Goal: Transaction & Acquisition: Purchase product/service

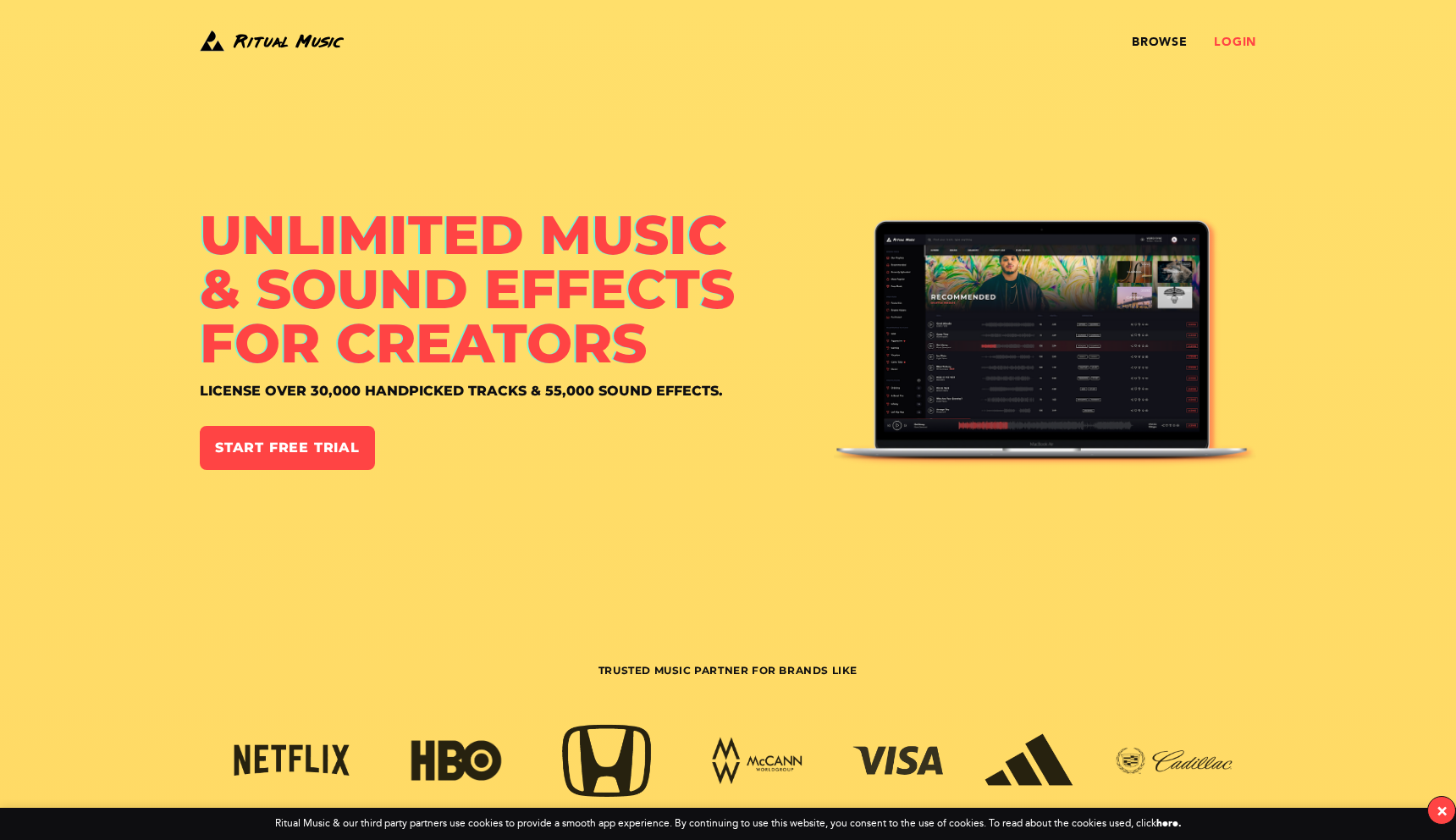
click at [1238, 37] on link "Login" at bounding box center [1234, 42] width 42 height 14
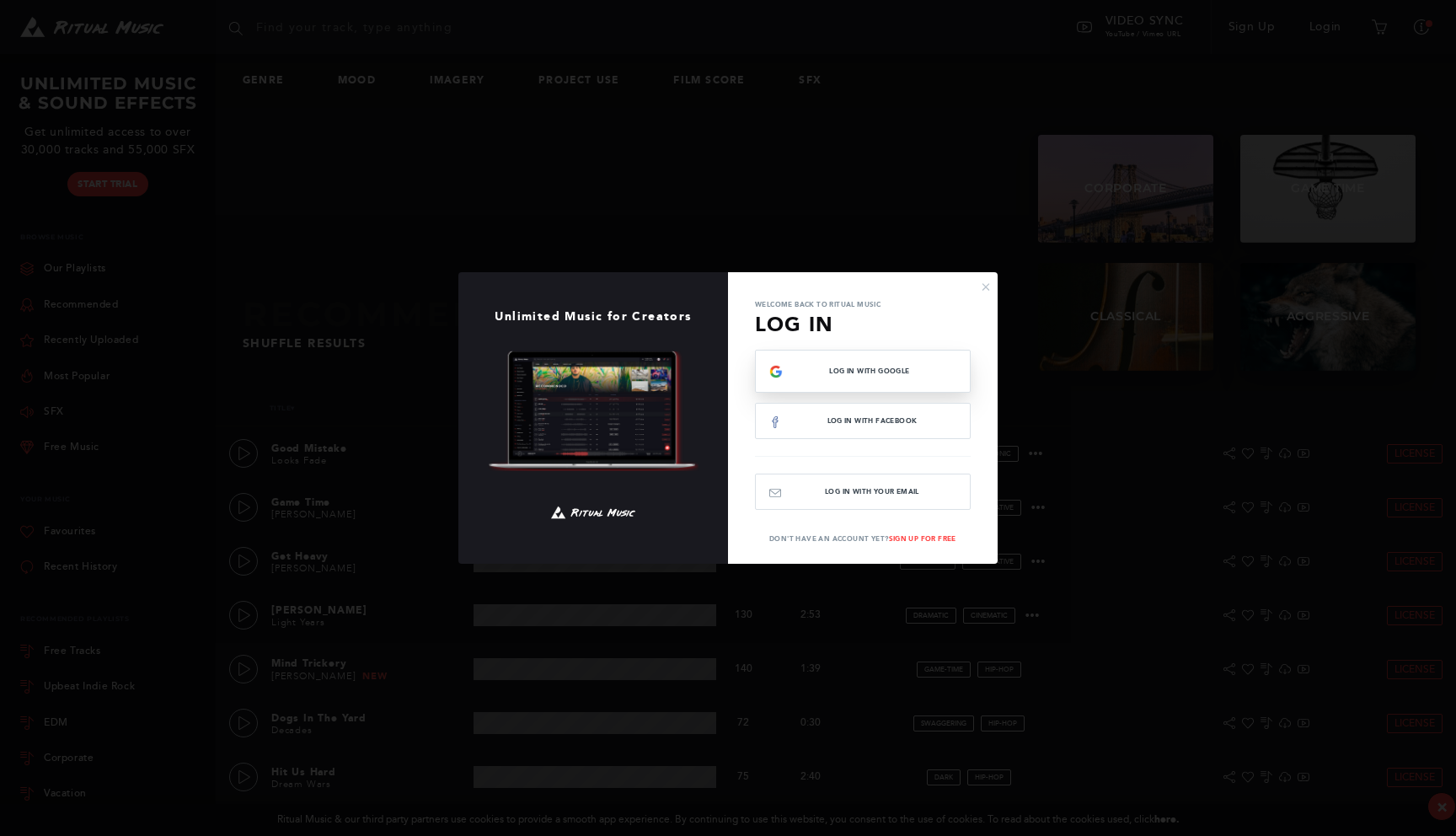
click at [889, 380] on button "Log In with Google" at bounding box center [862, 371] width 216 height 43
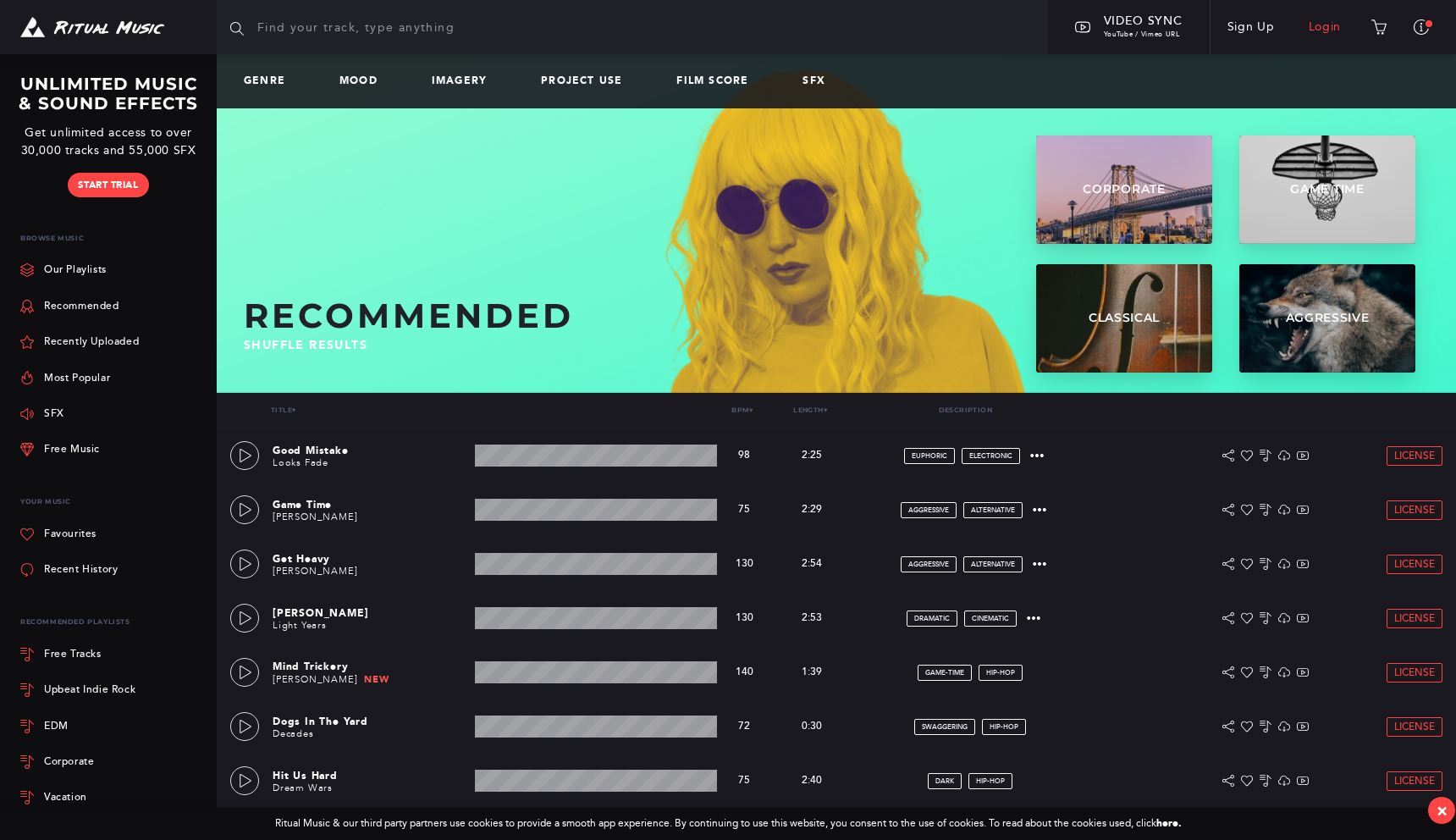
click at [1303, 26] on link "Login" at bounding box center [1325, 26] width 67 height 47
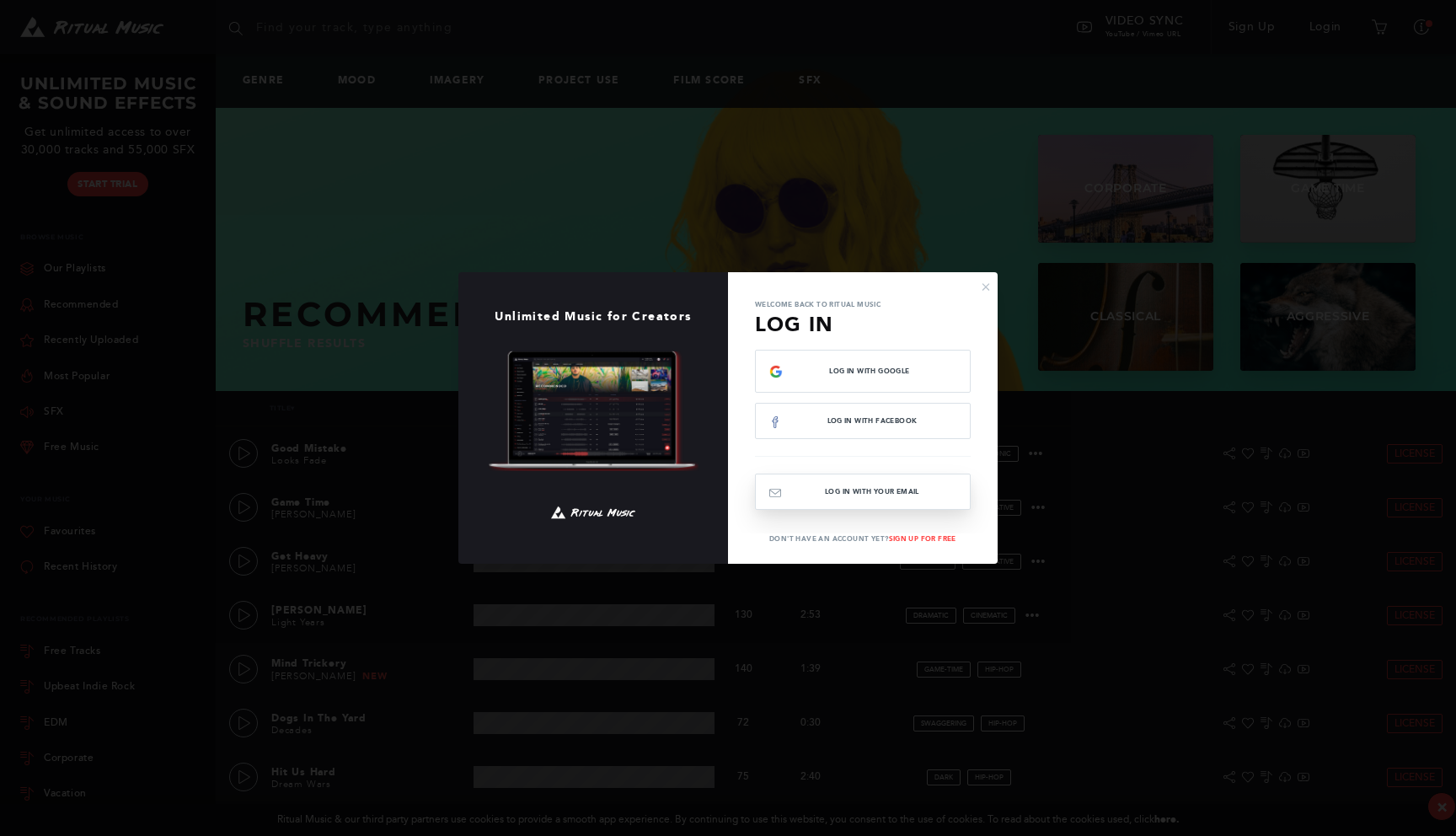
click at [822, 487] on button "Log In with your email" at bounding box center [862, 491] width 216 height 36
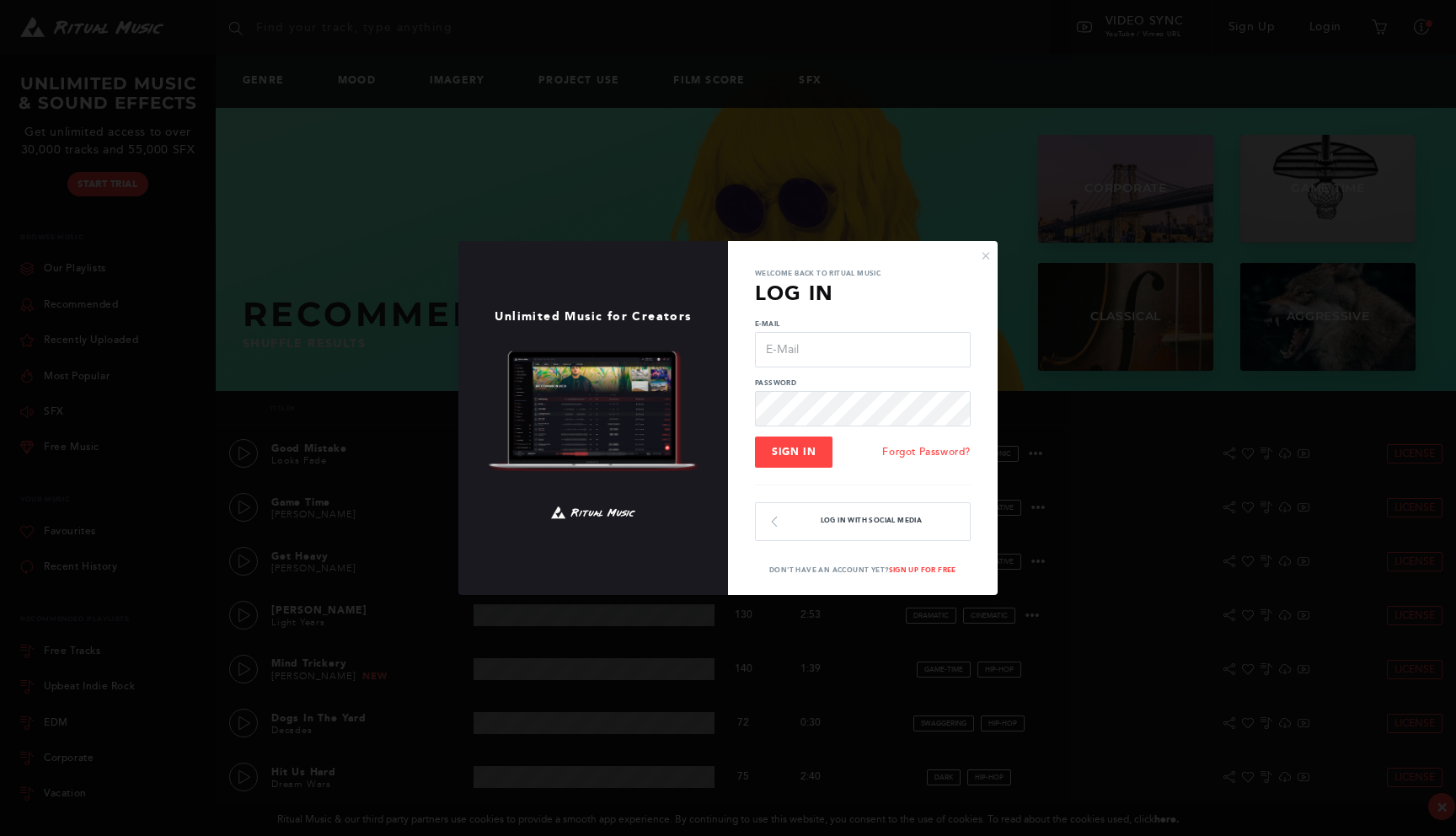
type input "[EMAIL_ADDRESS][DOMAIN_NAME]"
click at [814, 348] on input "video@bigbuild.vic.gov.au" at bounding box center [862, 350] width 216 height 35
click at [784, 460] on button "Sign In" at bounding box center [793, 452] width 77 height 32
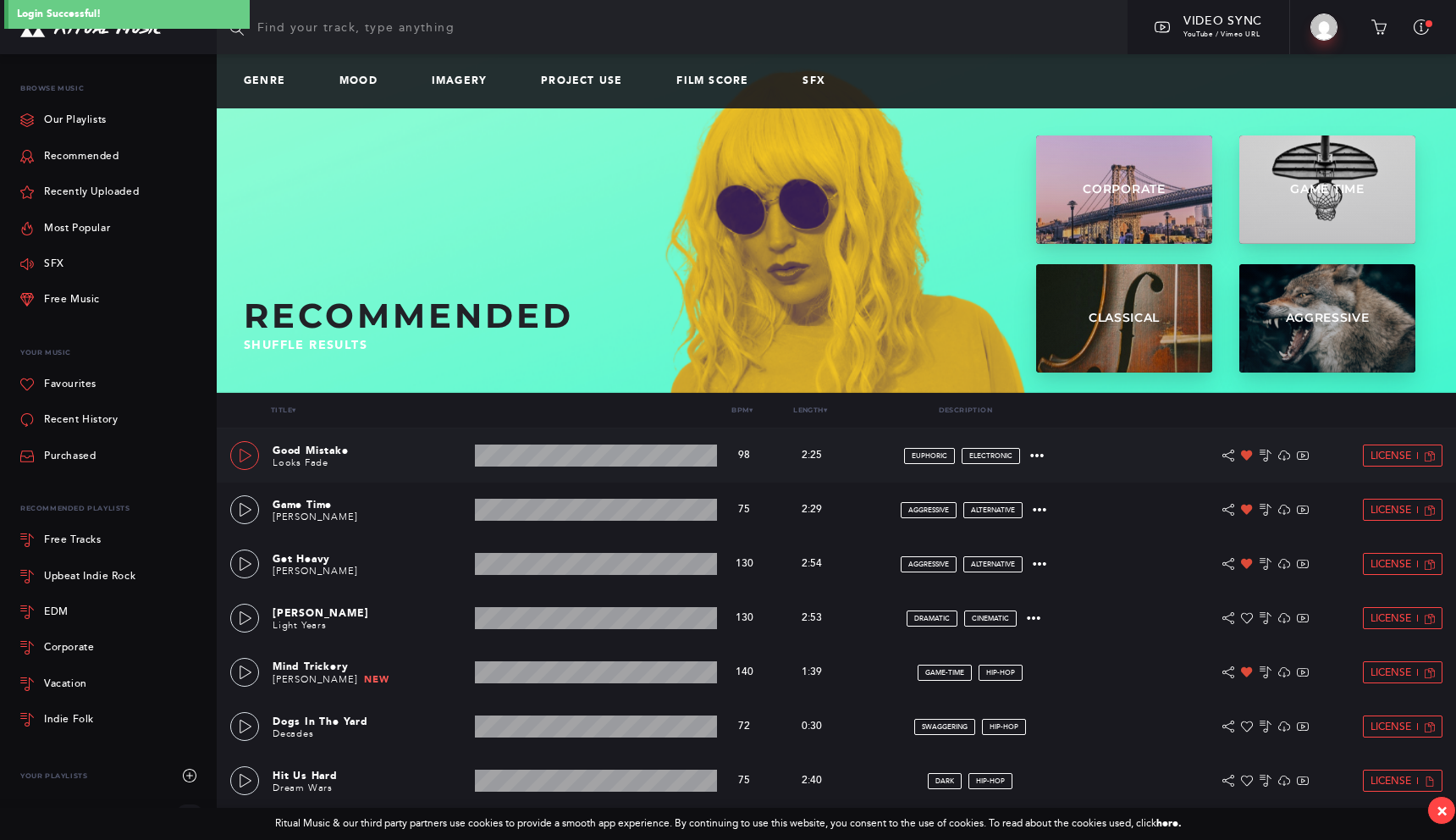
click at [243, 466] on link at bounding box center [244, 454] width 28 height 28
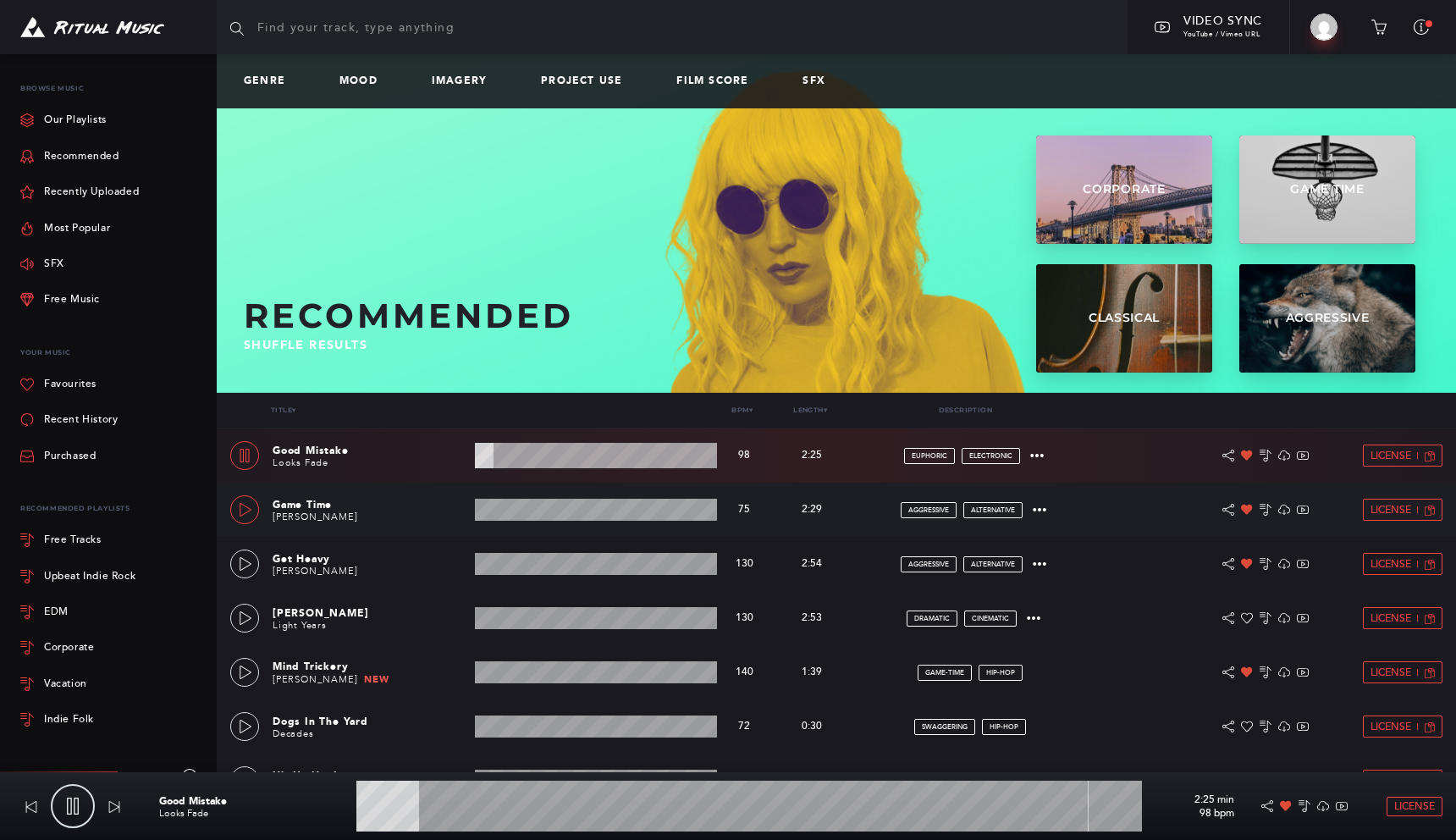
click at [247, 509] on icon at bounding box center [245, 509] width 14 height 14
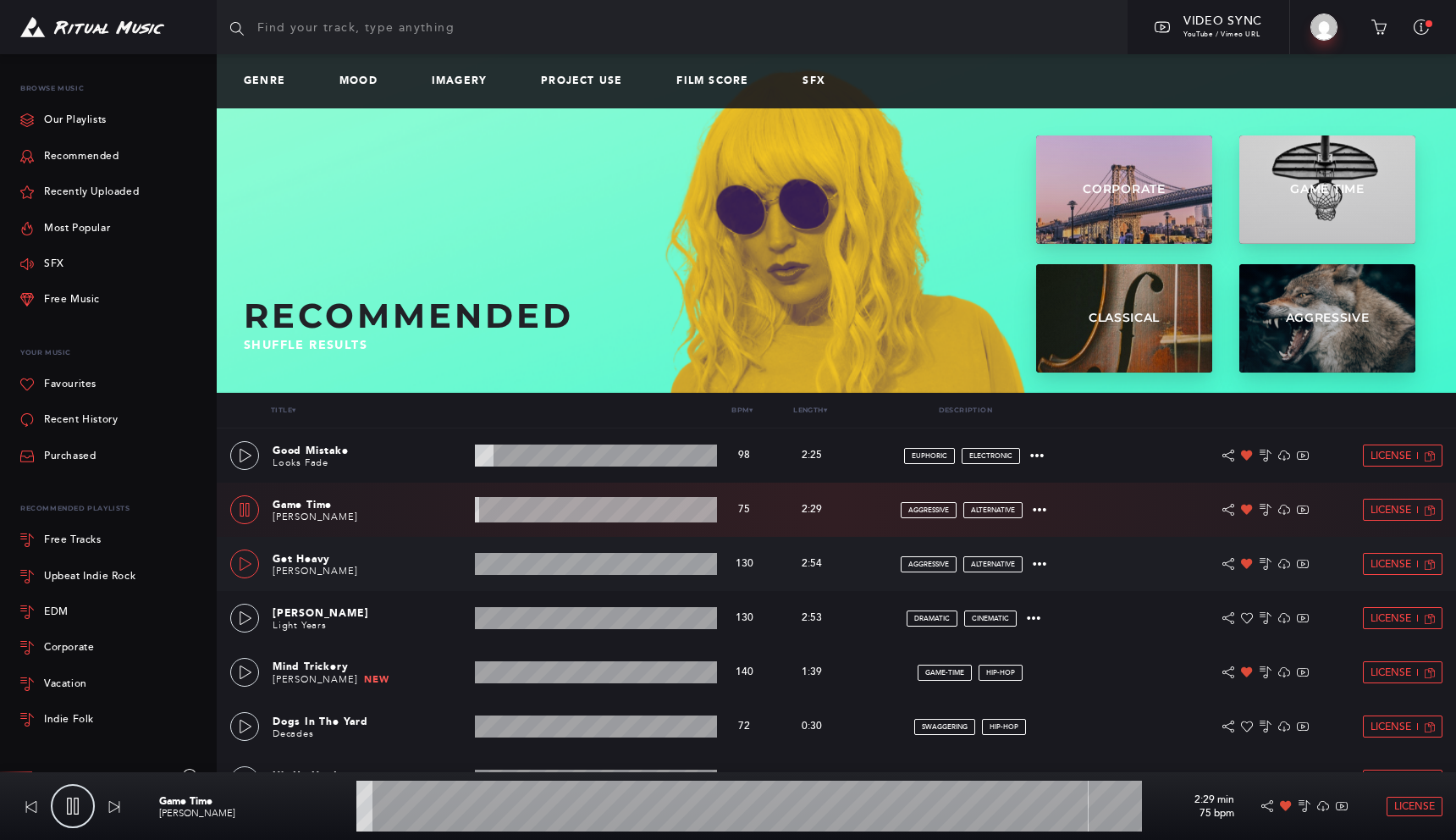
click at [248, 567] on icon at bounding box center [245, 564] width 14 height 14
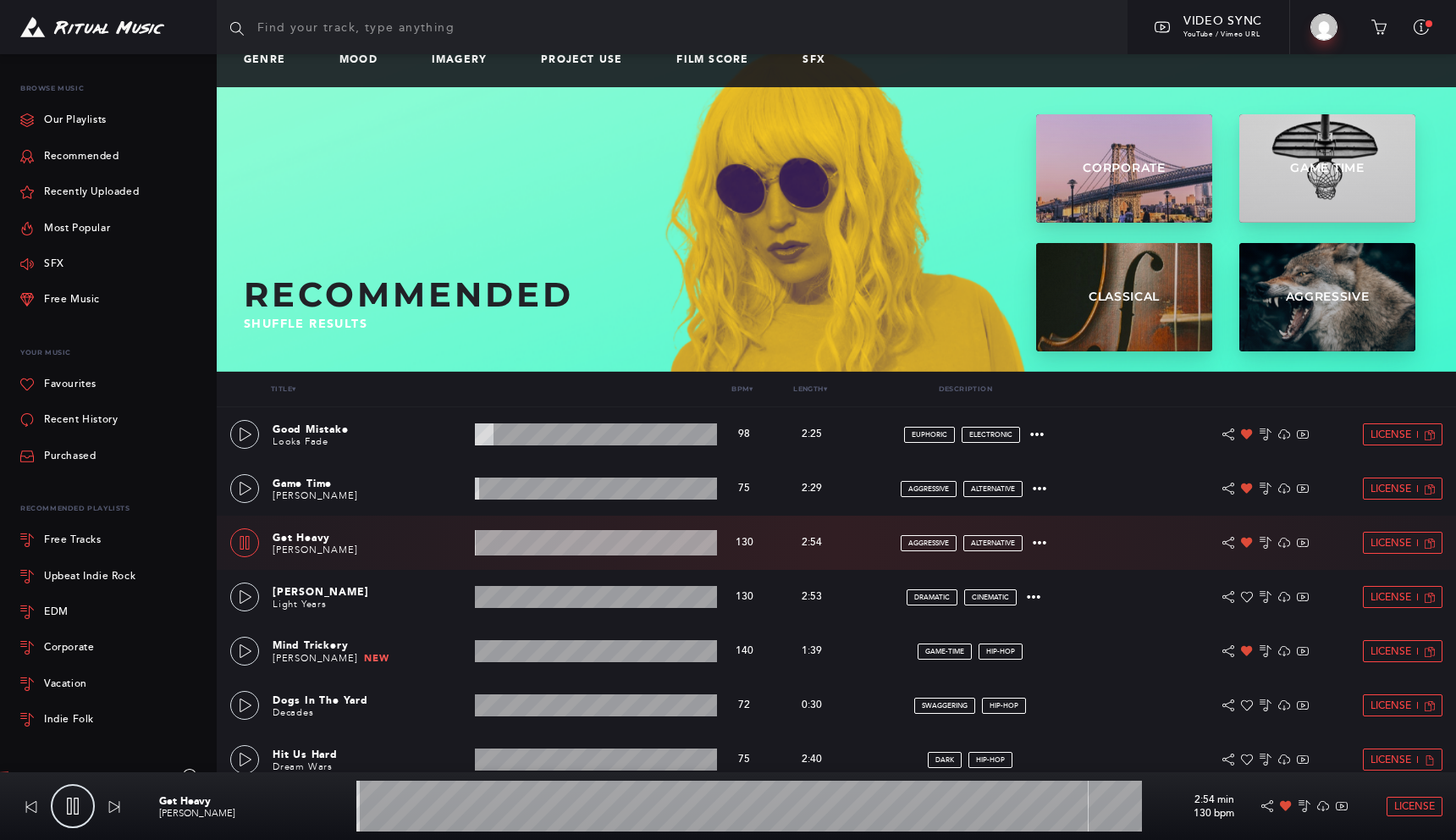
scroll to position [22, 0]
click at [243, 603] on link at bounding box center [244, 596] width 28 height 28
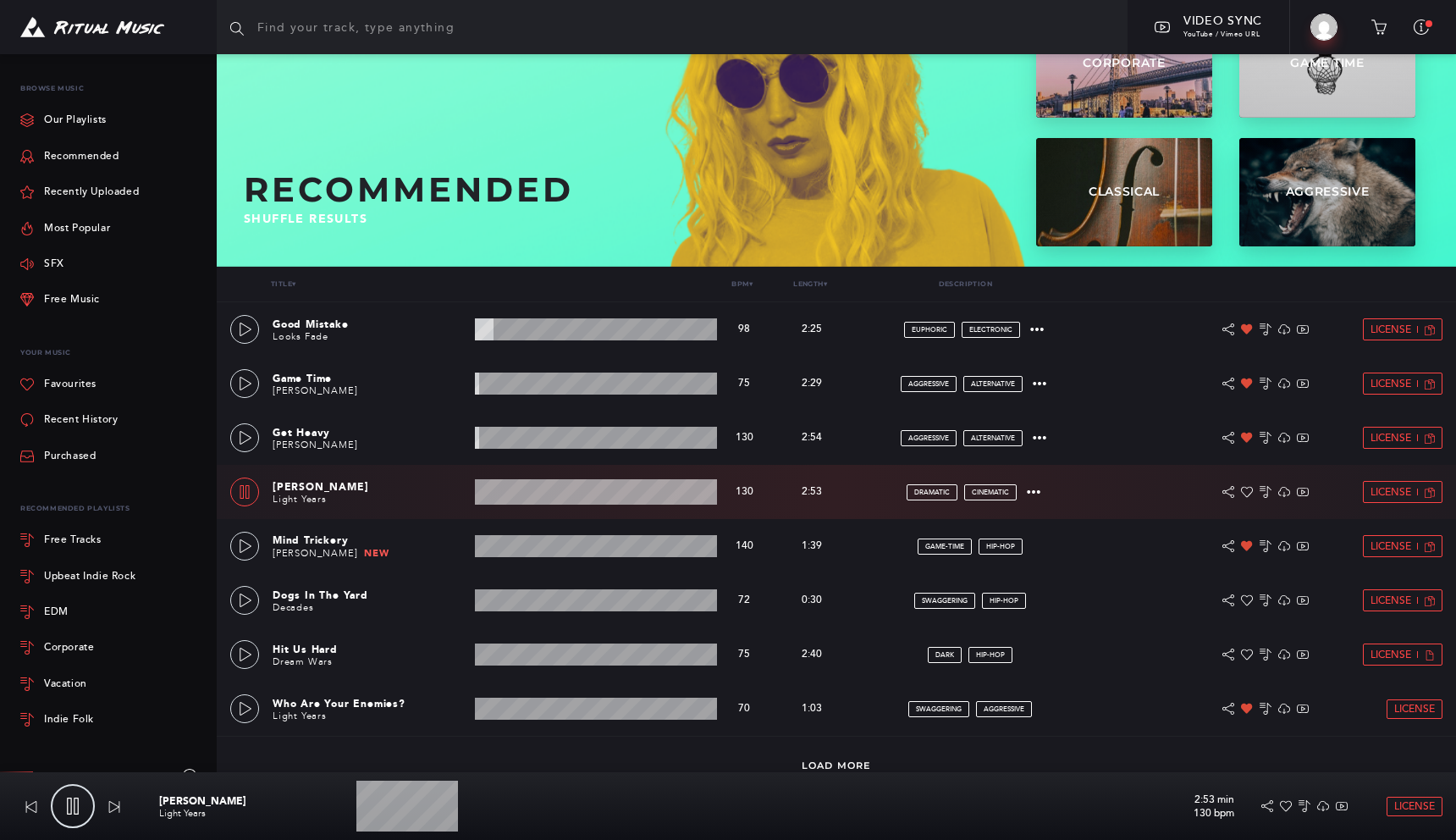
scroll to position [143, 0]
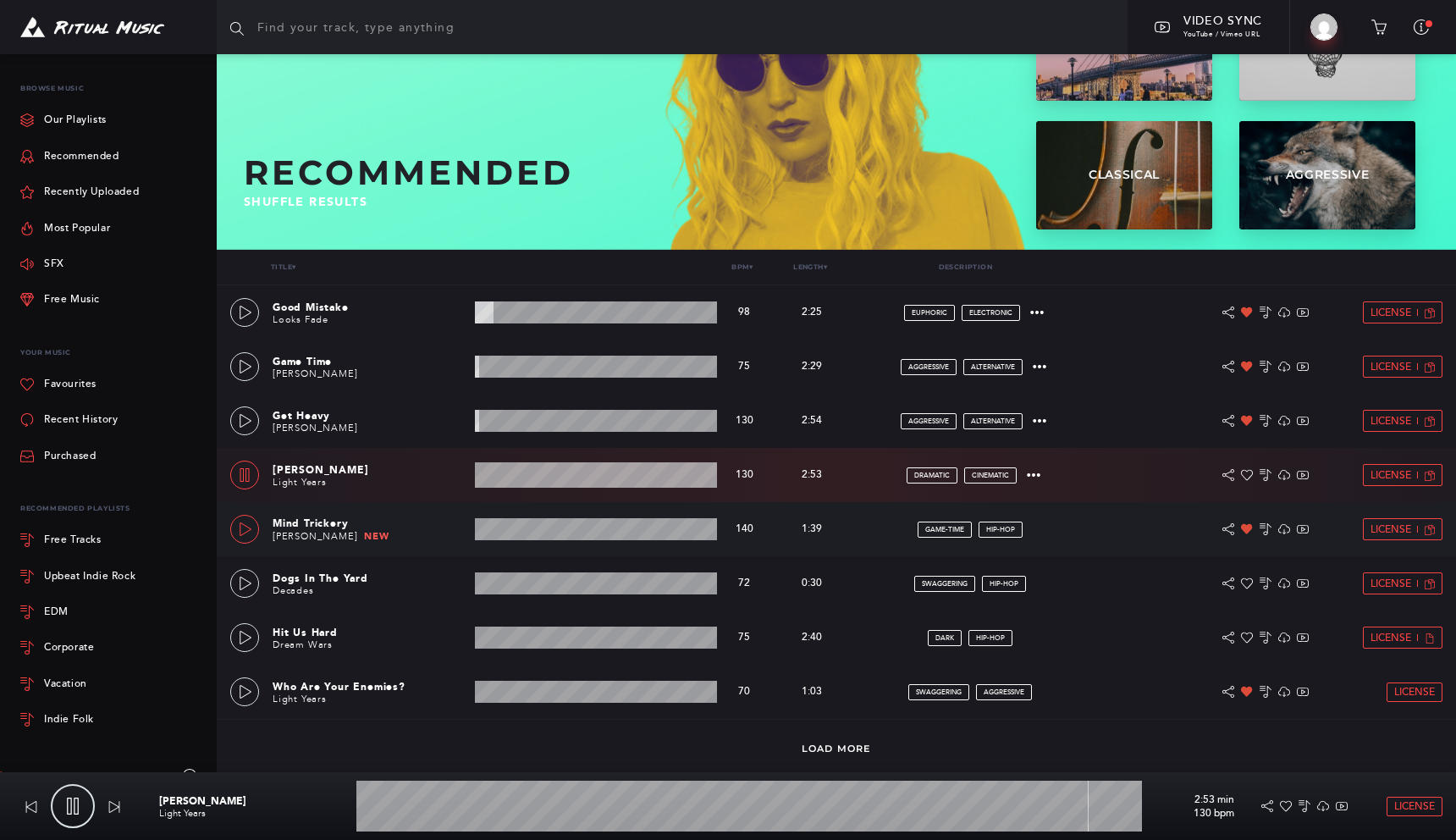
click at [241, 539] on link at bounding box center [244, 528] width 28 height 28
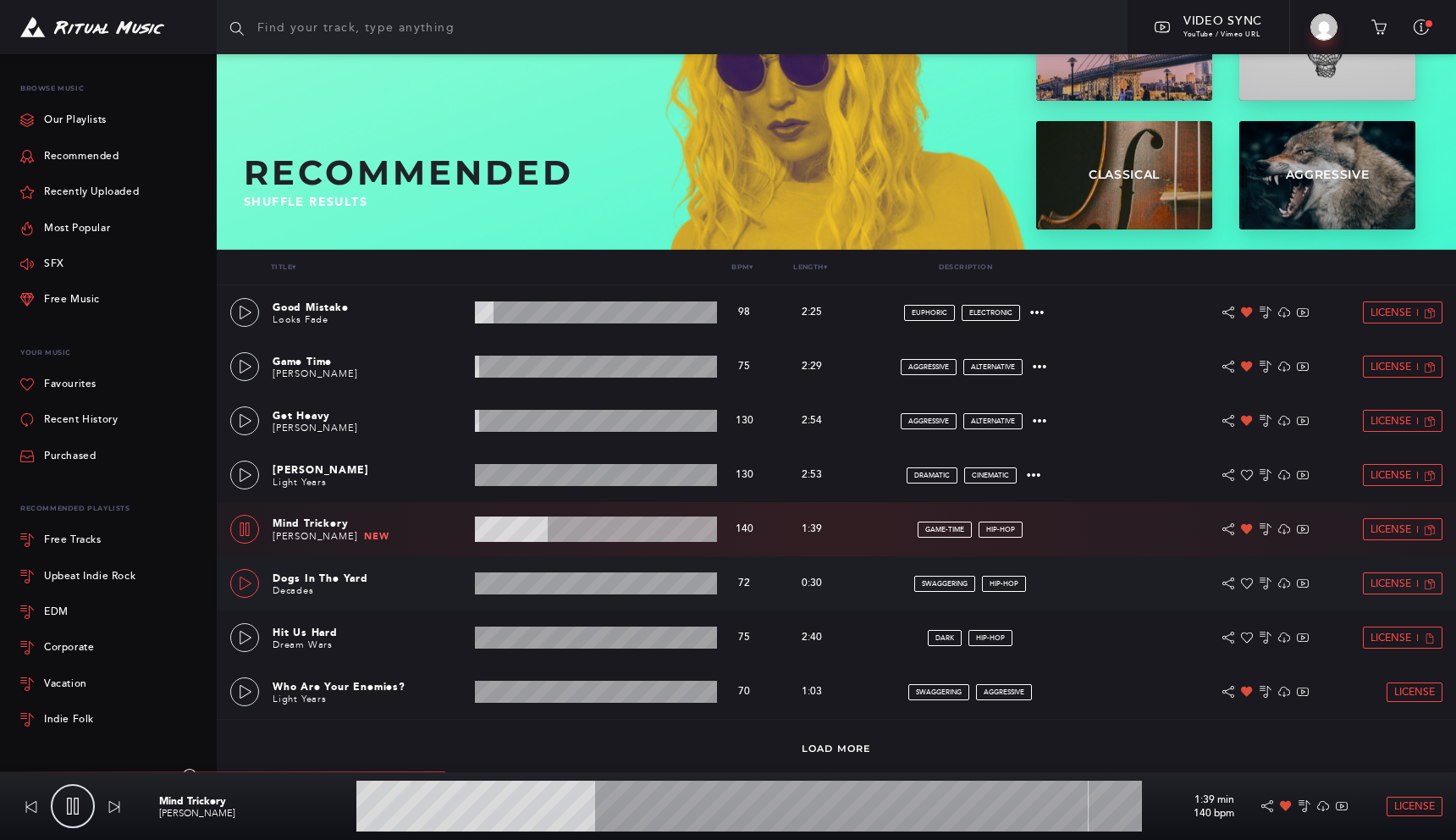
click at [235, 589] on link at bounding box center [244, 583] width 28 height 28
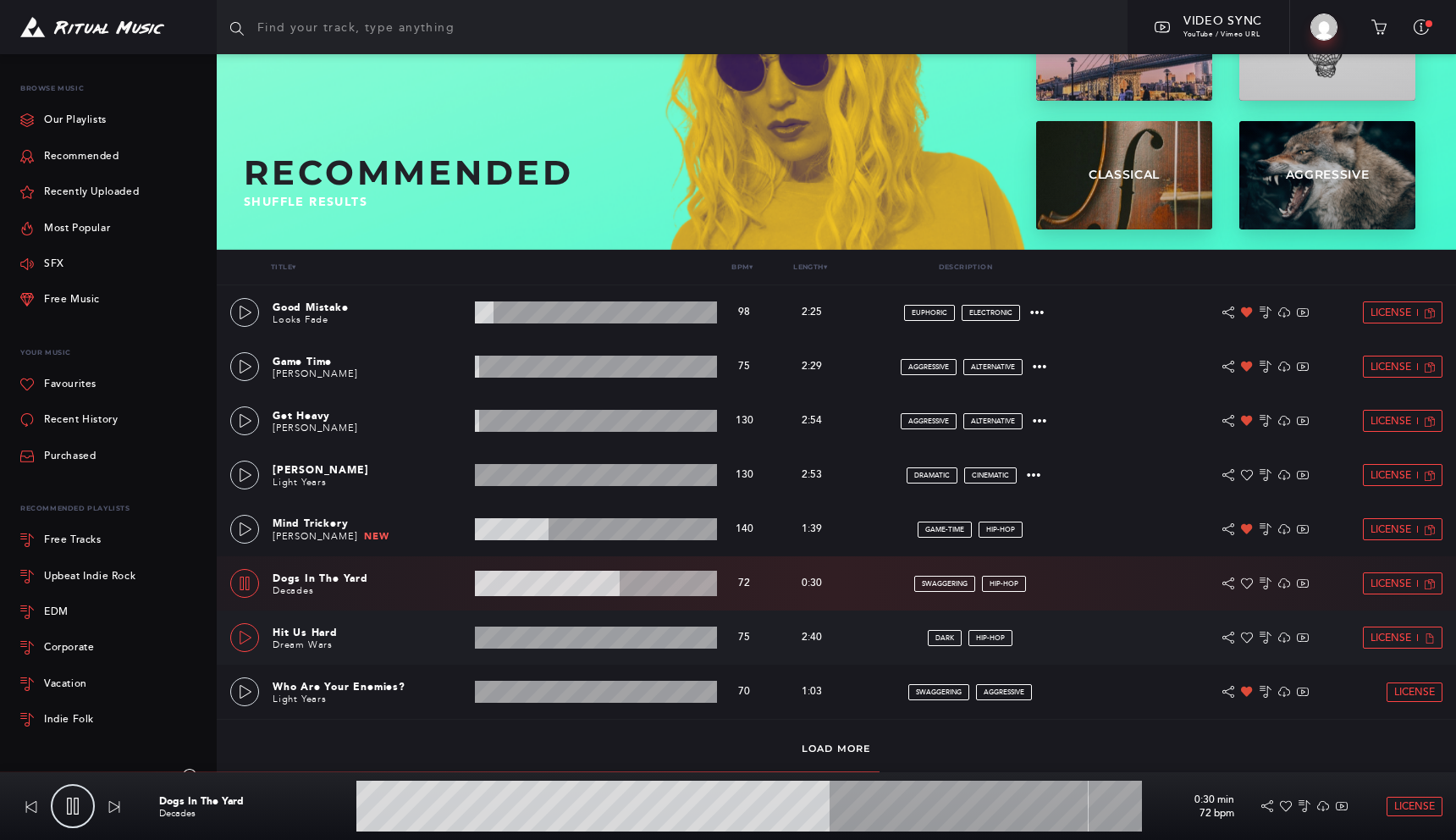
click at [246, 638] on icon at bounding box center [245, 638] width 14 height 14
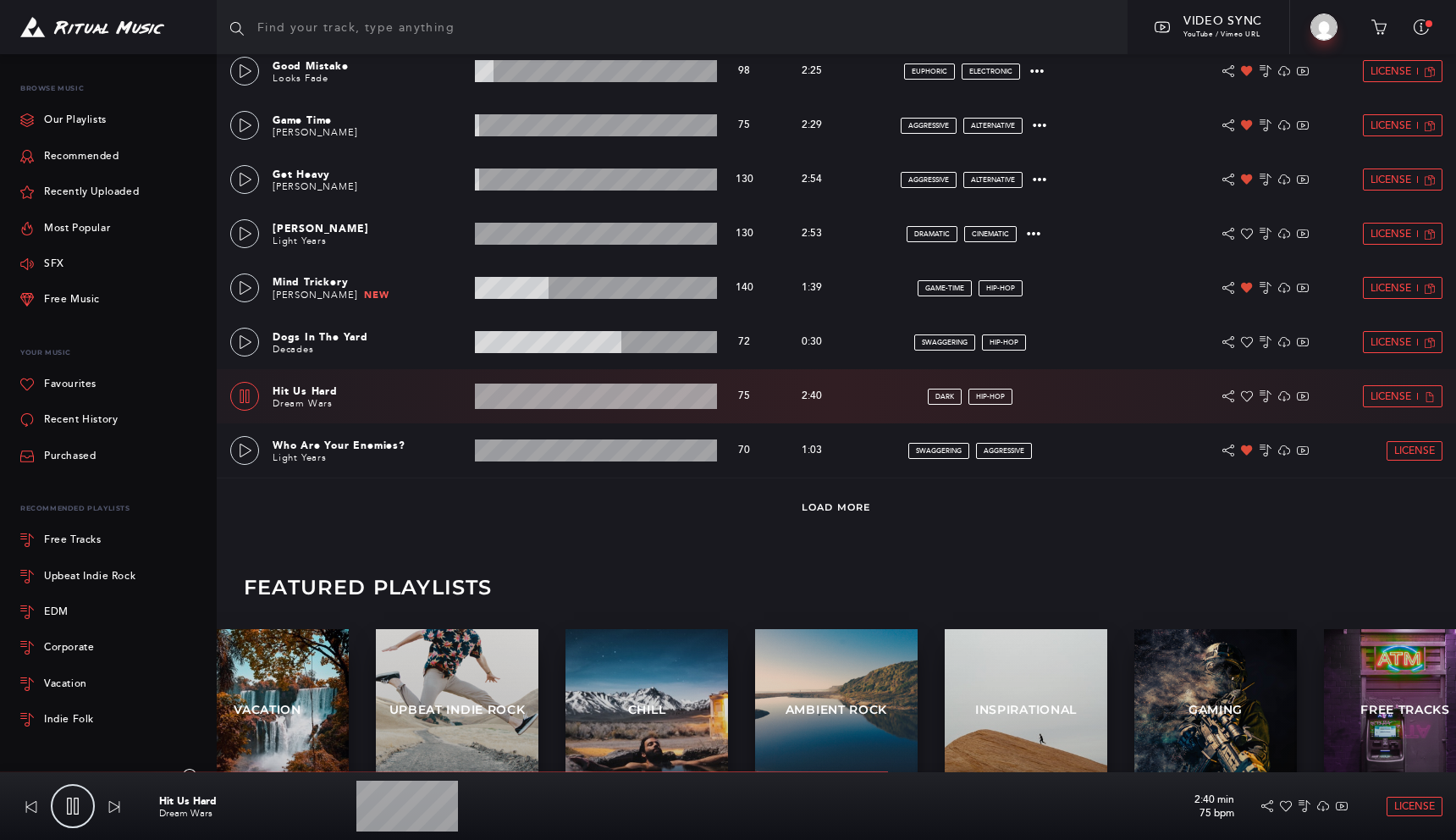
scroll to position [417, 0]
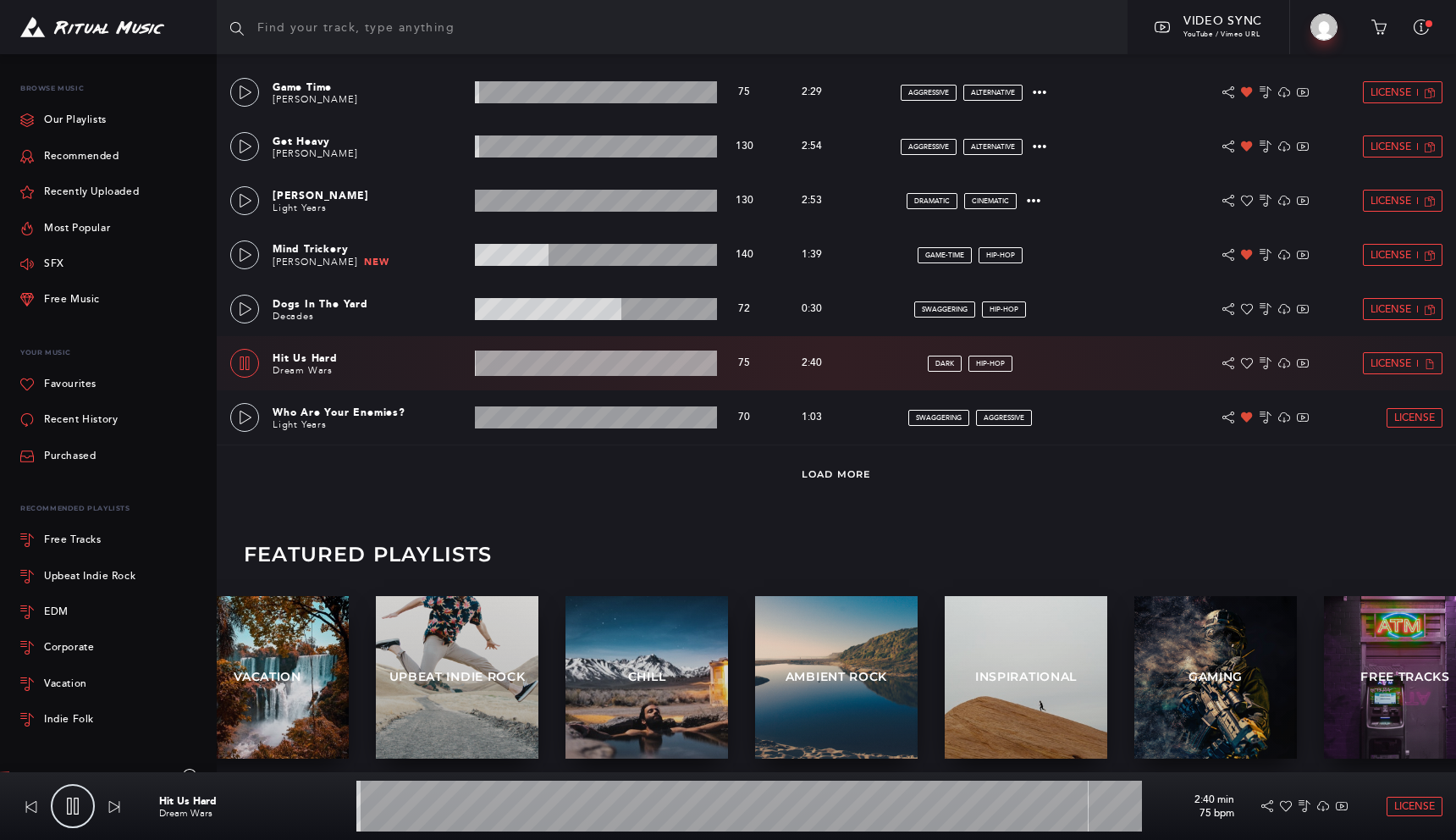
click at [522, 367] on wave at bounding box center [596, 363] width 242 height 26
click at [524, 424] on wave at bounding box center [596, 417] width 242 height 22
click at [527, 420] on wave at bounding box center [596, 417] width 242 height 22
click at [252, 413] on link at bounding box center [244, 417] width 28 height 28
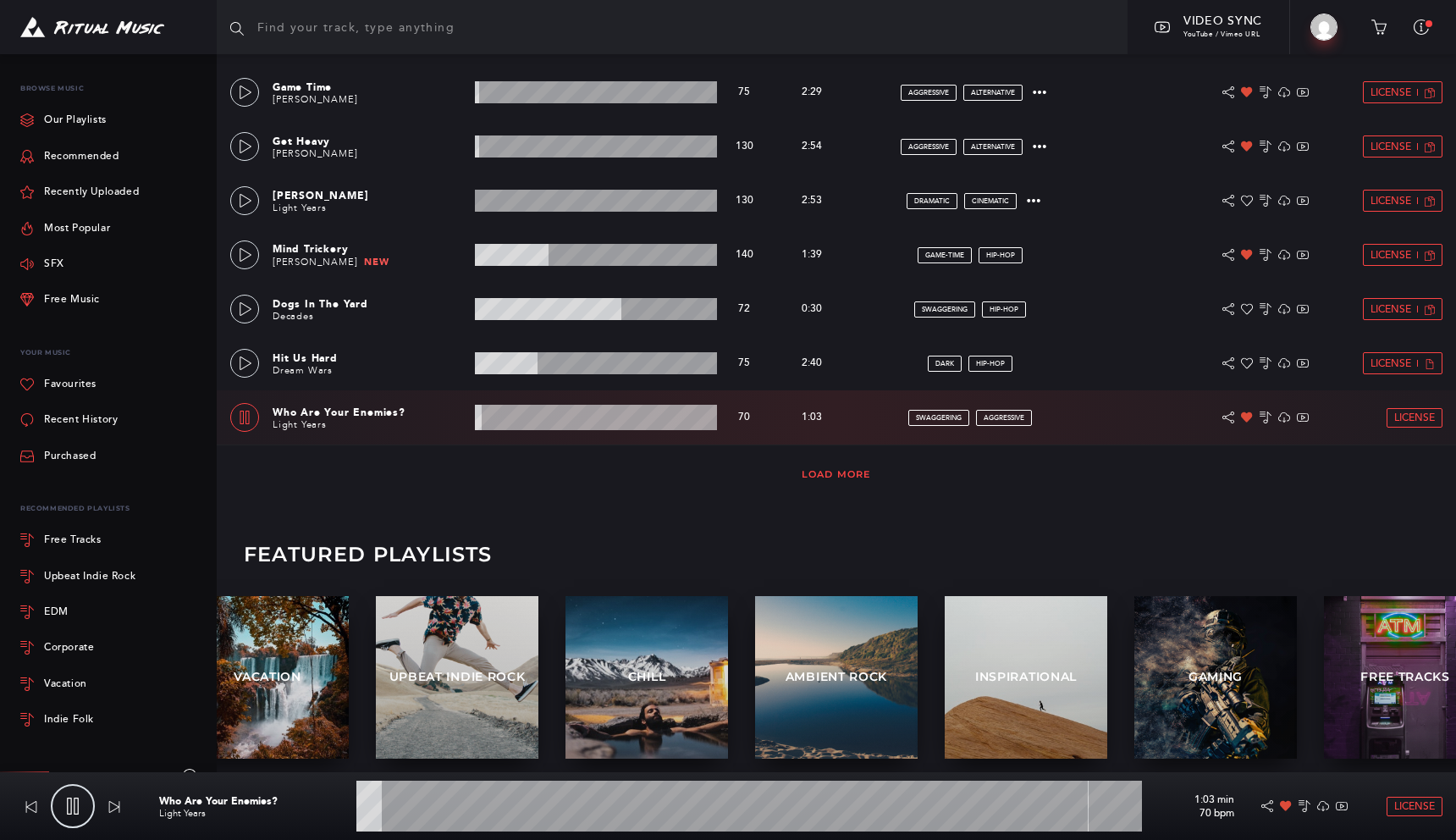
click at [844, 474] on link "Load More" at bounding box center [836, 474] width 70 height 12
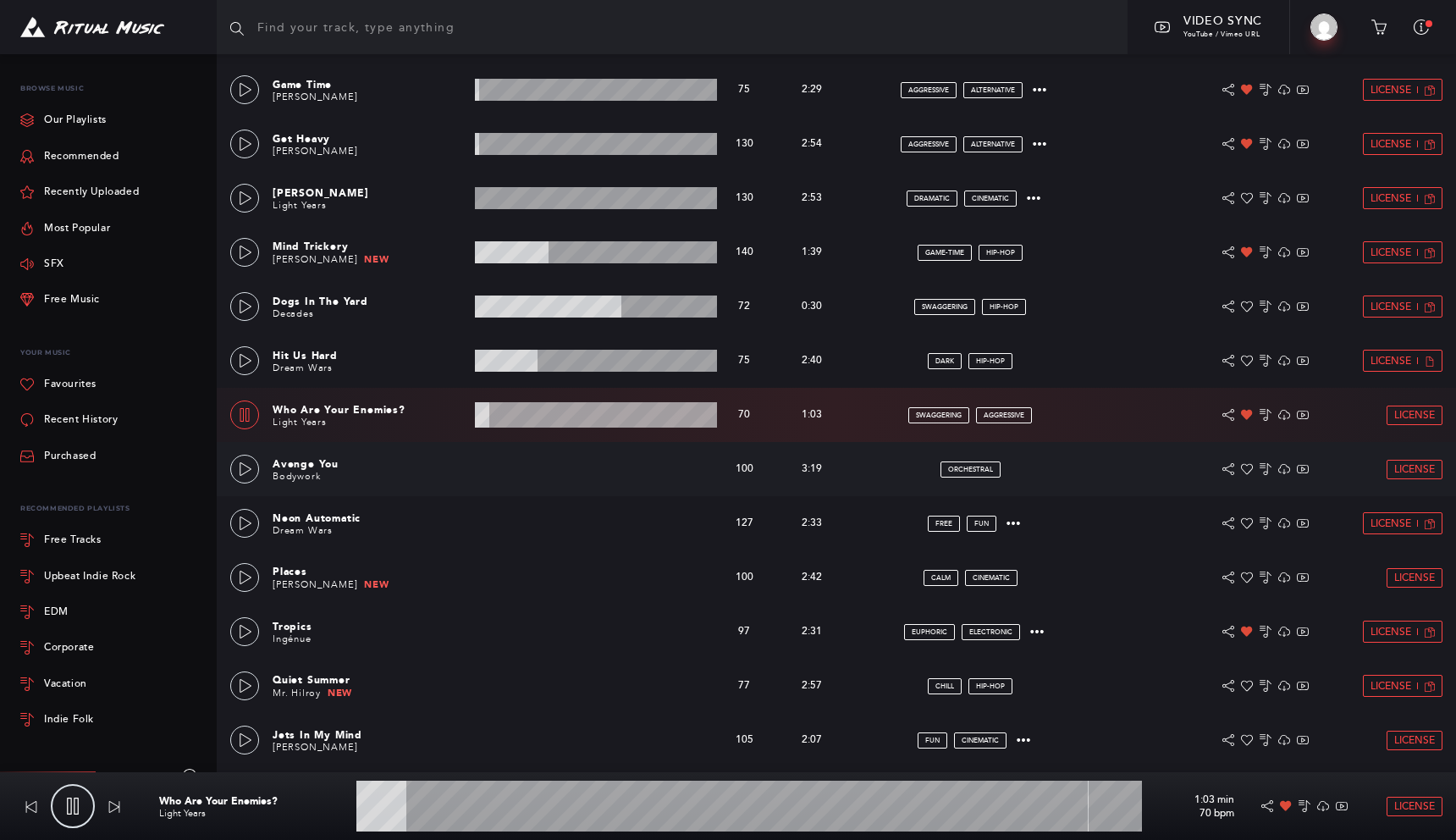
scroll to position [421, 0]
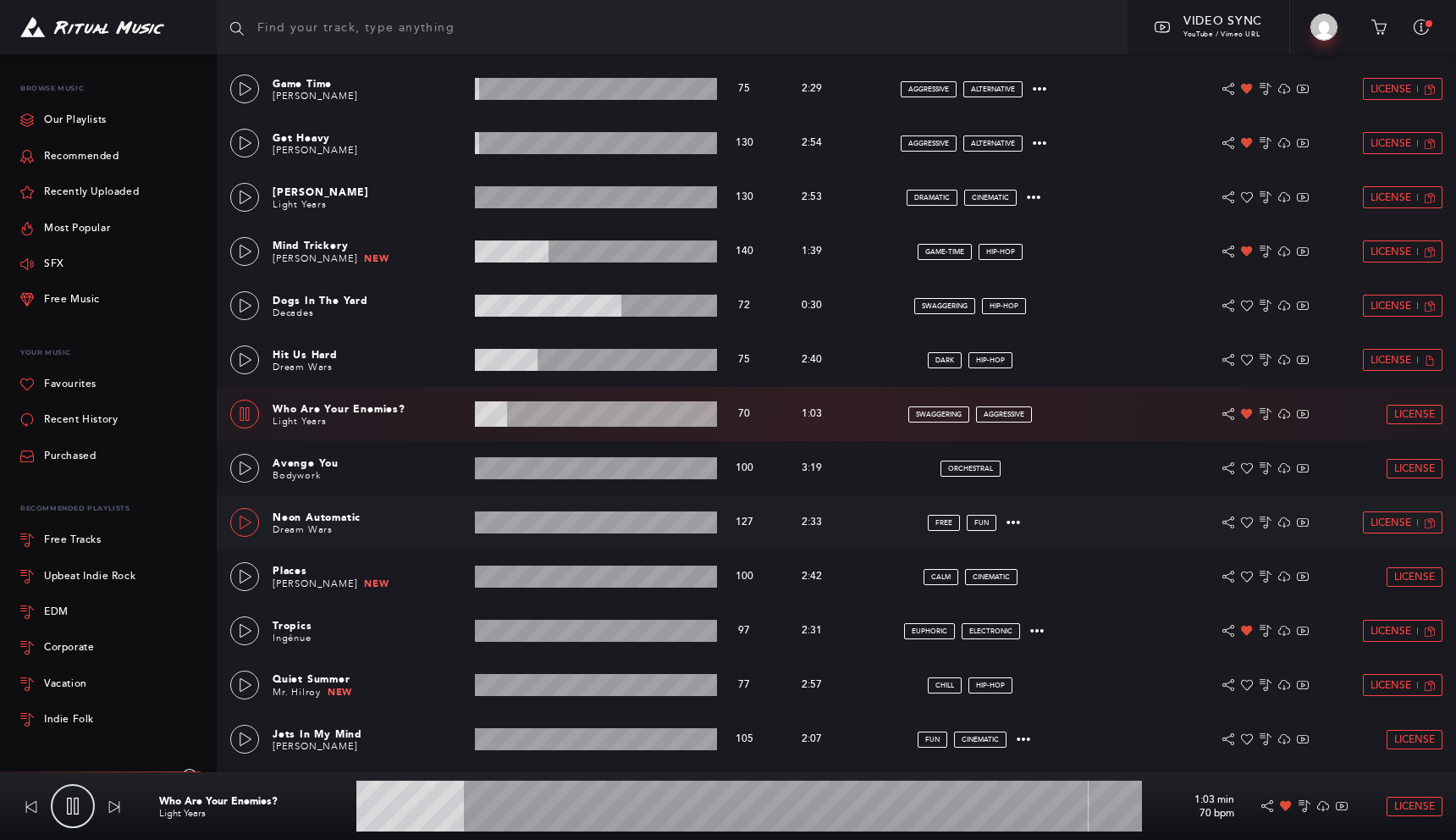
click at [237, 528] on link at bounding box center [244, 522] width 28 height 28
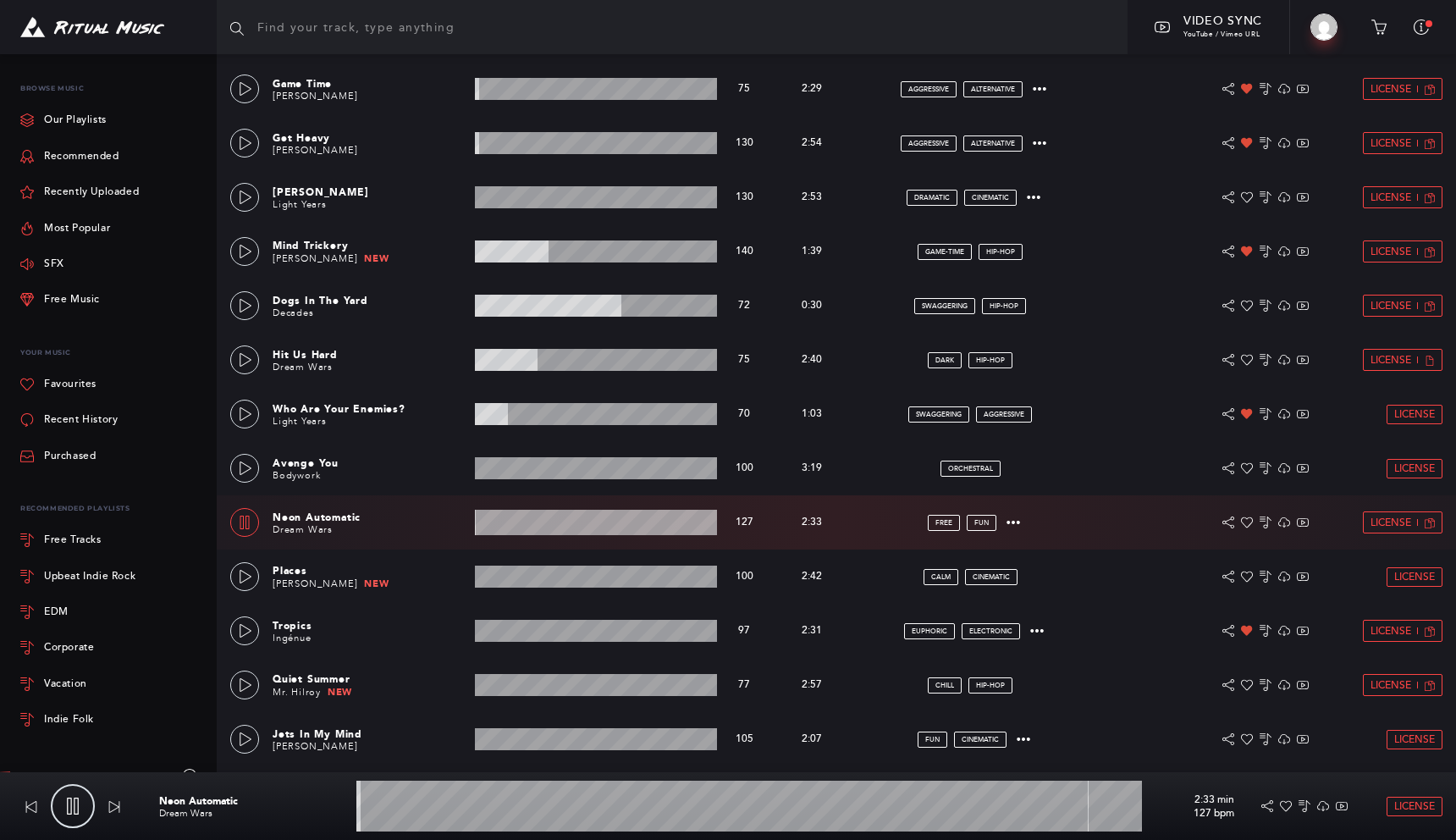
click at [579, 526] on wave at bounding box center [596, 522] width 242 height 26
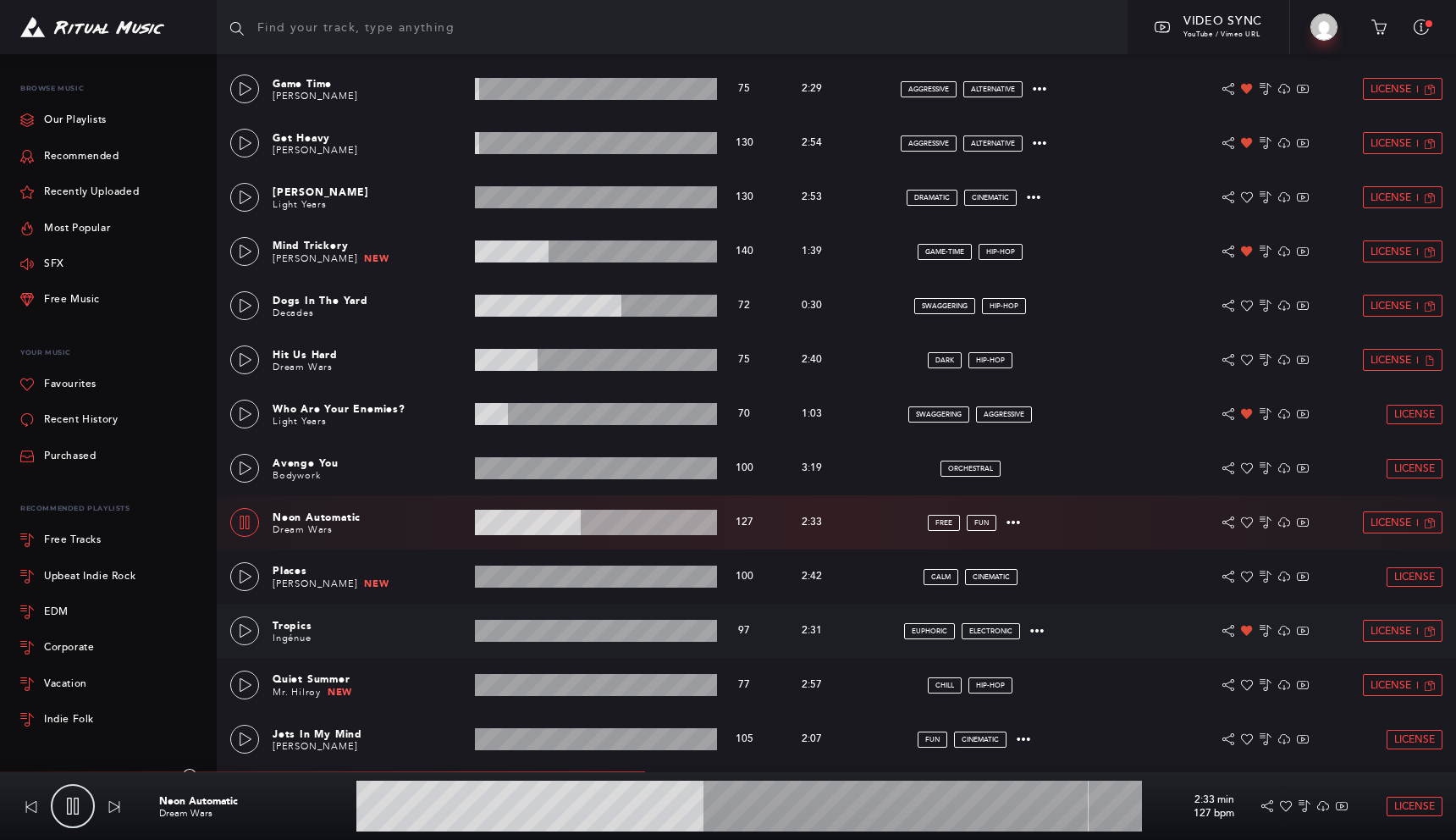
click at [528, 632] on wave at bounding box center [596, 630] width 242 height 22
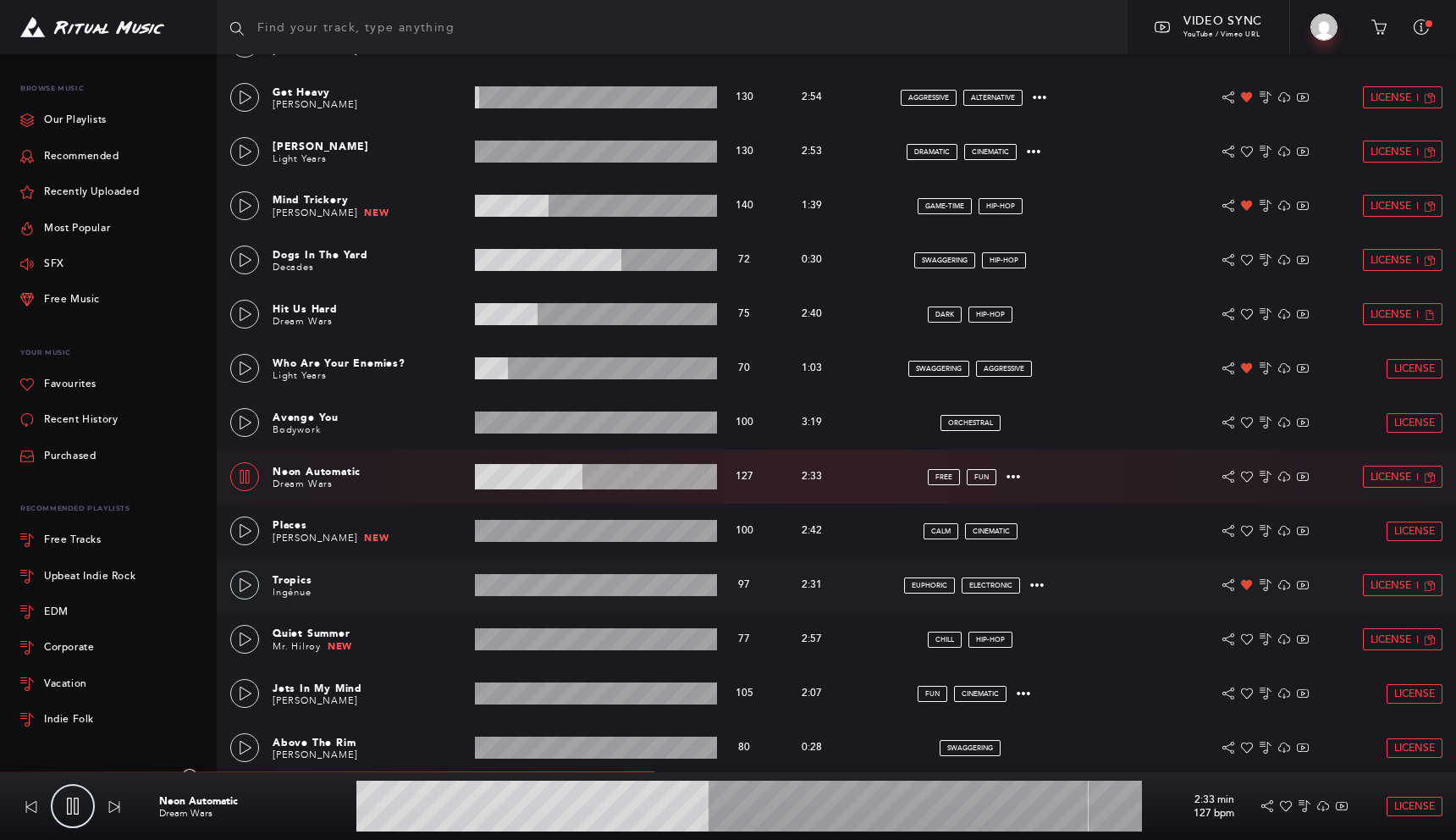
scroll to position [468, 0]
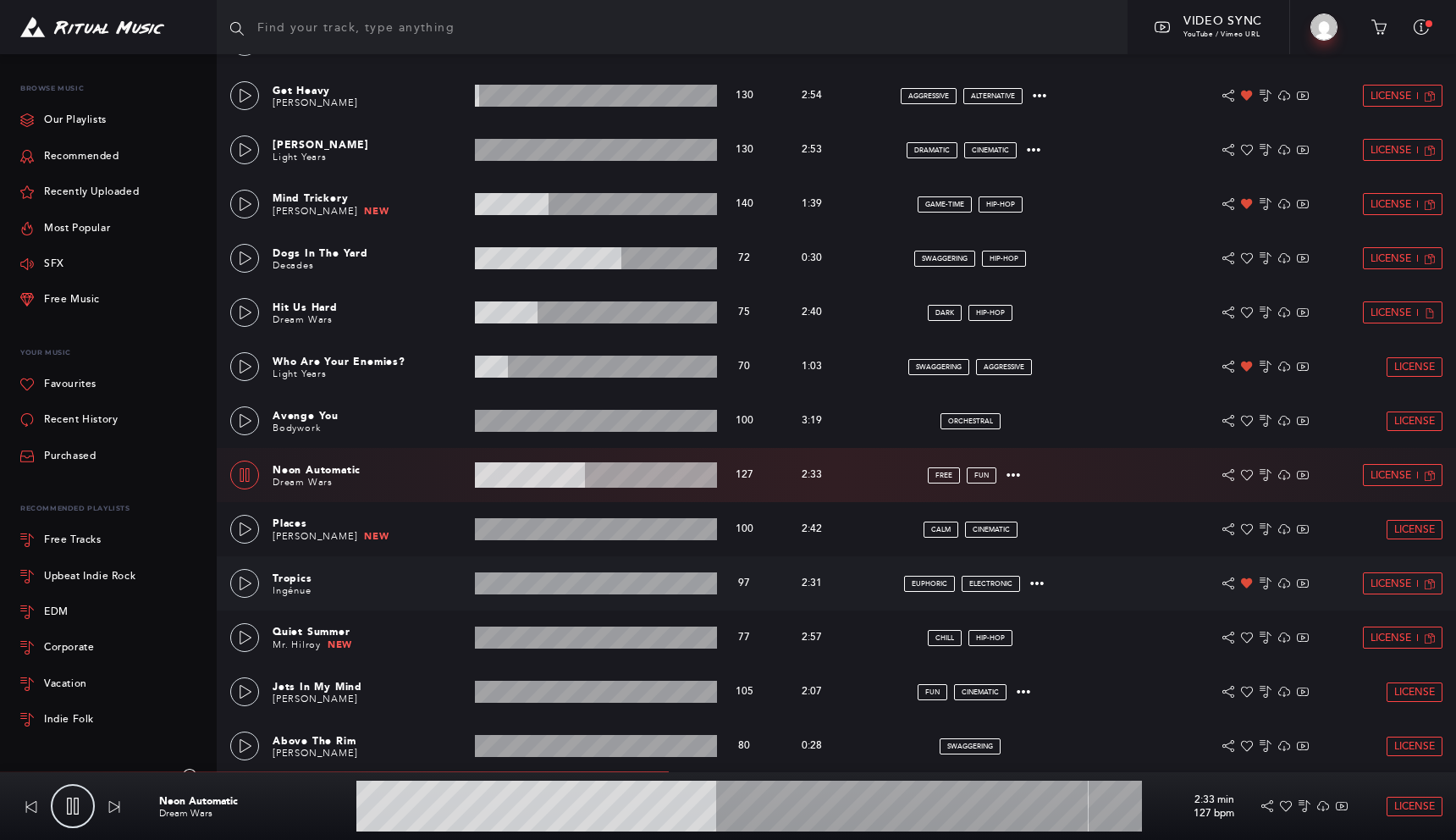
click at [528, 588] on wave at bounding box center [596, 583] width 242 height 22
click at [236, 586] on link at bounding box center [244, 583] width 28 height 28
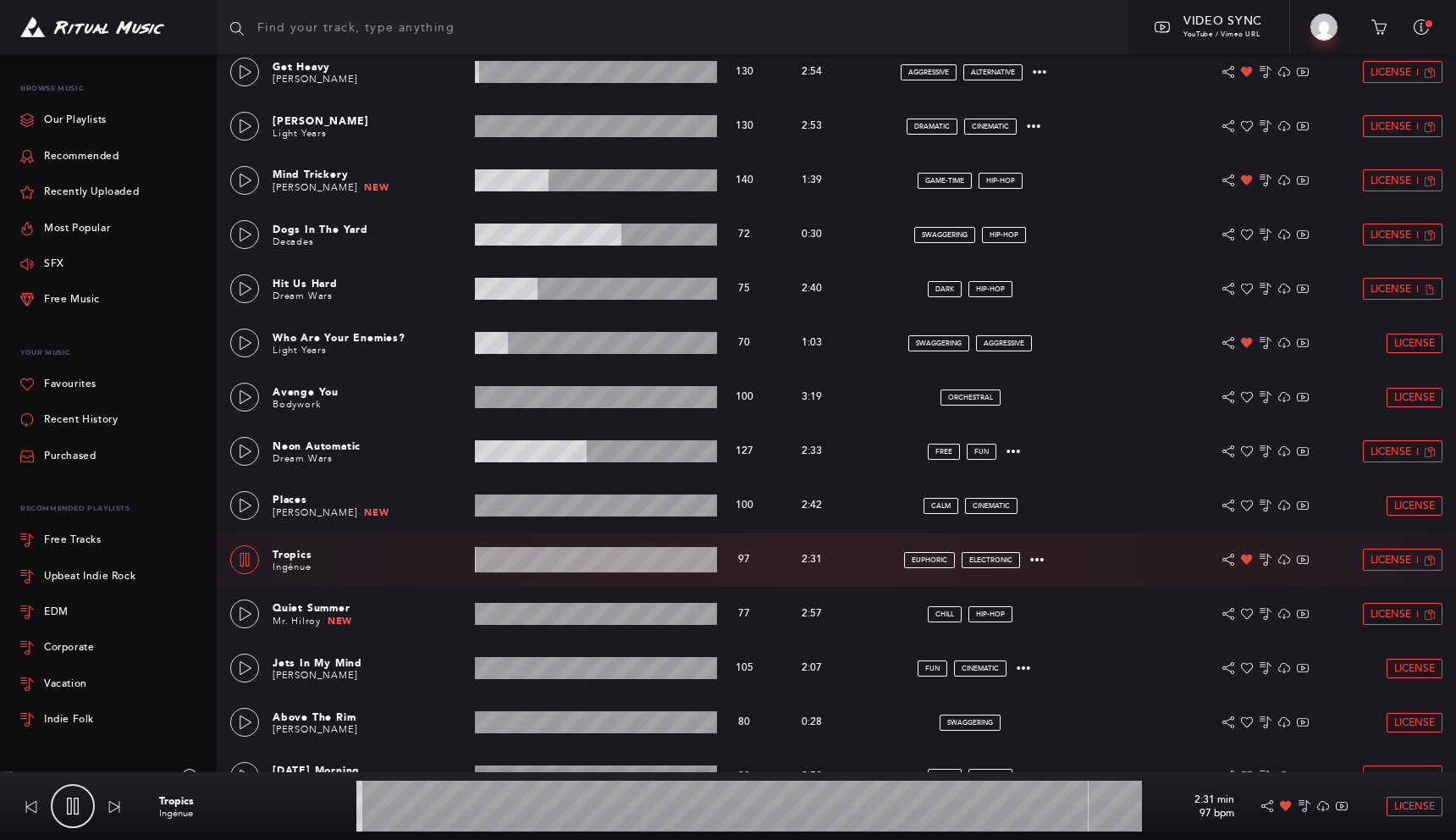
scroll to position [496, 0]
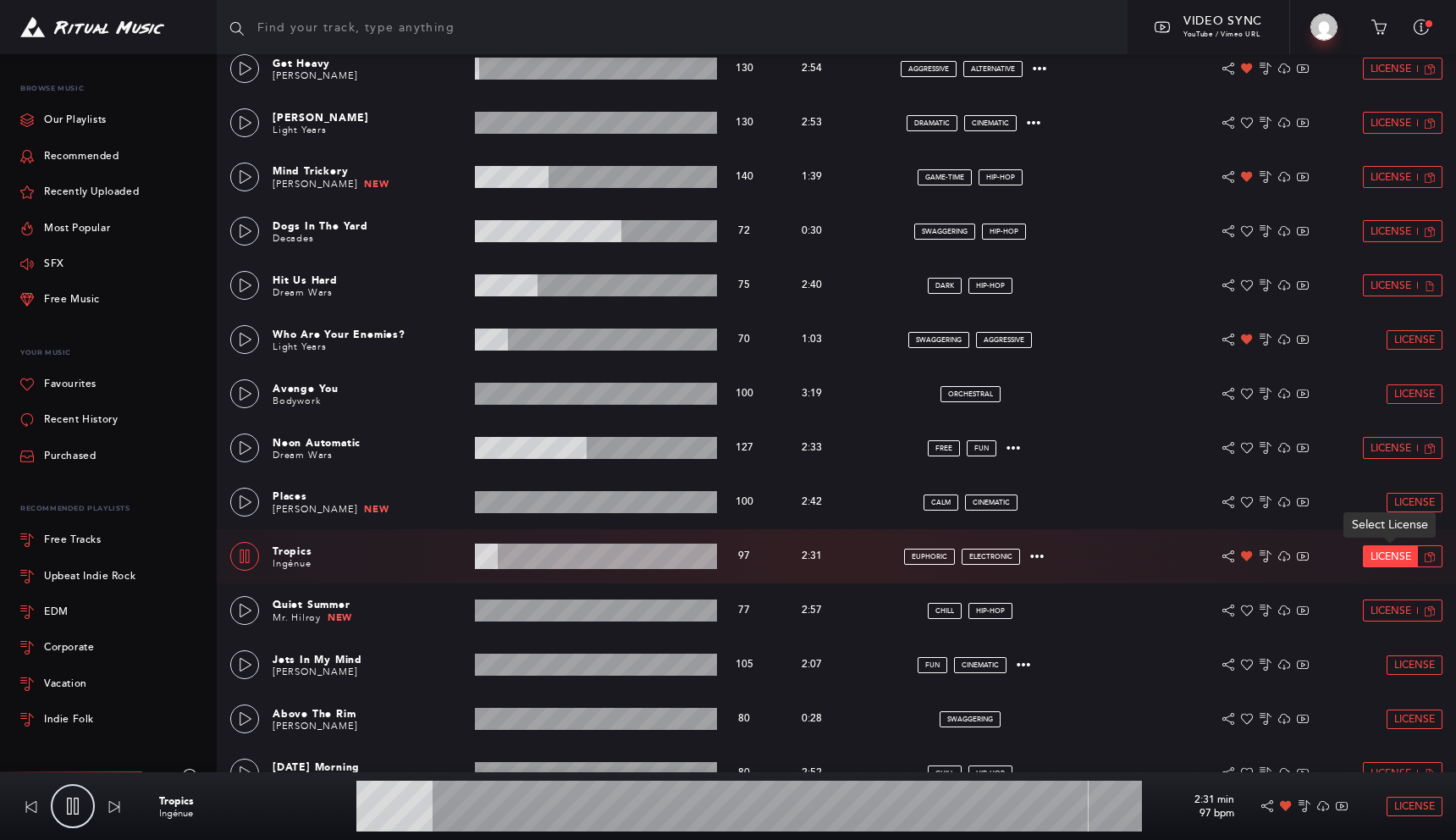
click at [1400, 557] on span "License" at bounding box center [1390, 556] width 40 height 11
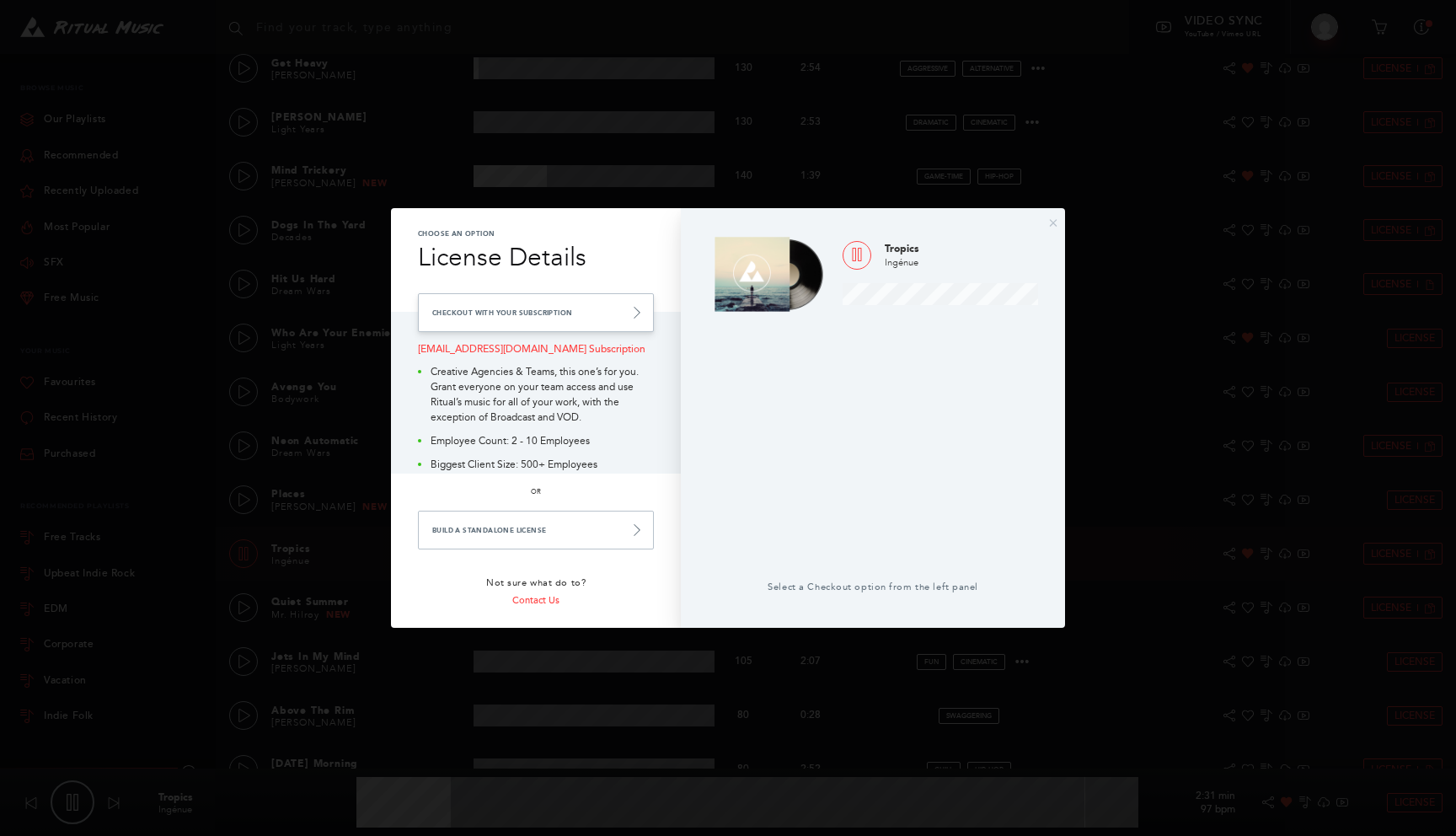
click at [618, 310] on link "Checkout with your Subscription" at bounding box center [536, 313] width 236 height 39
click at [622, 535] on link "Build a Standalone License" at bounding box center [536, 530] width 236 height 39
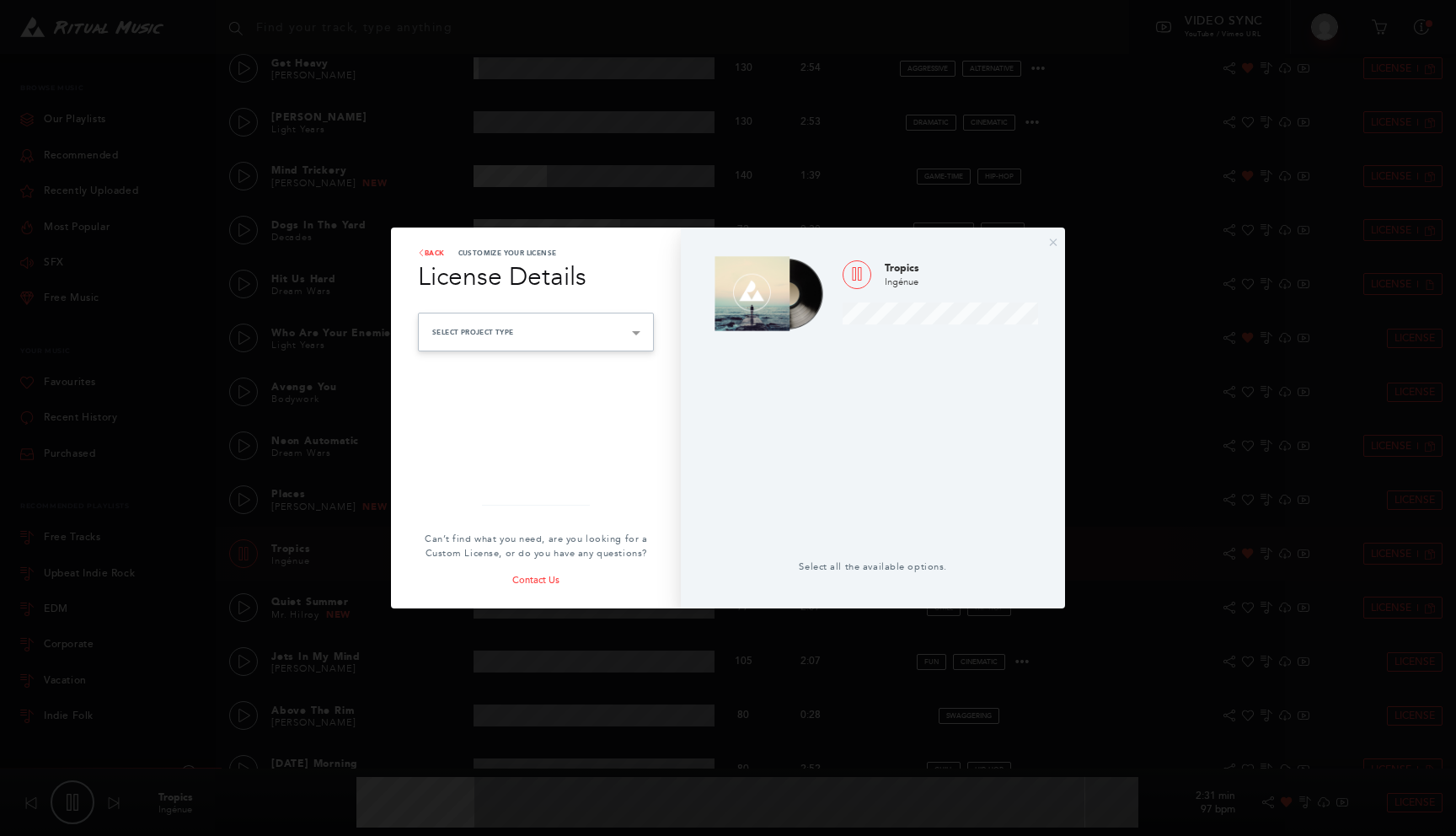
click at [640, 336] on div "Select Project Type Advertising Paid advertising or social boosting campaigns B…" at bounding box center [536, 332] width 236 height 39
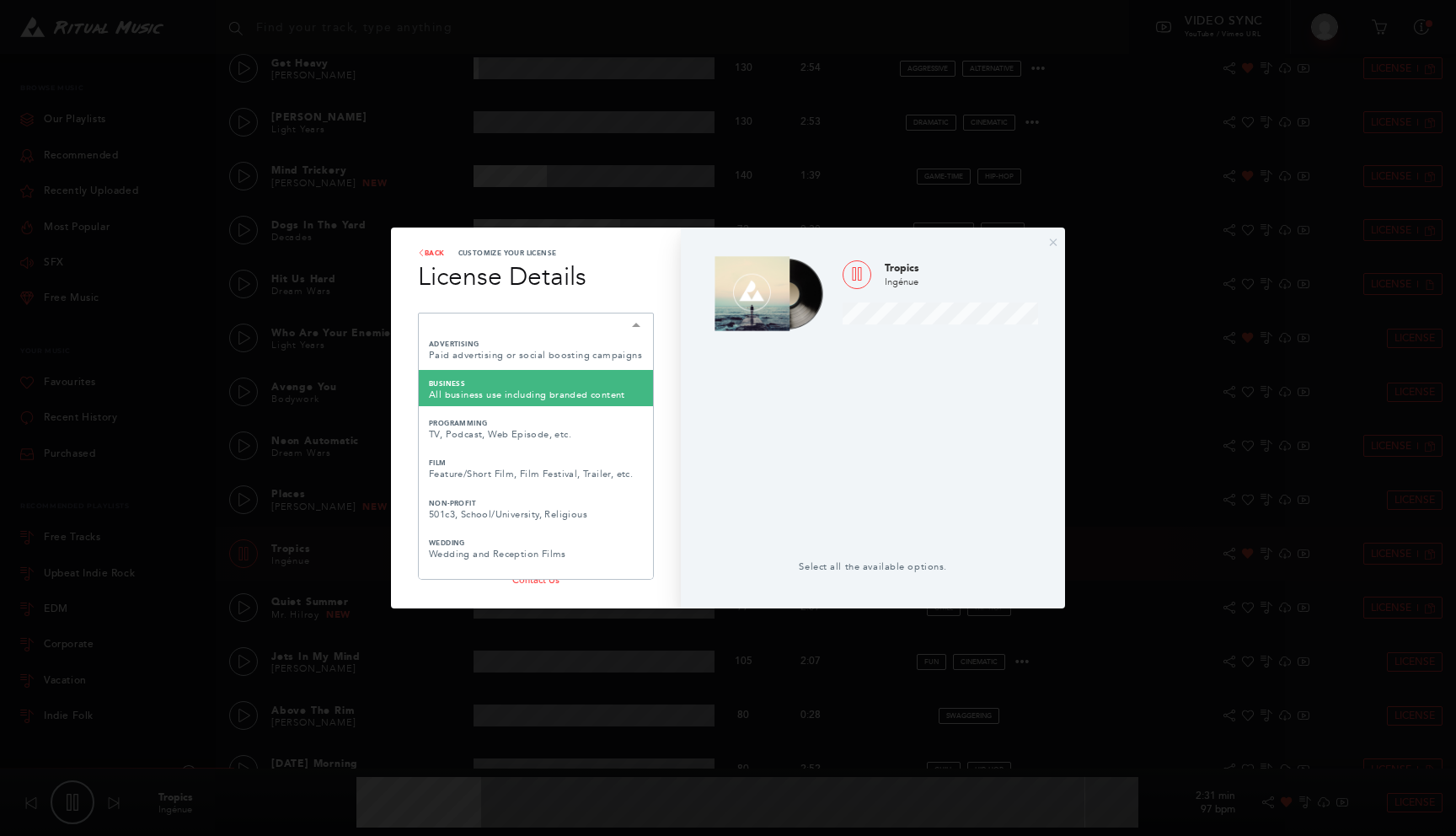
click at [739, 361] on div at bounding box center [873, 448] width 330 height 224
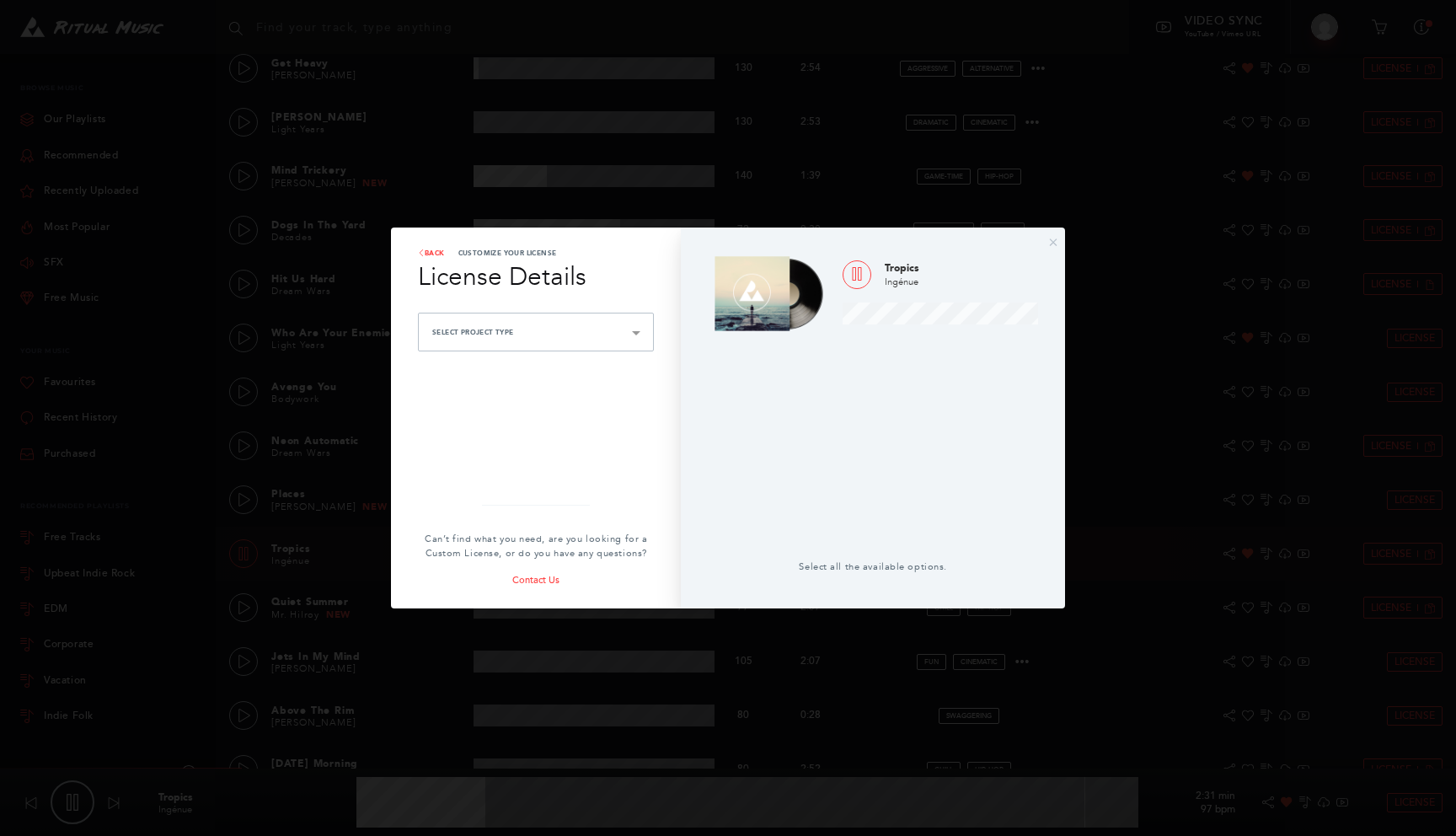
click at [444, 258] on h3 "License Details" at bounding box center [536, 276] width 236 height 38
click at [440, 252] on link "back" at bounding box center [432, 253] width 27 height 10
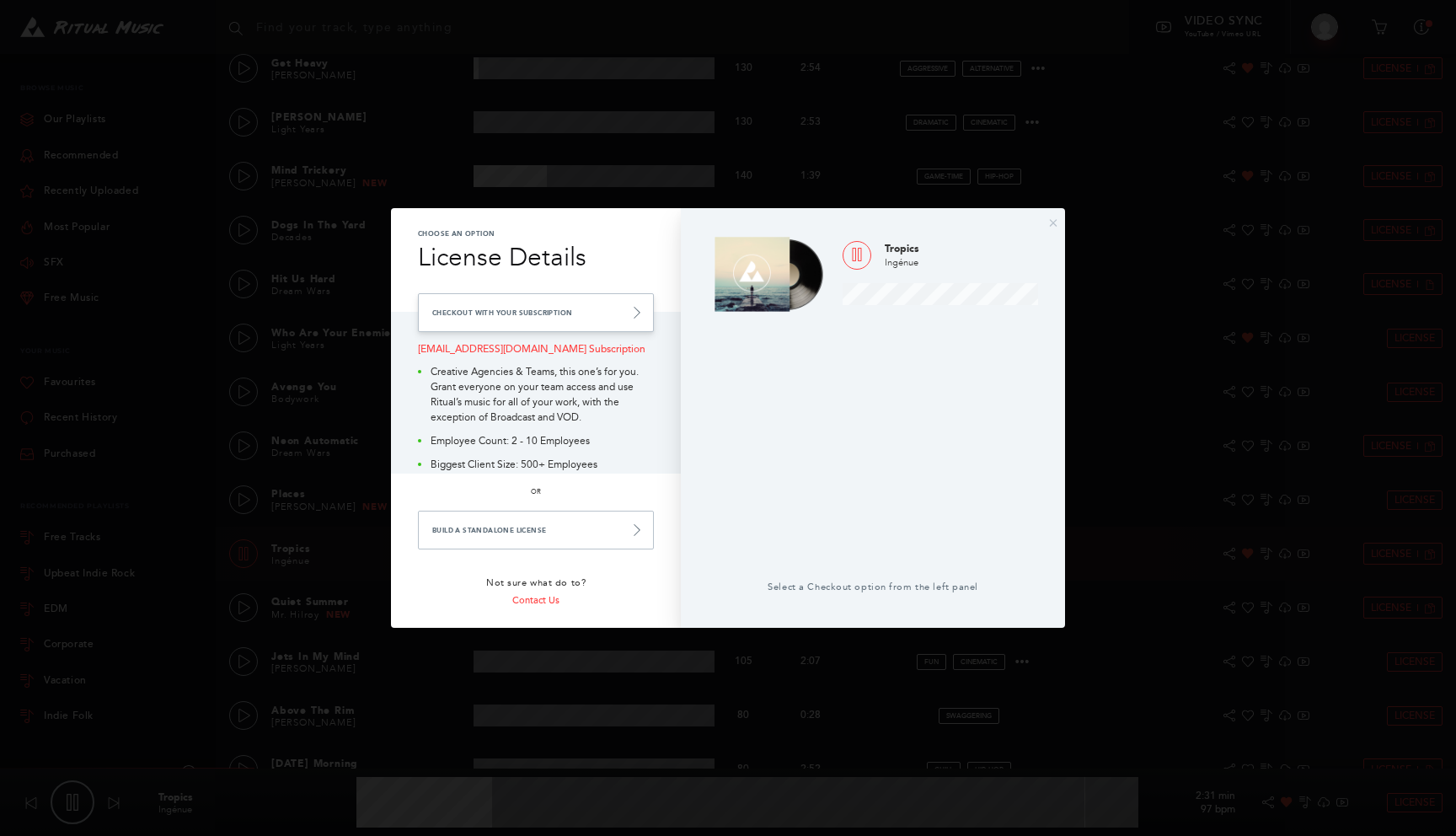
click at [527, 311] on link "Checkout with your Subscription" at bounding box center [536, 313] width 236 height 39
click at [624, 309] on link "Checkout with your Subscription" at bounding box center [536, 313] width 236 height 39
click at [636, 314] on icon at bounding box center [637, 313] width 12 height 12
click at [641, 315] on icon at bounding box center [637, 313] width 12 height 12
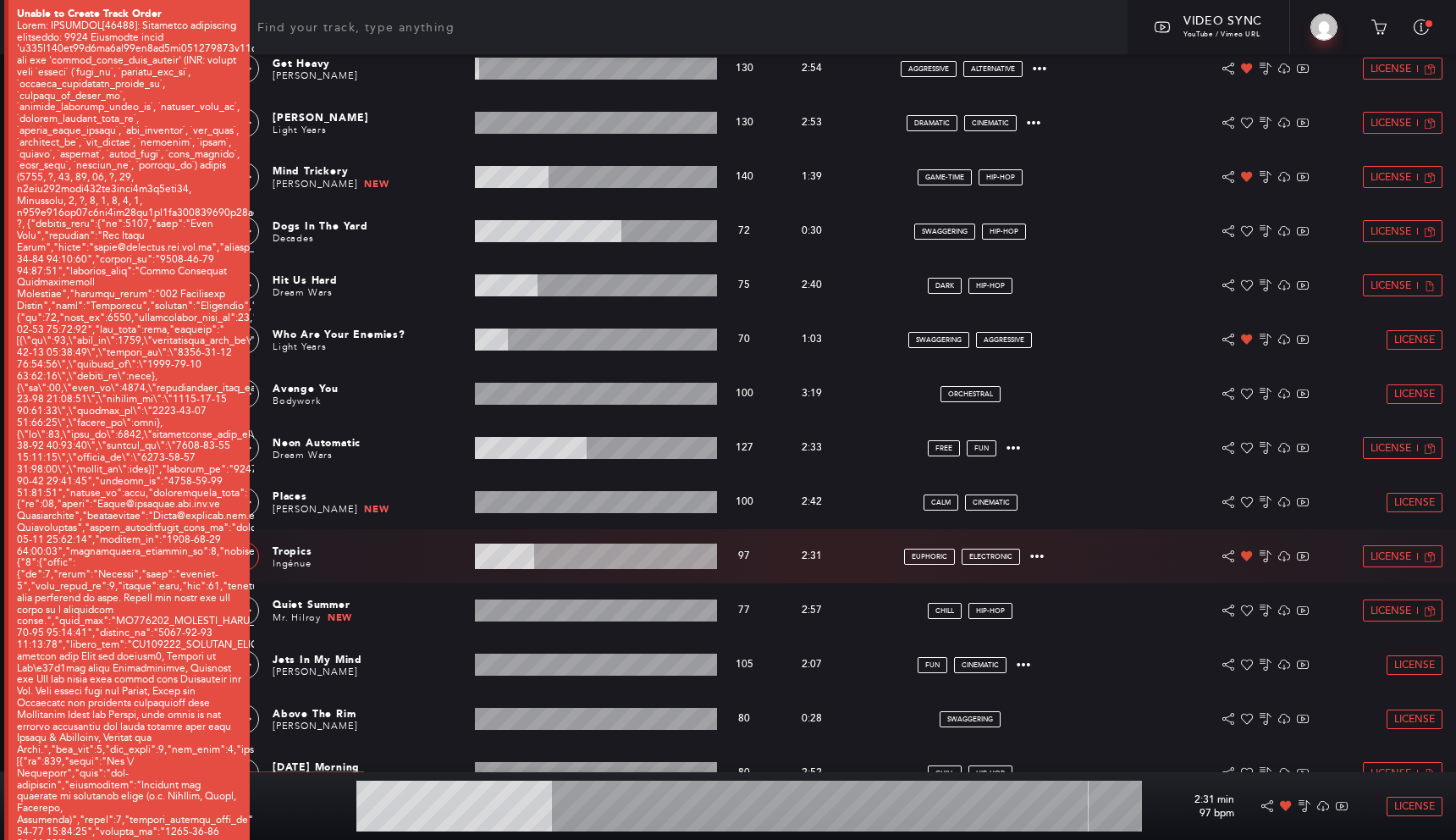
type input "25.17"
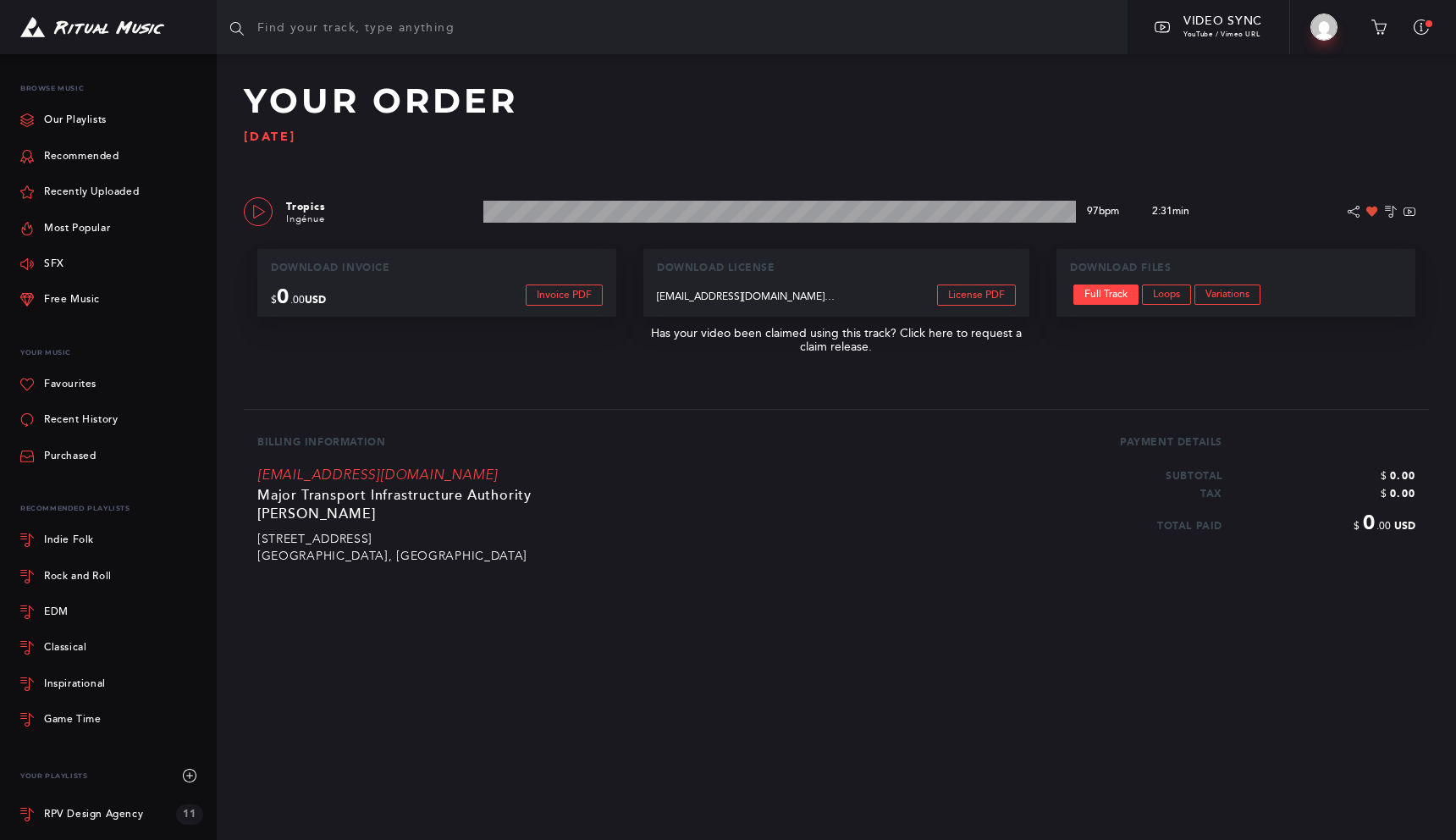
click at [237, 219] on div "Tropics Ingénue 2:31 min 97 bpm 97 bpm 2:31 min Description Sounds Like The bes…" at bounding box center [836, 211] width 1212 height 54
click at [254, 216] on icon at bounding box center [259, 212] width 14 height 14
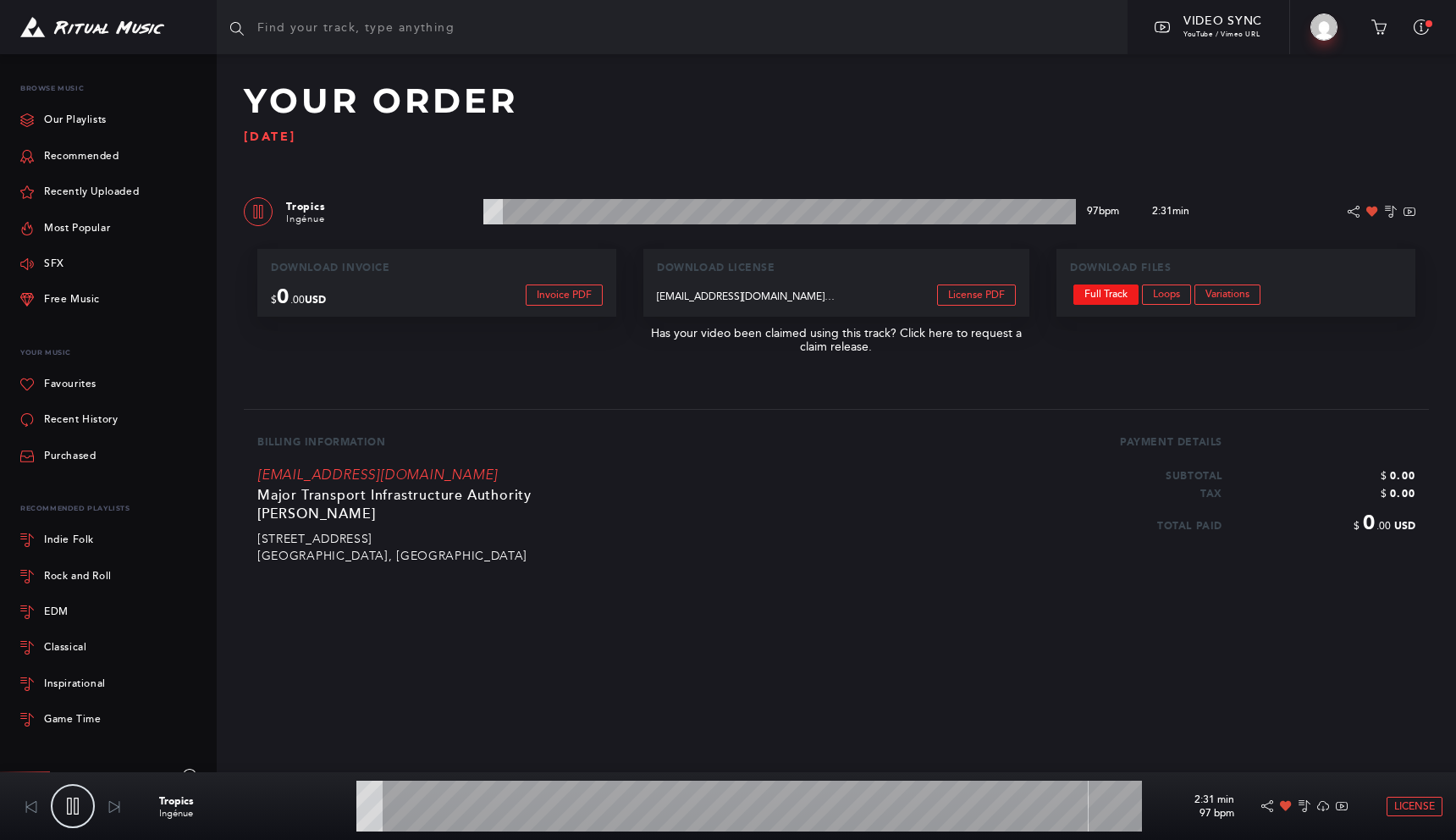
click at [1118, 296] on link "Full Track" at bounding box center [1106, 294] width 65 height 21
click at [114, 30] on img at bounding box center [92, 27] width 144 height 22
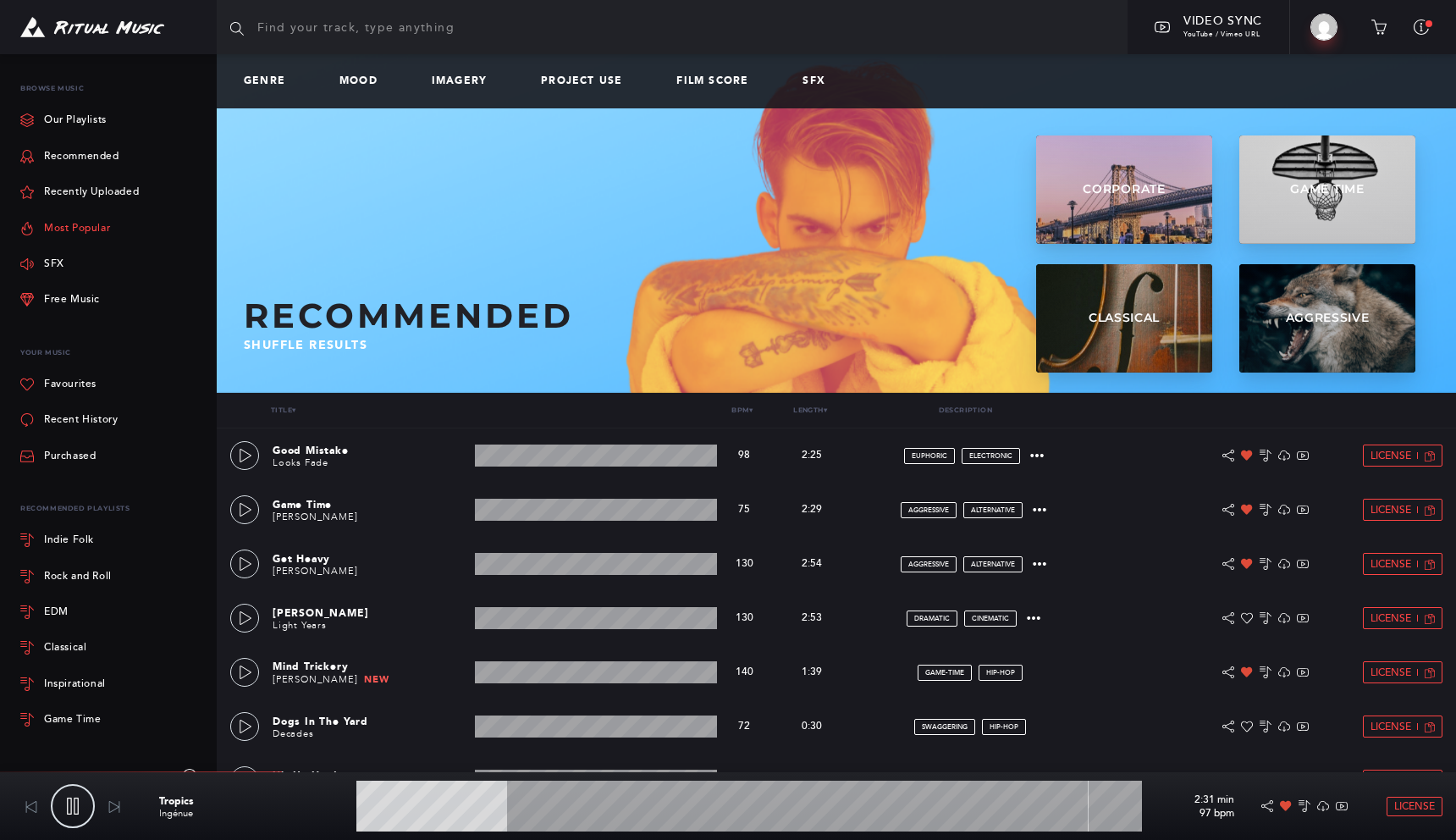
click at [83, 236] on link "Most Popular" at bounding box center [65, 228] width 89 height 35
click at [89, 231] on link "Most Popular" at bounding box center [65, 228] width 89 height 35
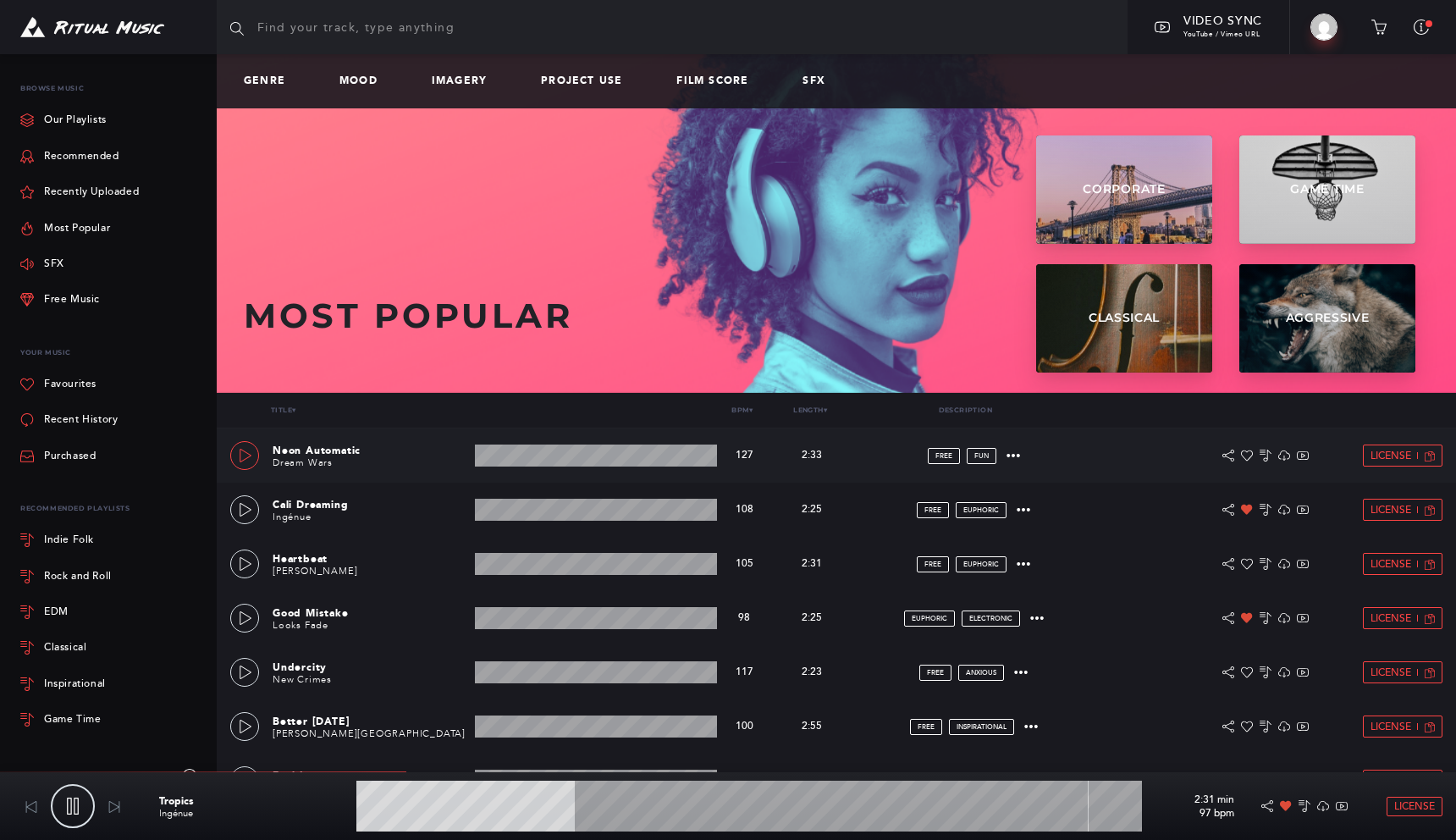
click at [245, 451] on icon at bounding box center [245, 455] width 12 height 14
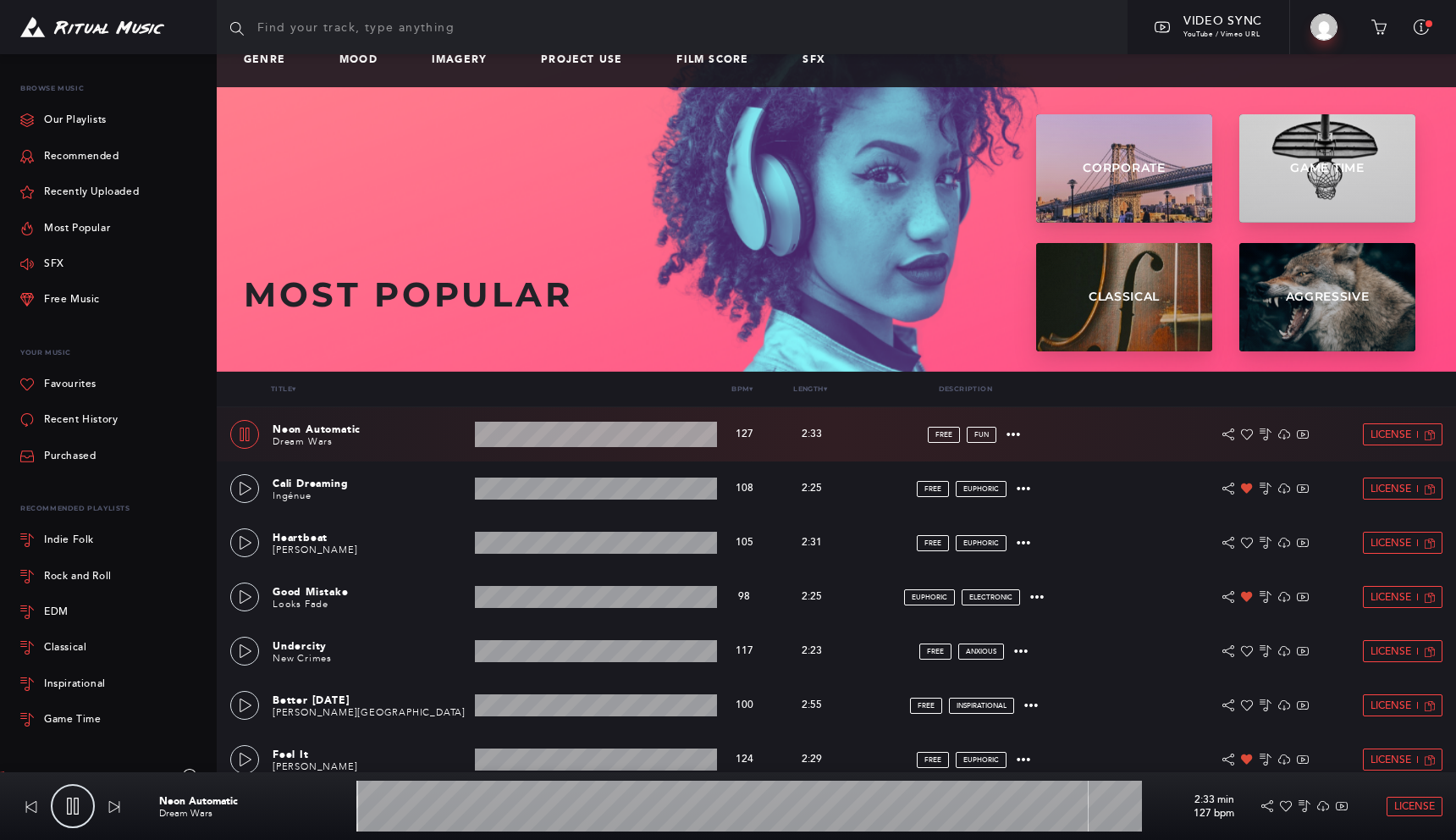
scroll to position [22, 0]
click at [245, 487] on icon at bounding box center [245, 489] width 14 height 14
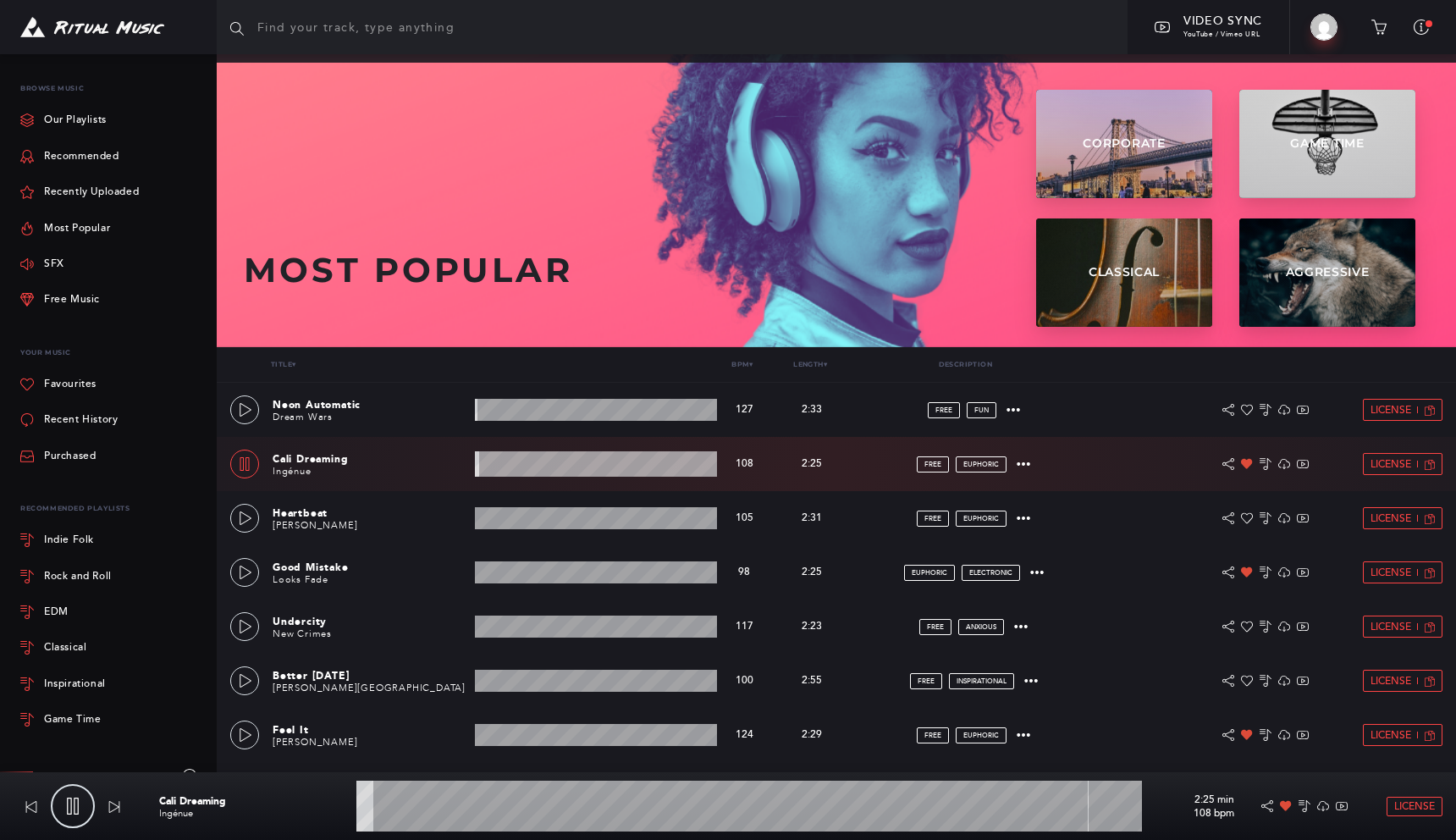
scroll to position [52, 0]
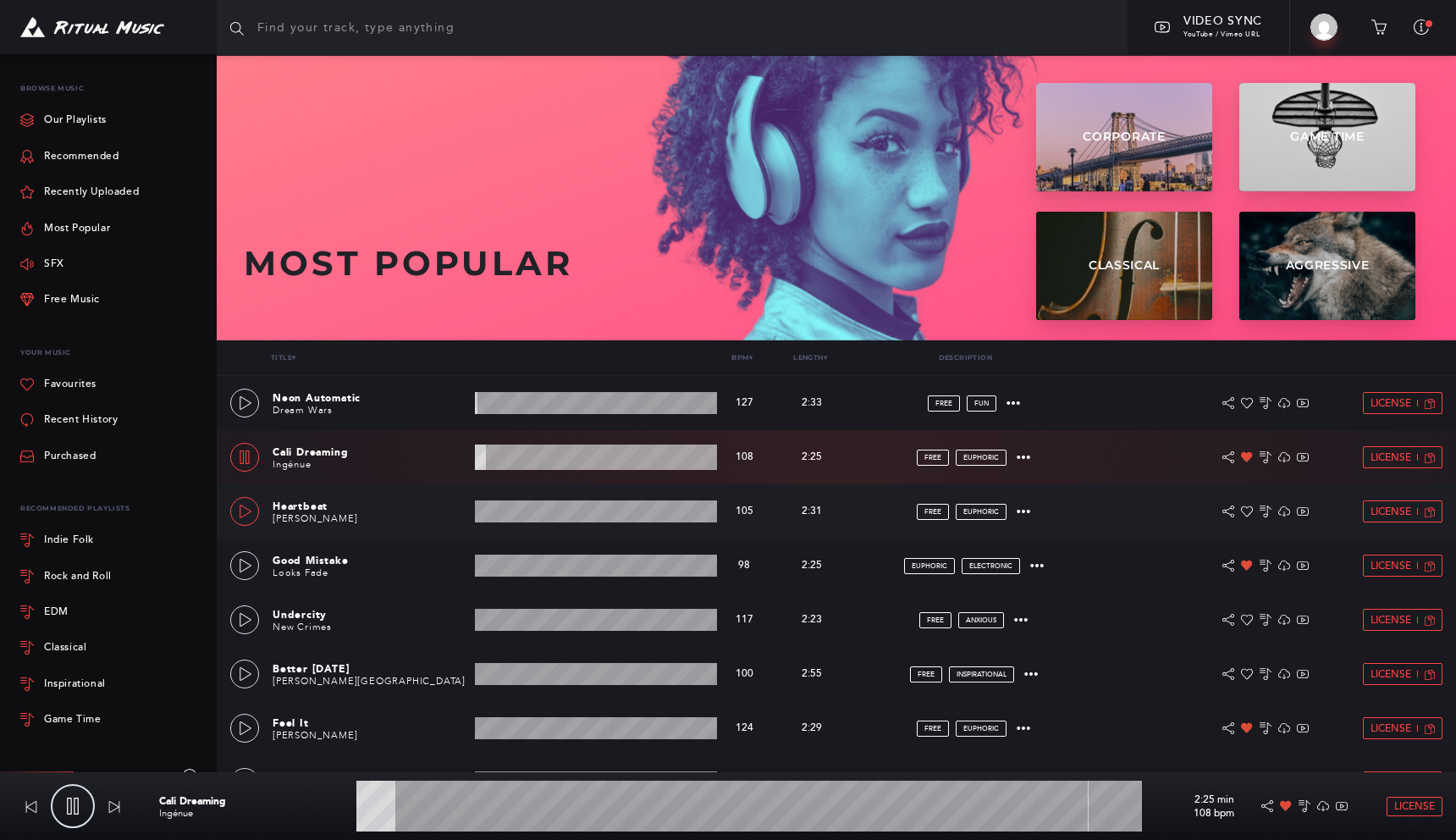
click at [245, 511] on icon at bounding box center [245, 511] width 14 height 14
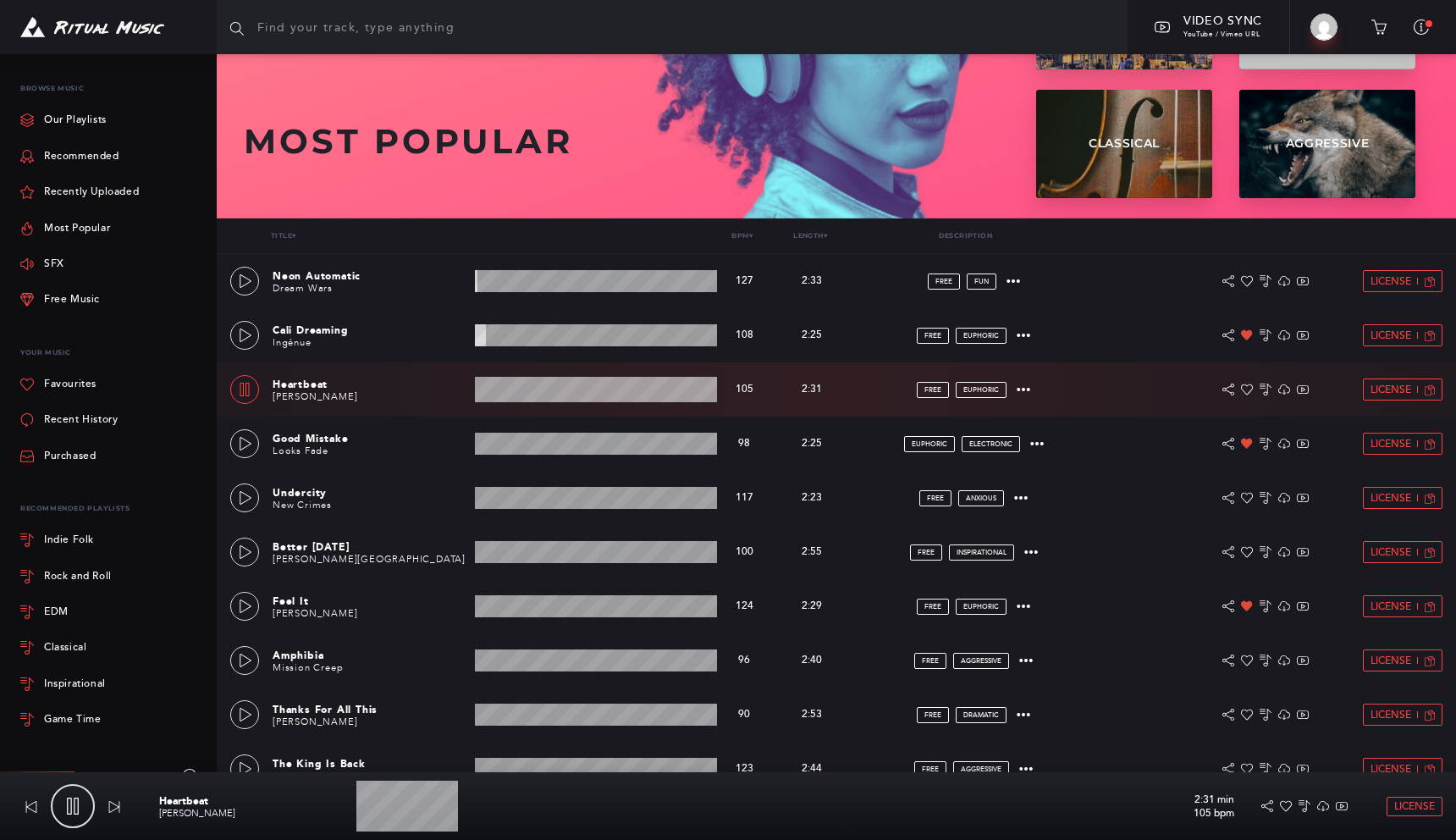
scroll to position [189, 0]
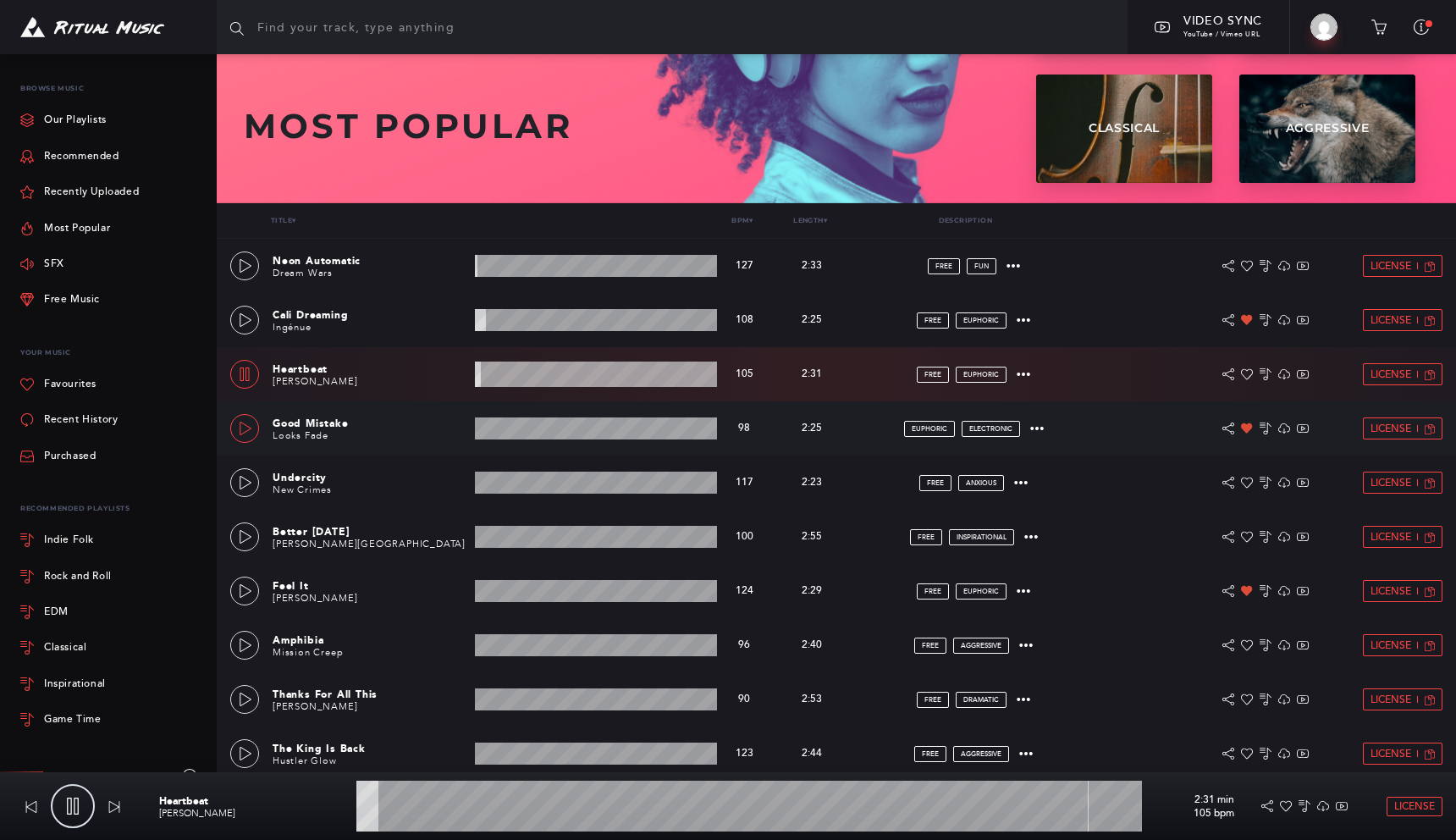
click at [248, 427] on icon at bounding box center [245, 429] width 14 height 14
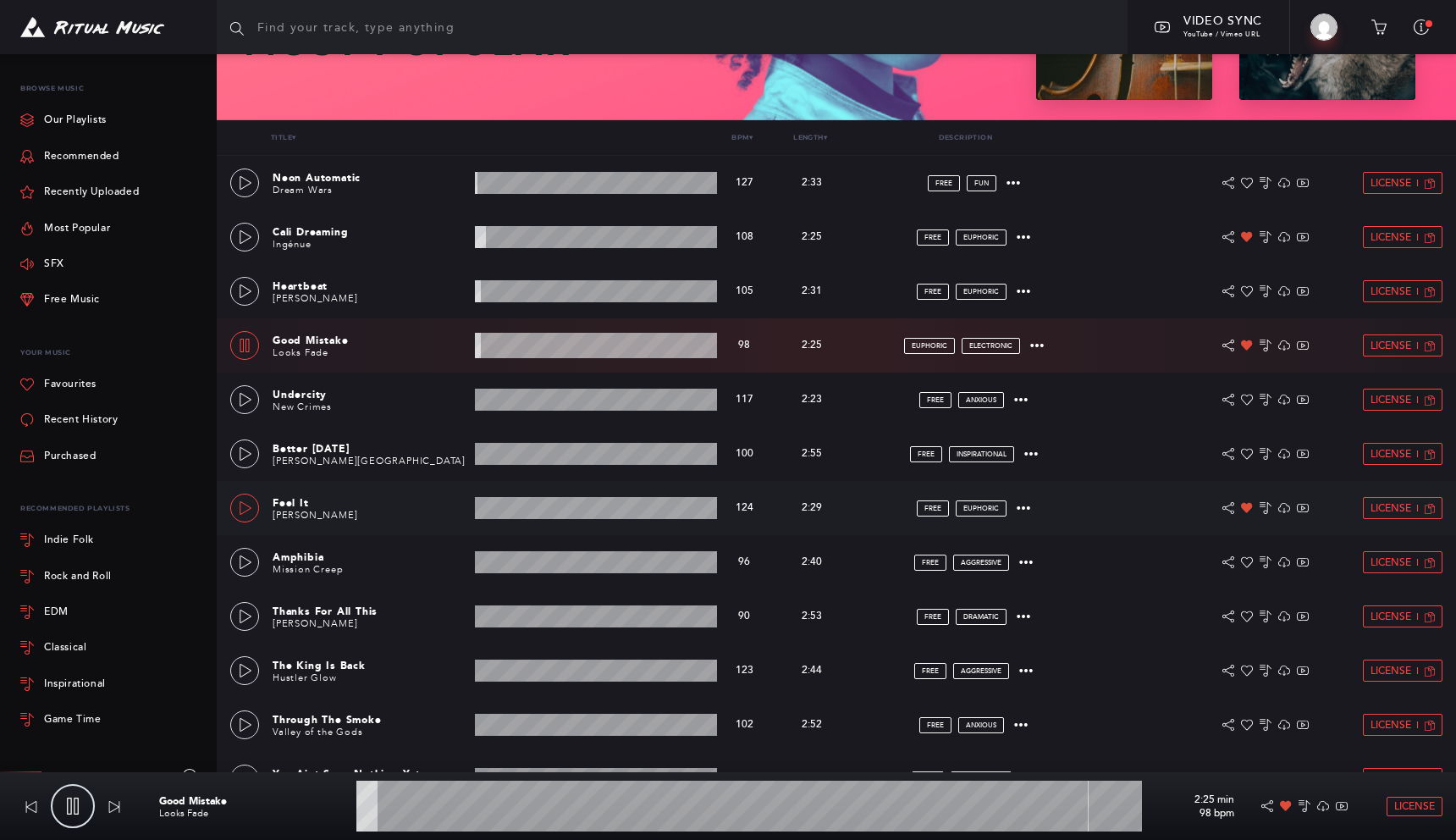
scroll to position [281, 0]
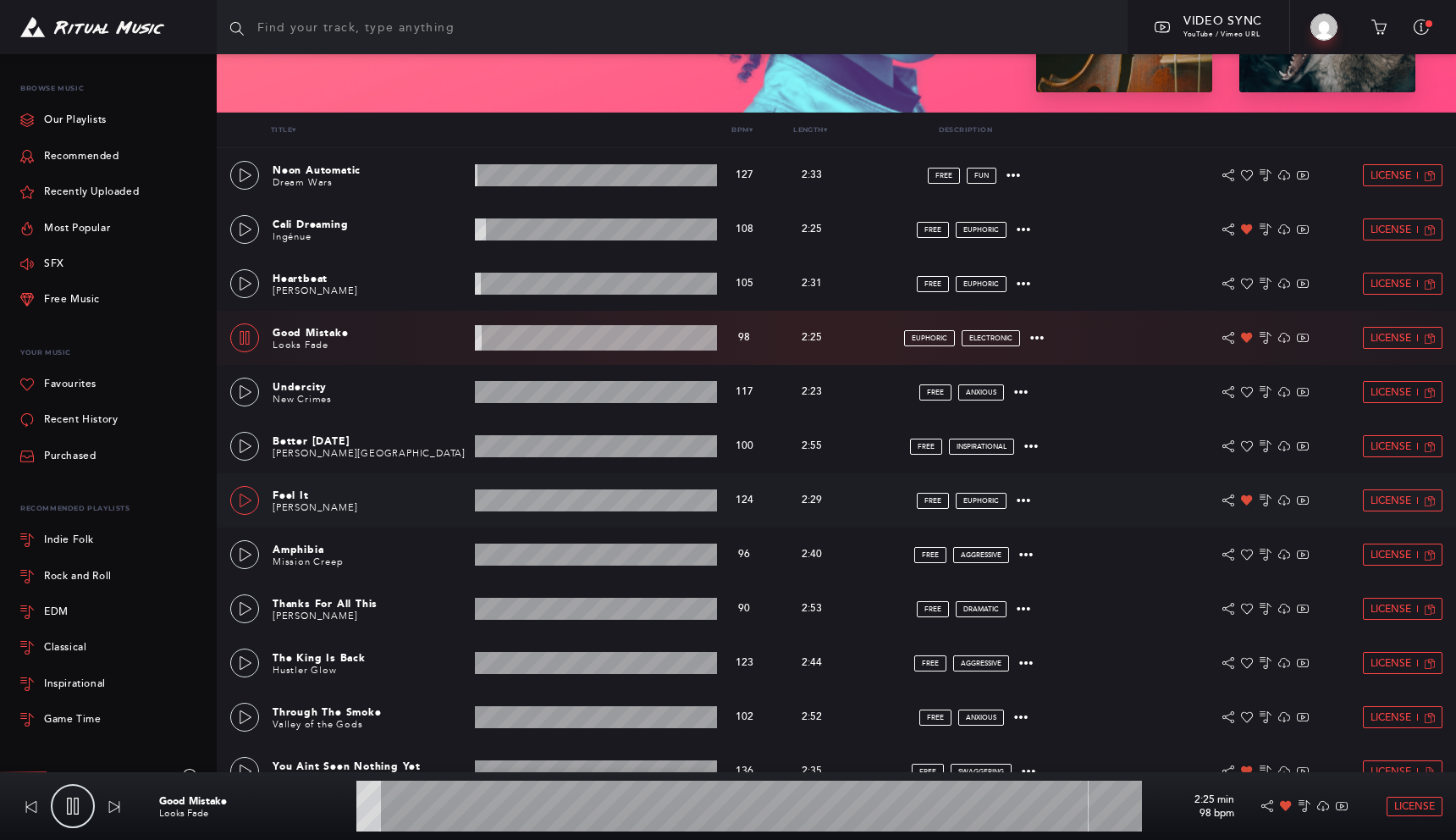
click at [251, 499] on icon at bounding box center [245, 500] width 14 height 14
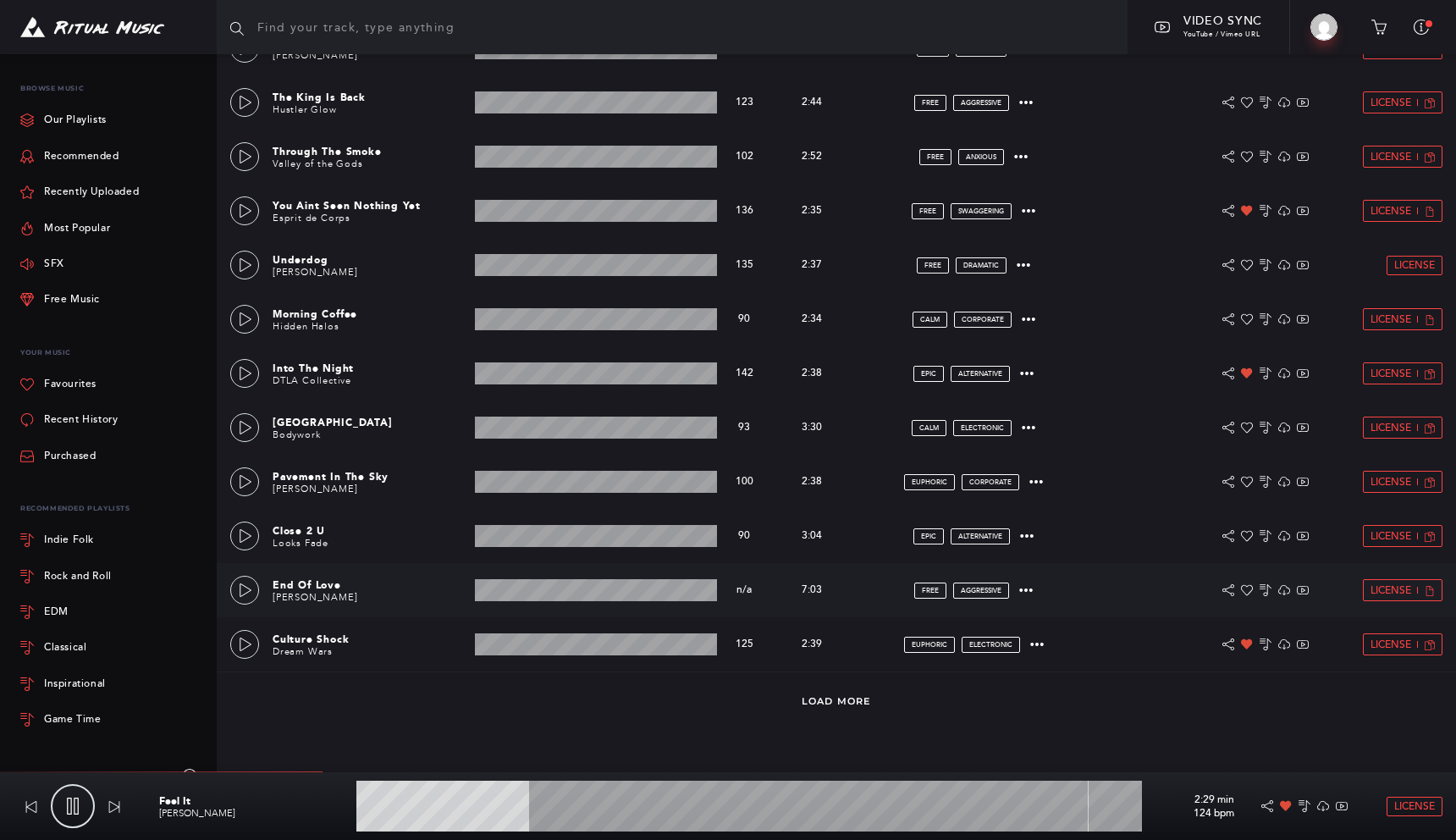
scroll to position [841, 0]
click at [235, 649] on link at bounding box center [244, 644] width 28 height 28
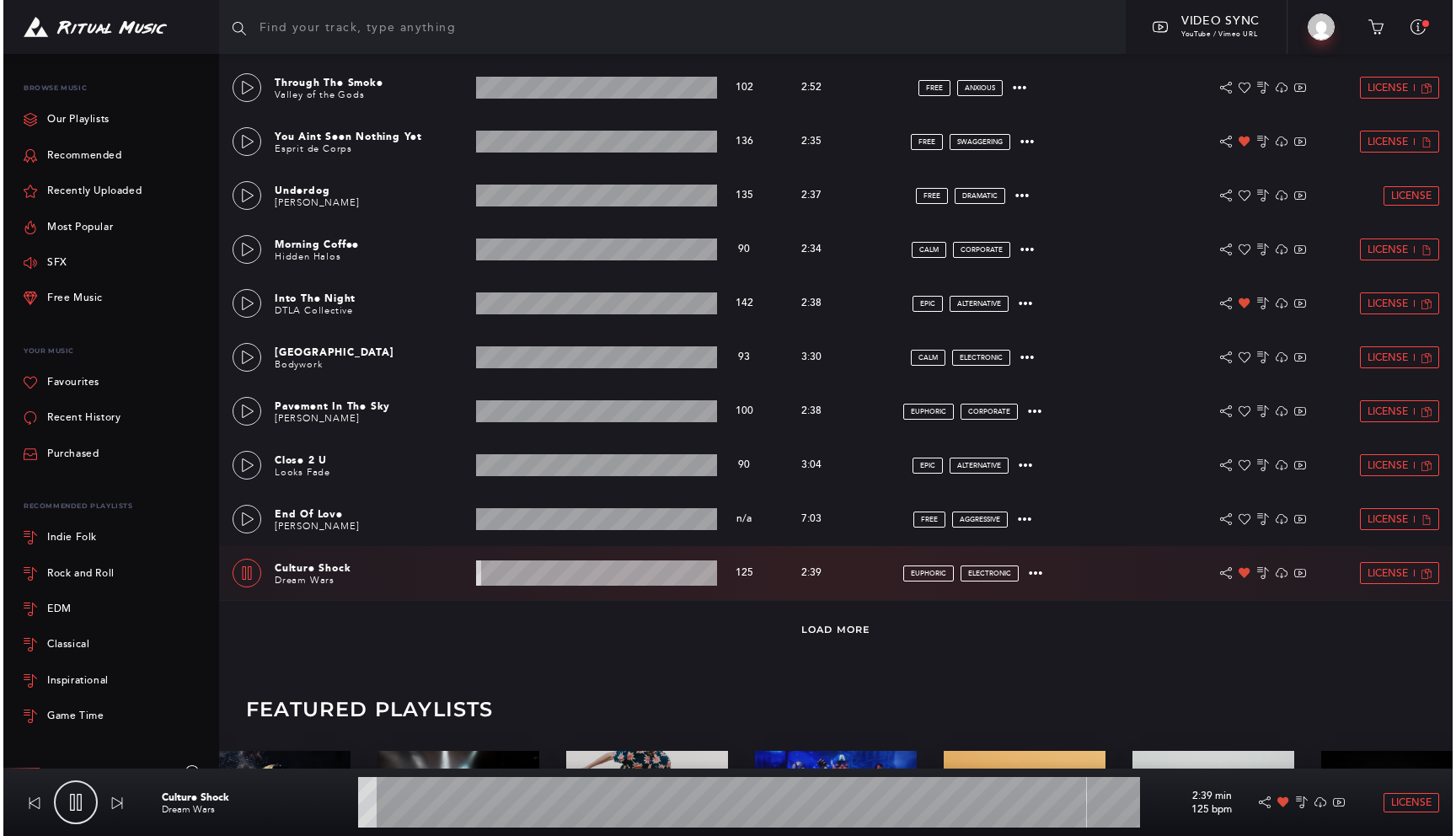
scroll to position [1071, 0]
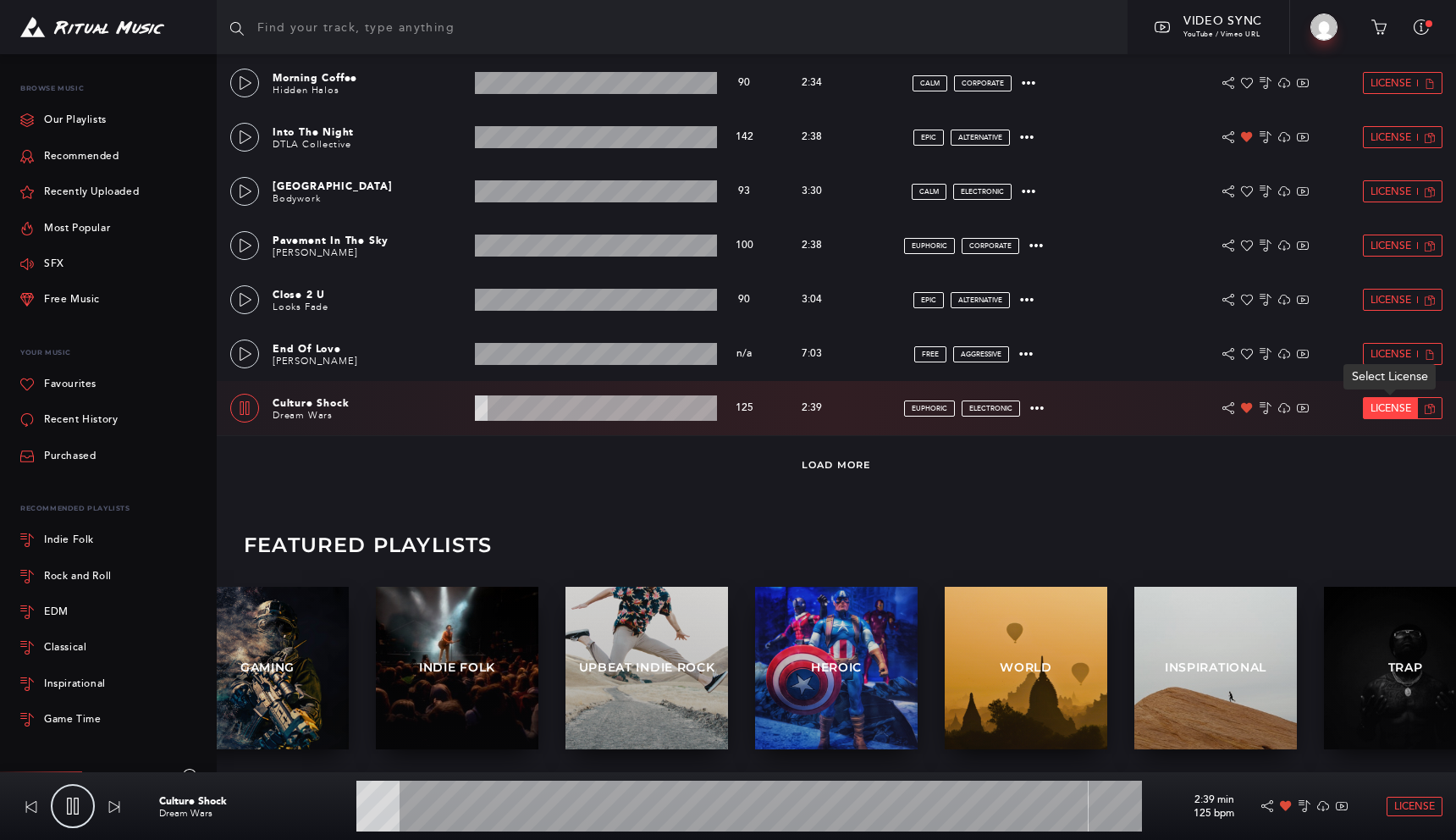
click at [1393, 403] on span "License" at bounding box center [1390, 408] width 40 height 11
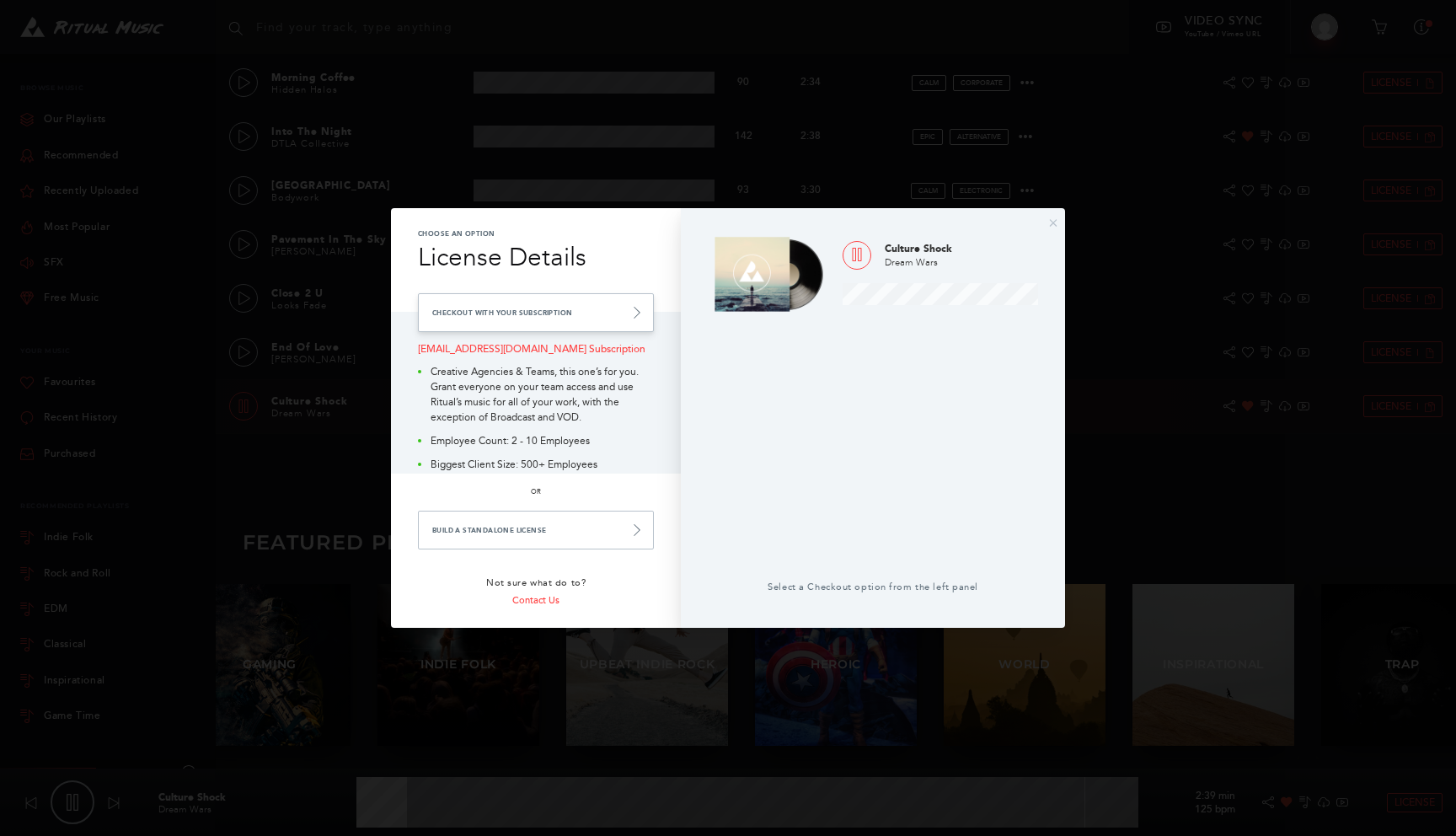
click at [579, 315] on link "Checkout with your Subscription" at bounding box center [536, 313] width 236 height 39
type input "13.41"
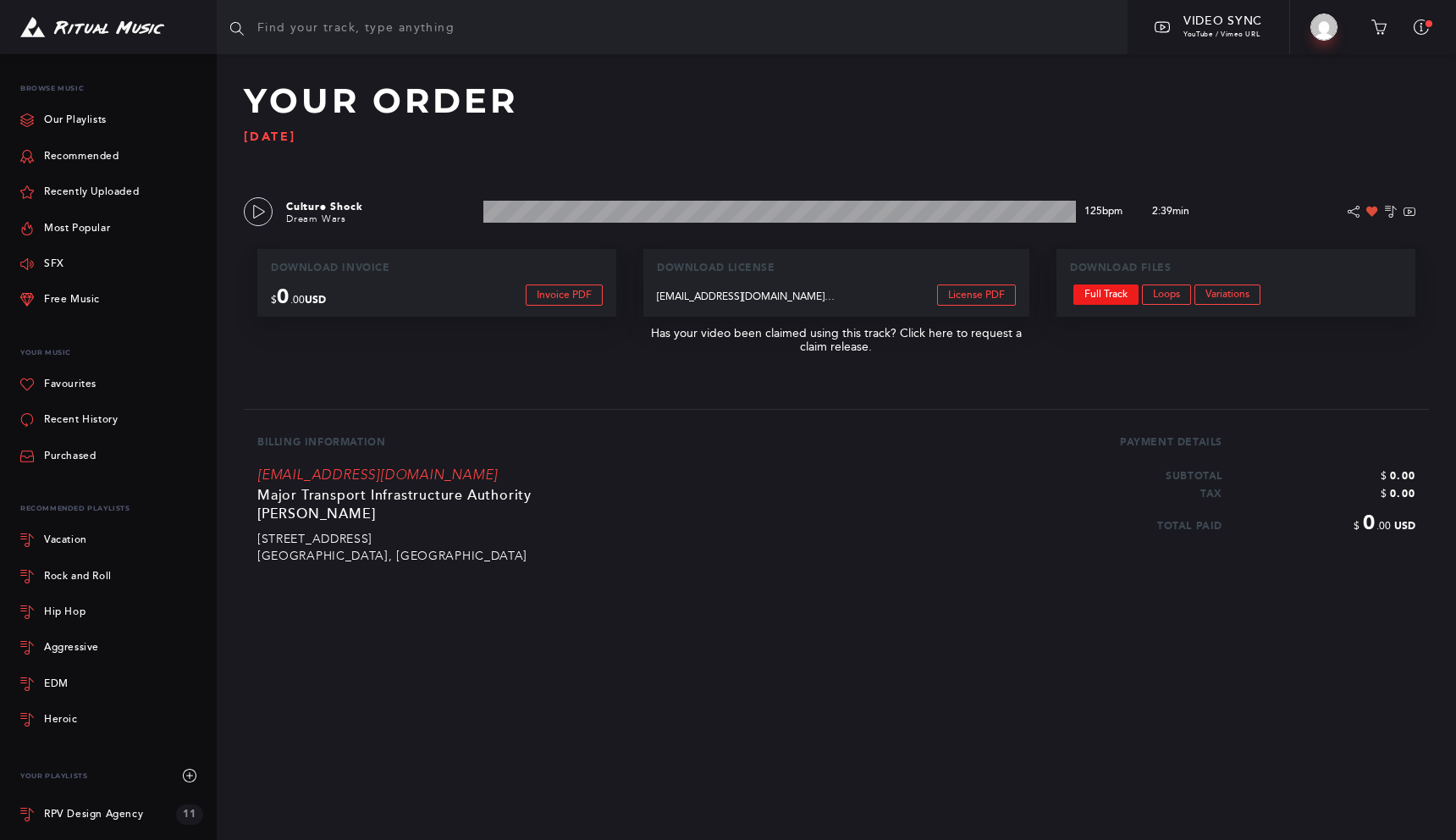
click at [1109, 293] on link "Full Track" at bounding box center [1106, 294] width 65 height 21
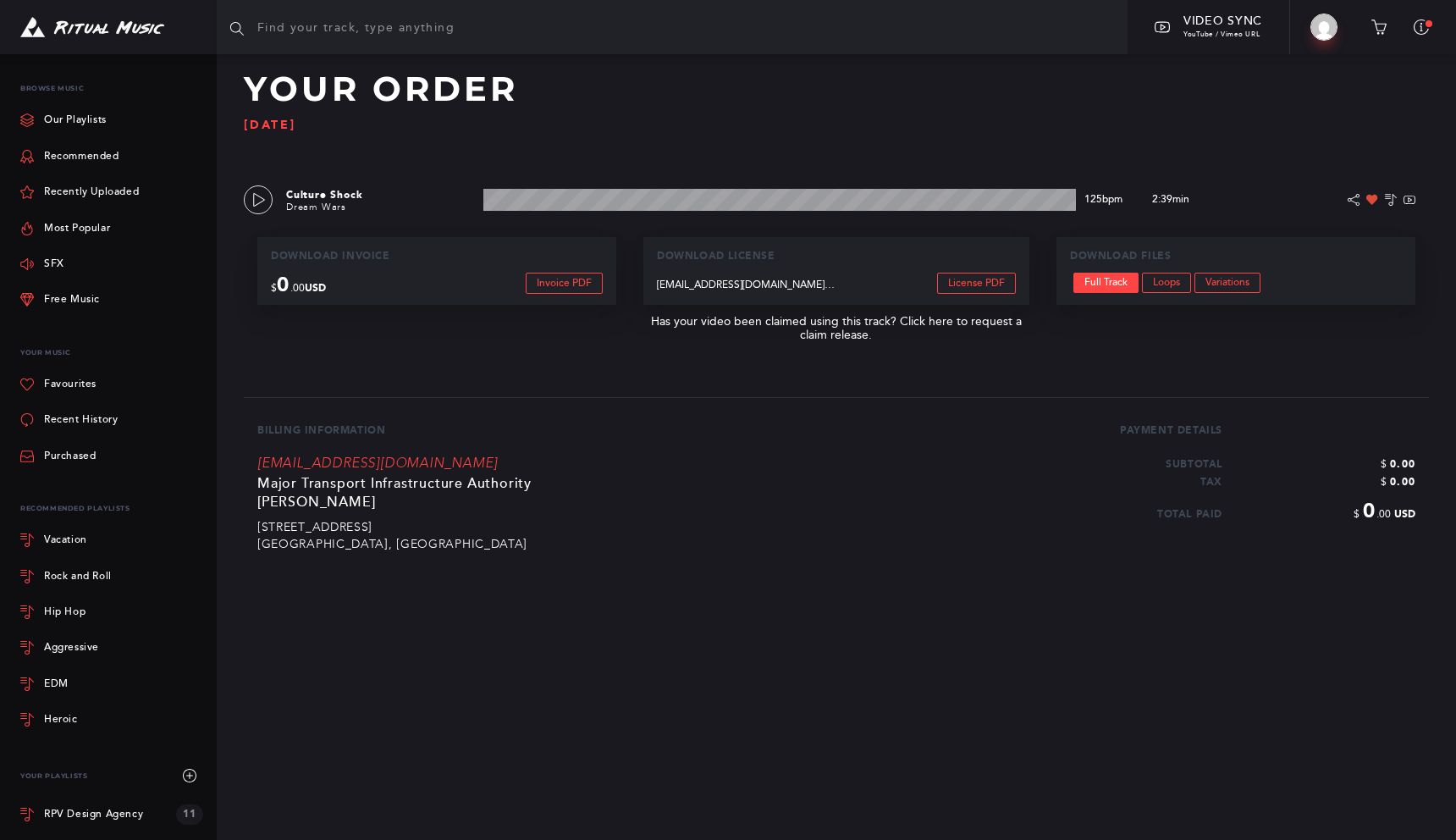
click at [352, 23] on input "text" at bounding box center [672, 26] width 910 height 54
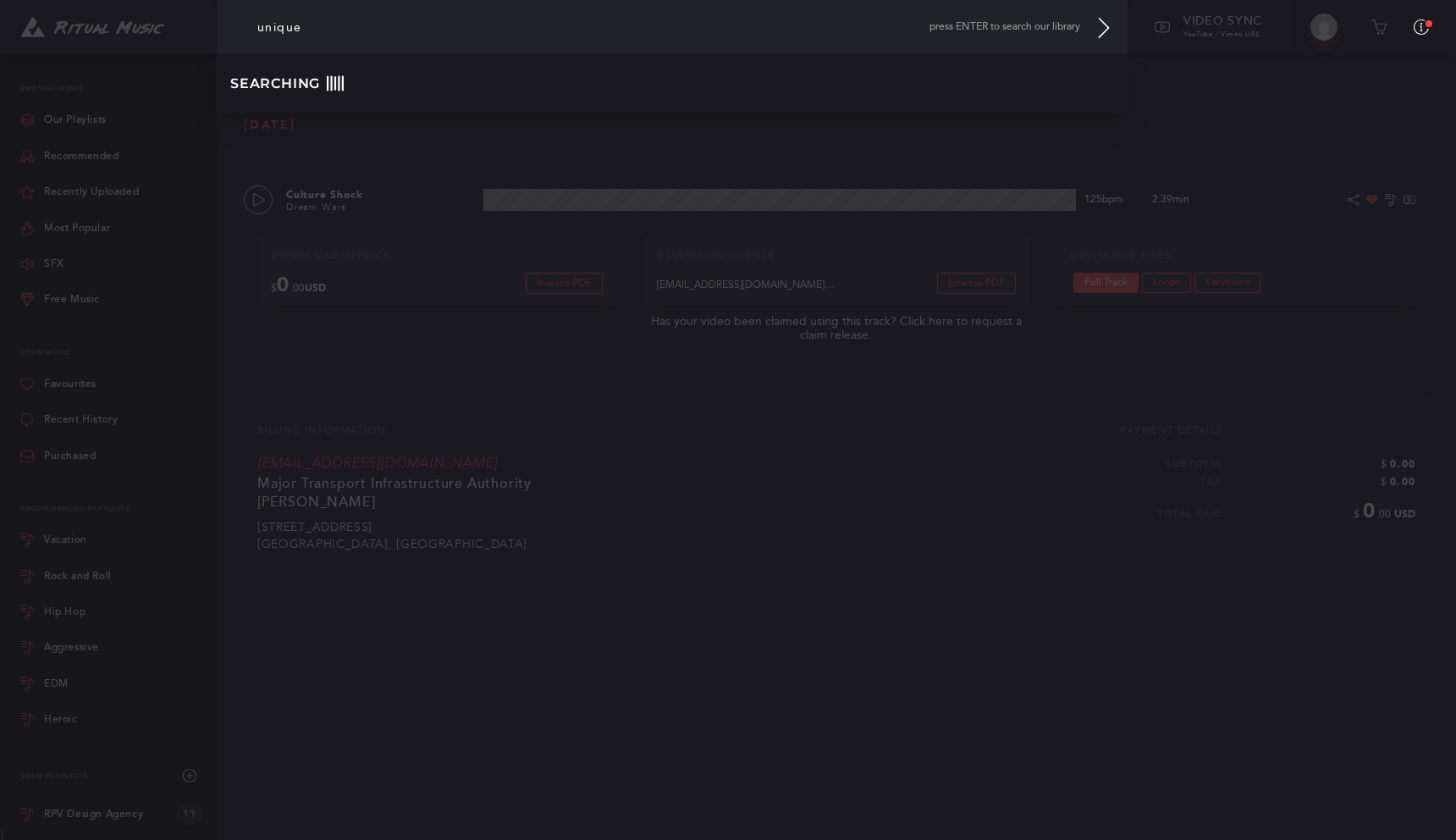
type input "unique"
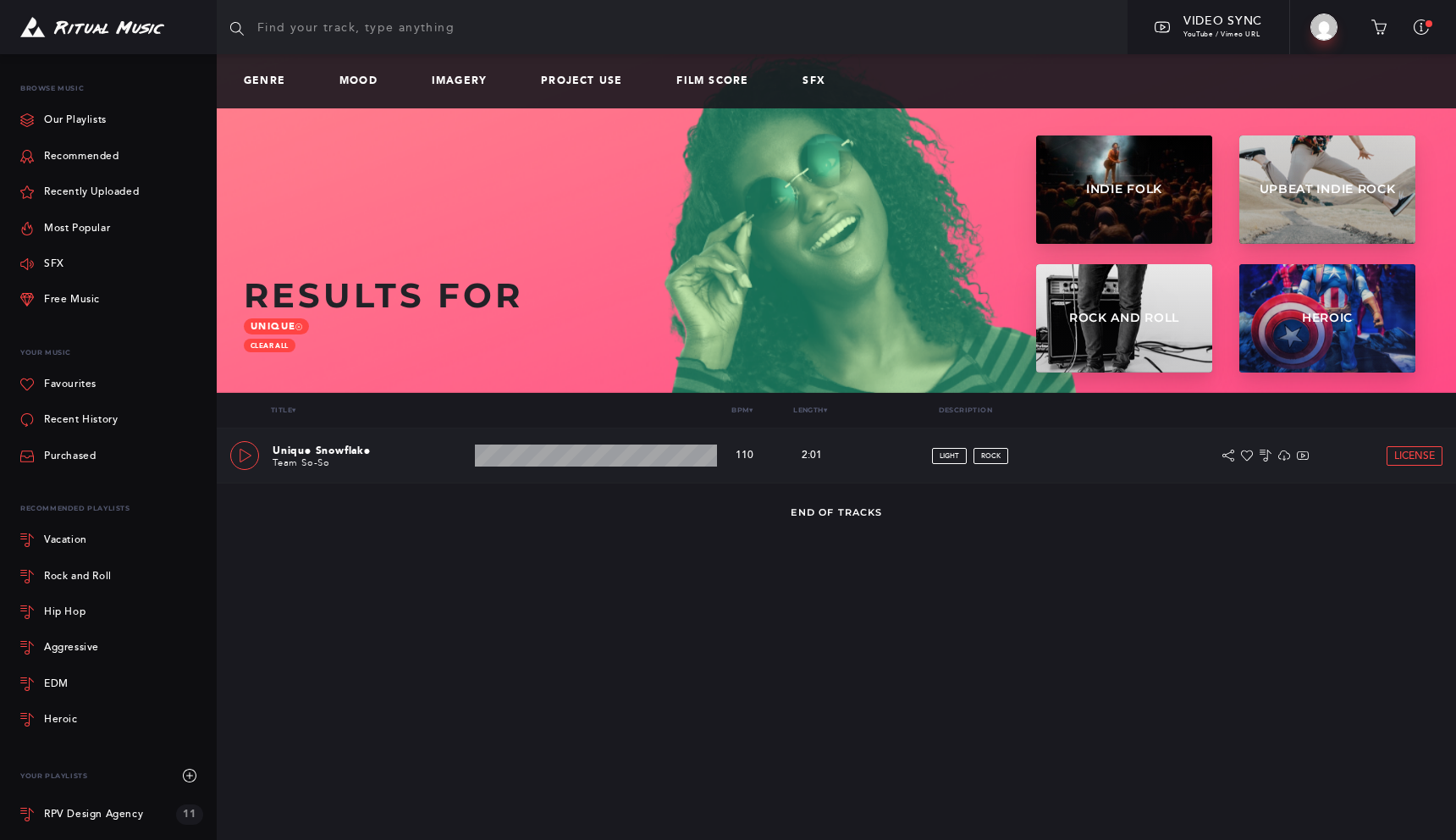
click at [241, 462] on link at bounding box center [244, 454] width 28 height 28
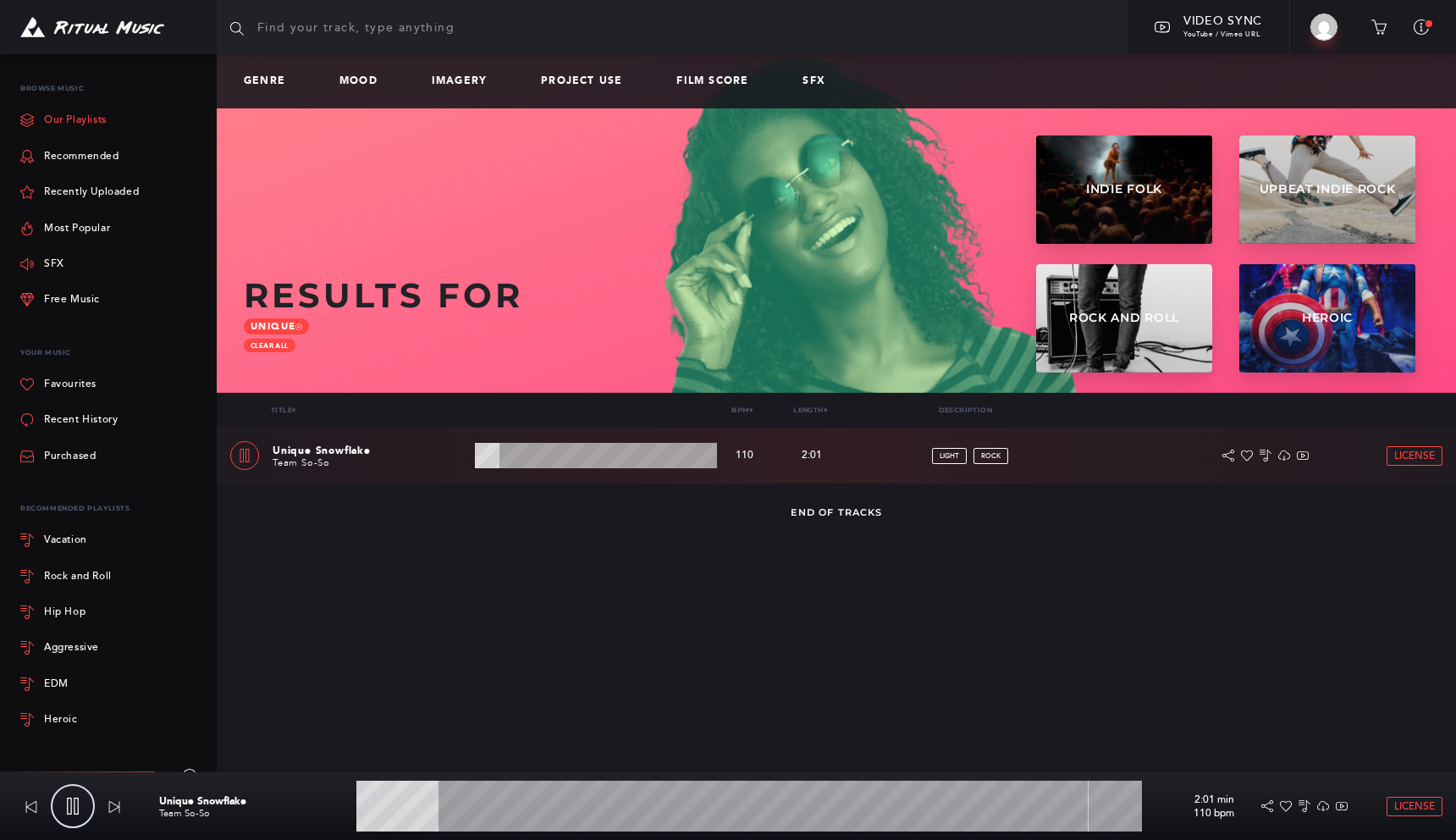
click at [62, 119] on link "Our Playlists" at bounding box center [64, 120] width 86 height 35
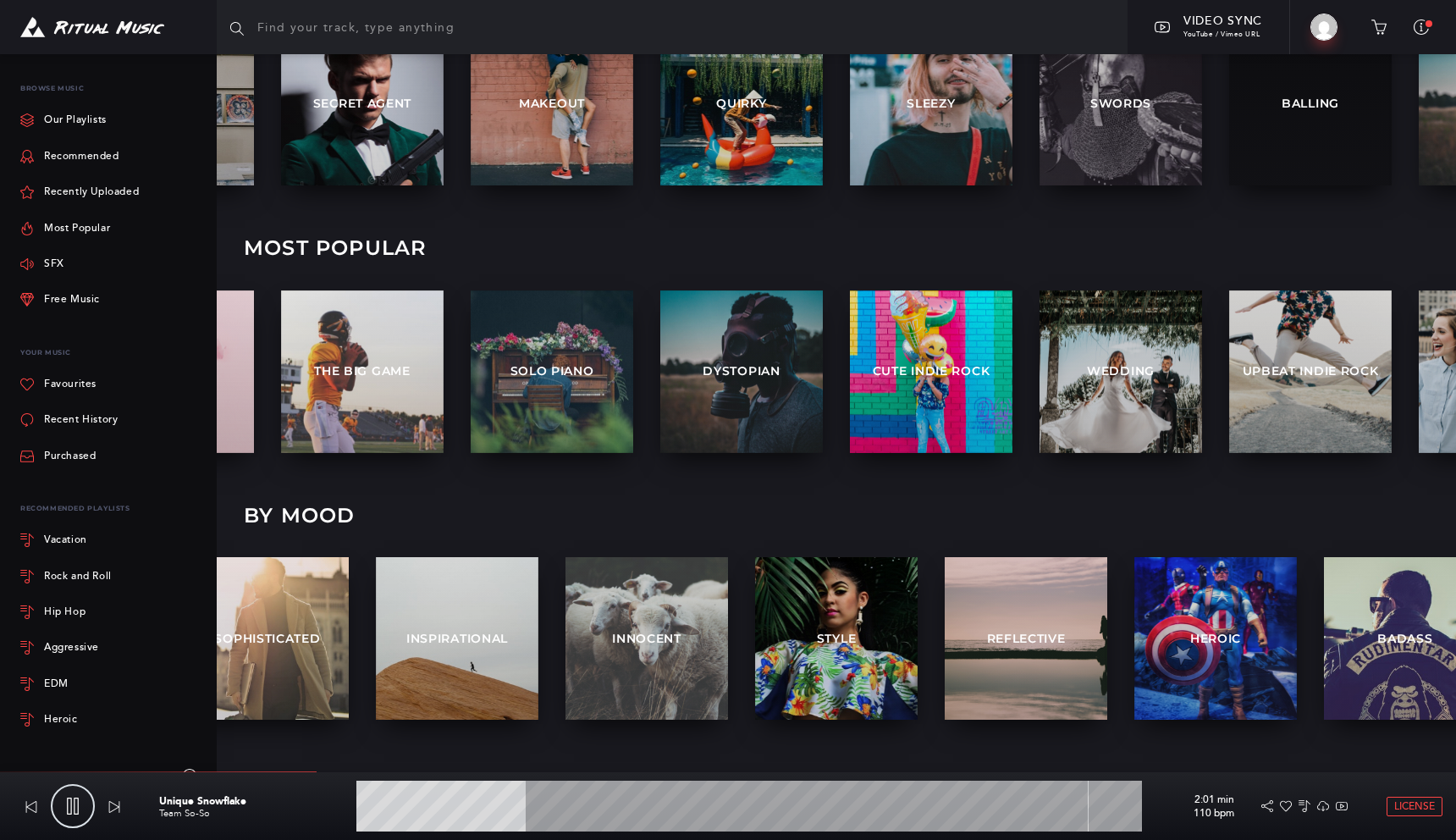
scroll to position [829, 0]
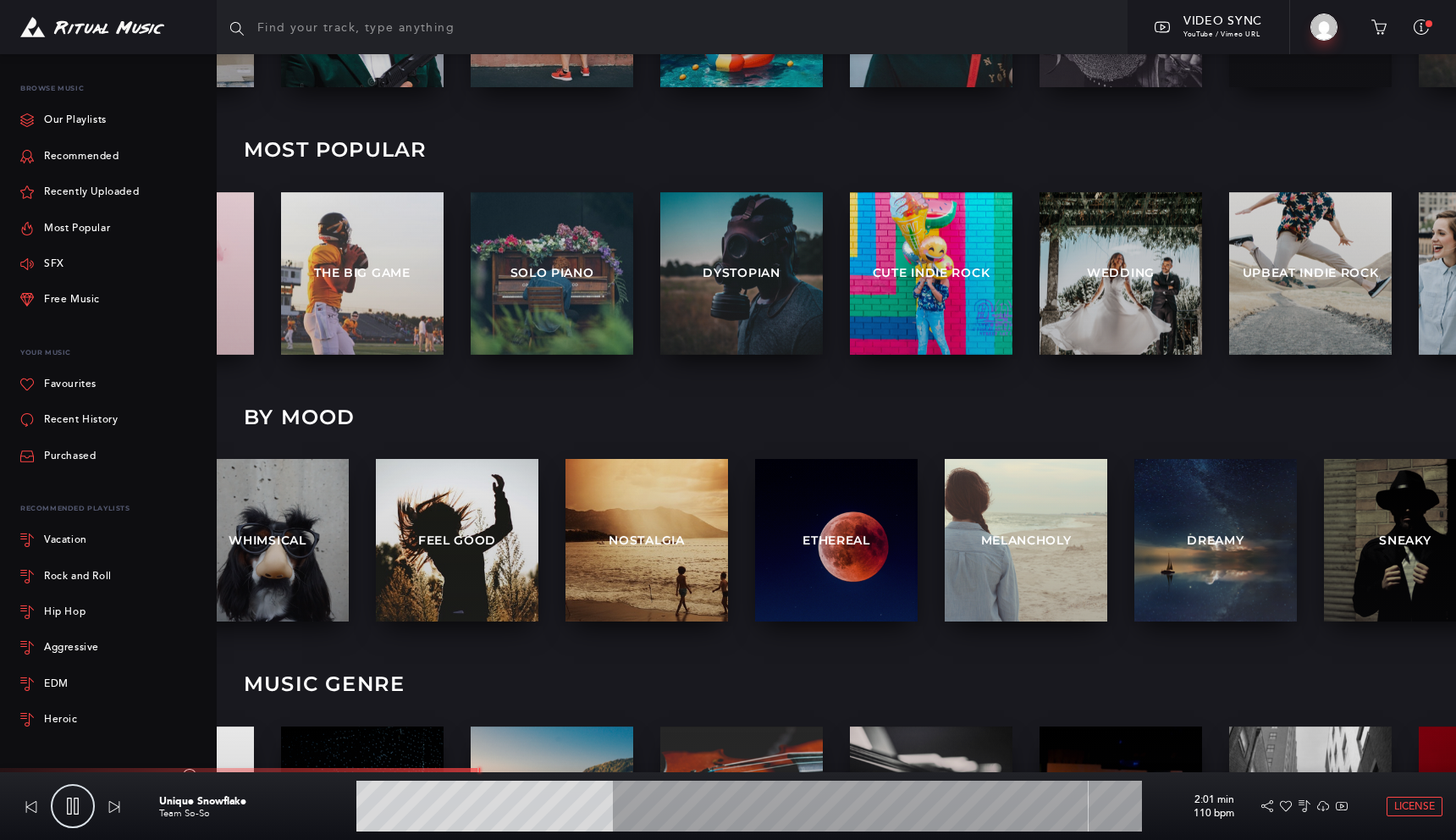
click at [70, 800] on icon at bounding box center [73, 806] width 17 height 17
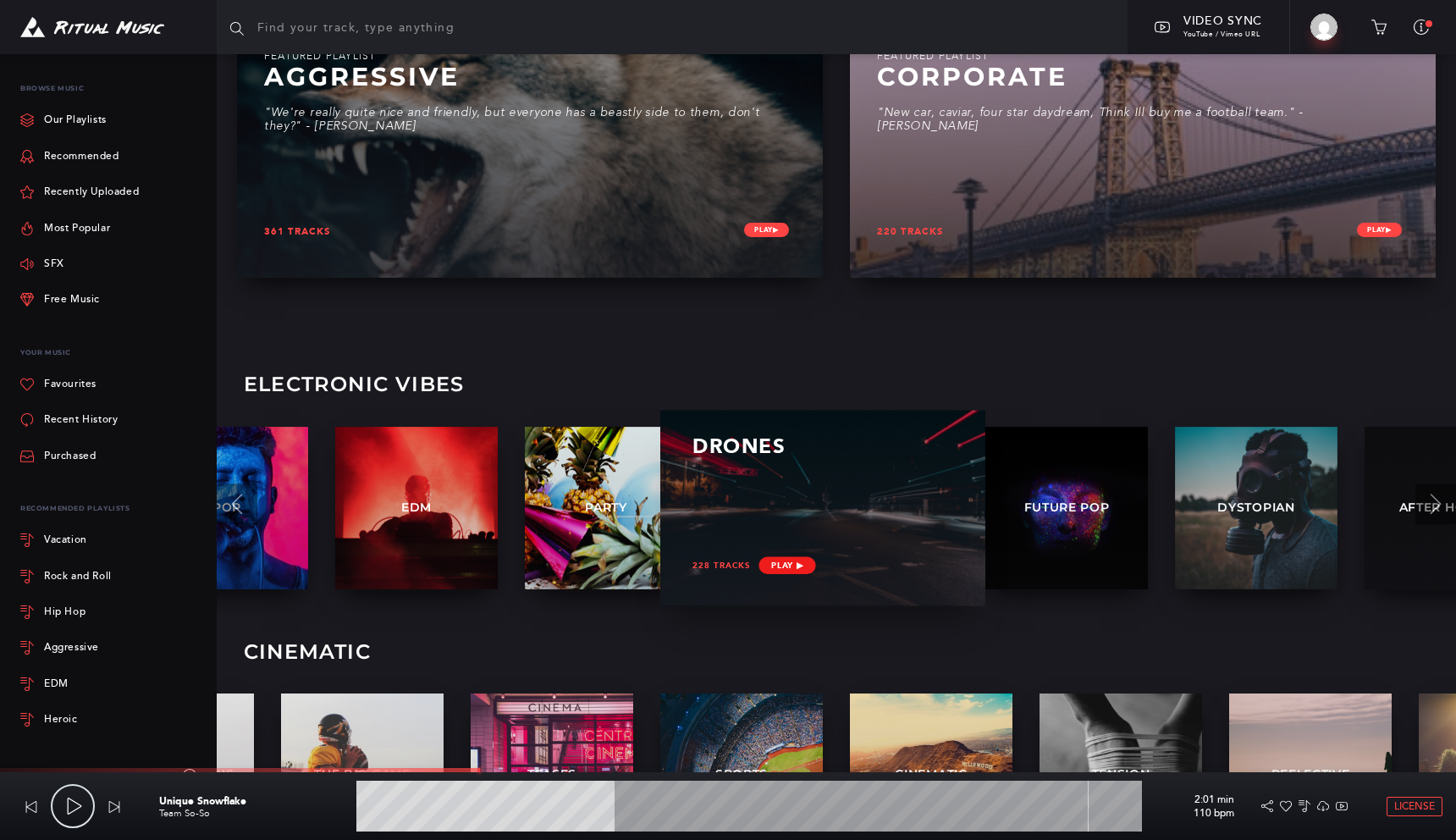
scroll to position [1818, 0]
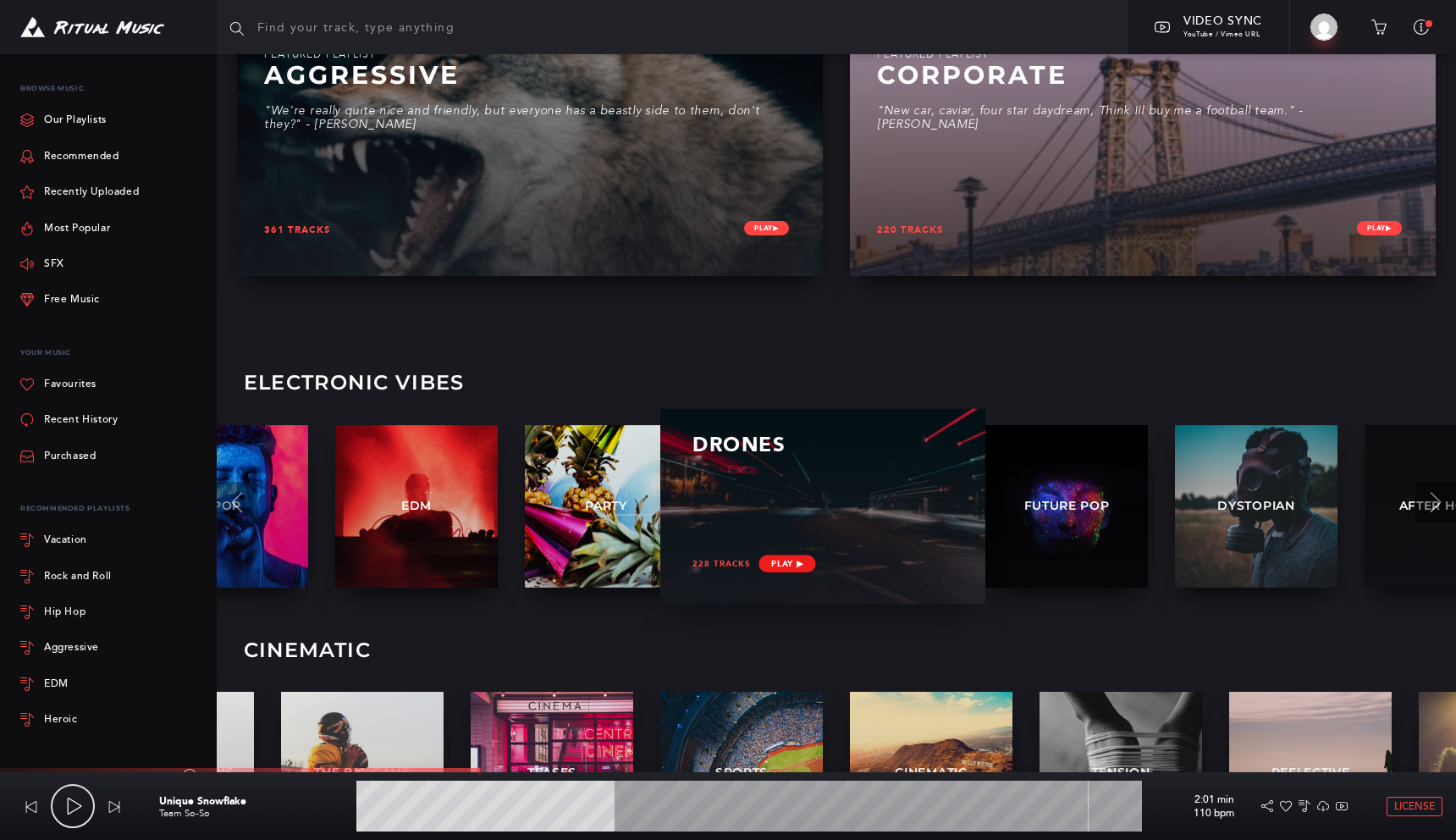
click at [798, 564] on span "Play ▶︎" at bounding box center [787, 563] width 57 height 18
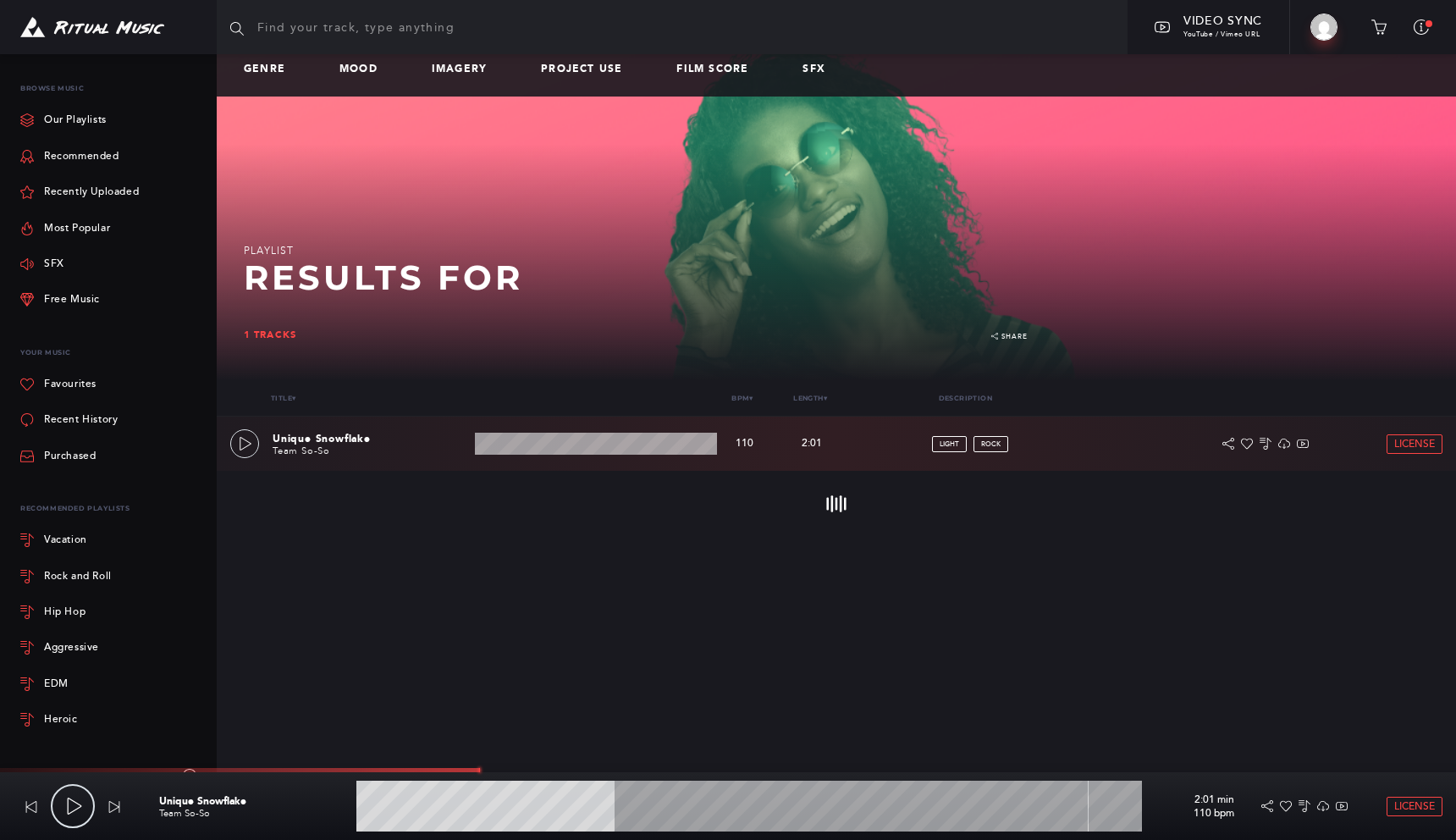
scroll to position [16, 0]
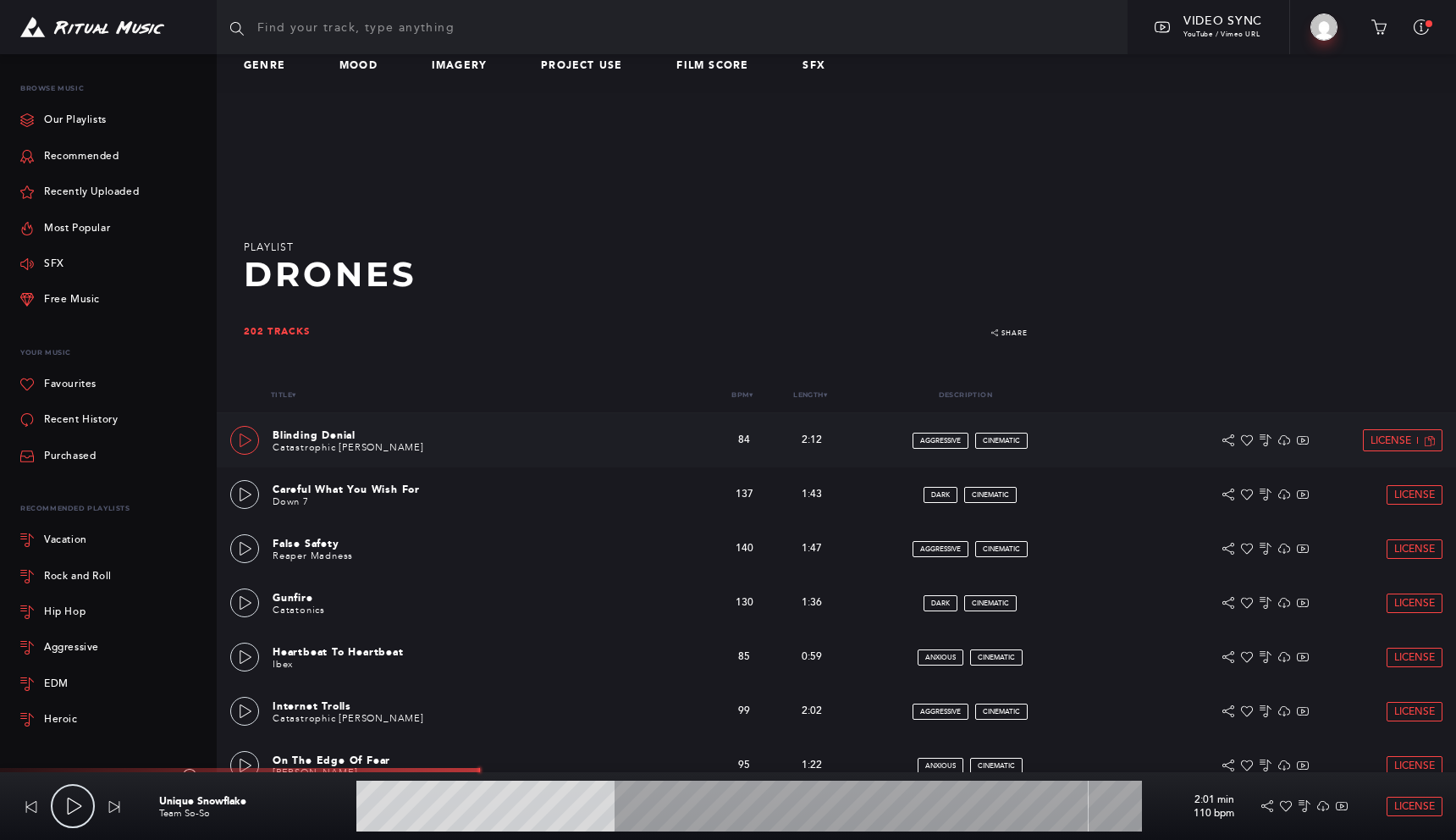
click at [250, 447] on link at bounding box center [244, 440] width 28 height 28
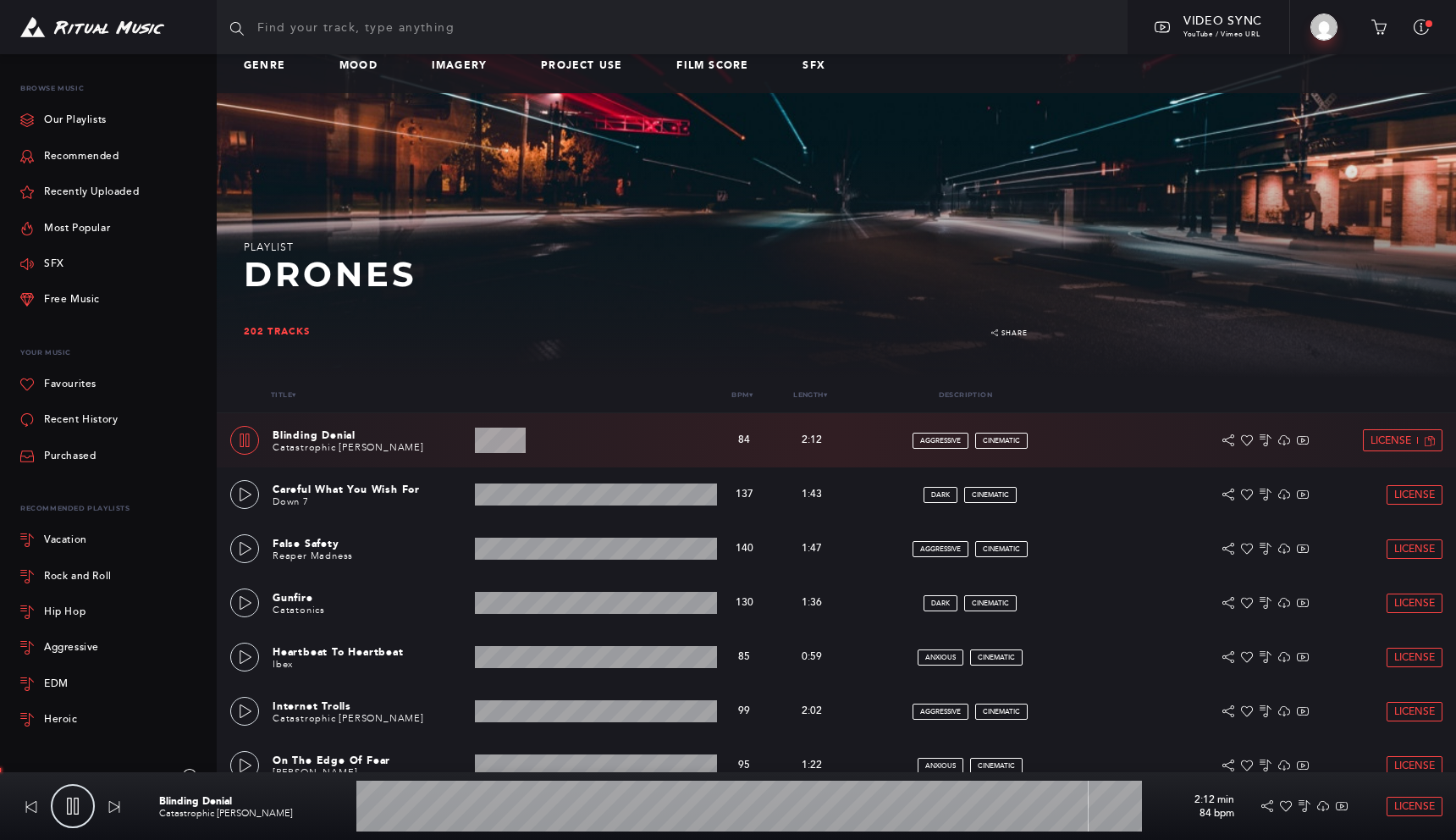
scroll to position [0, 0]
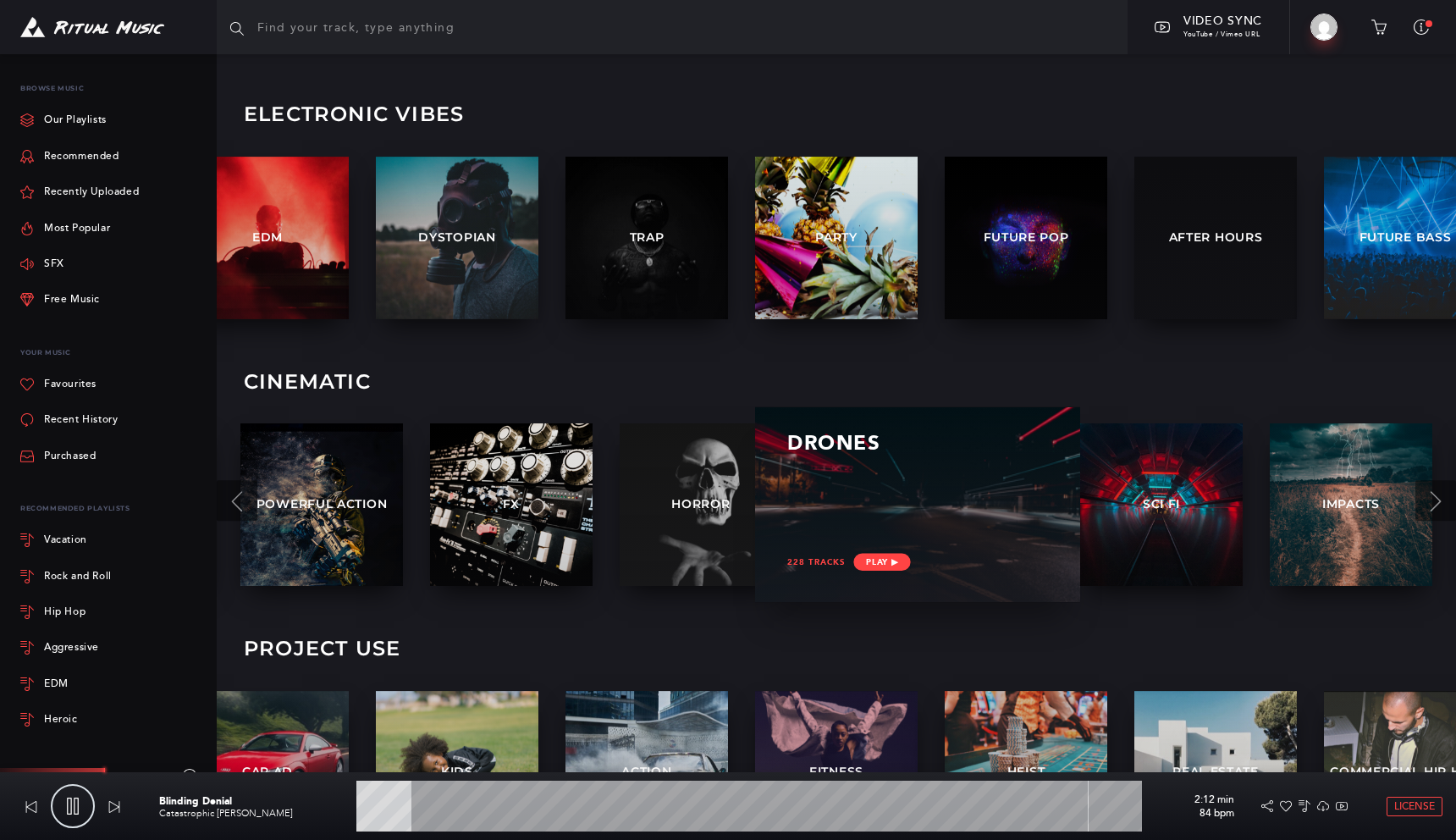
scroll to position [2097, 0]
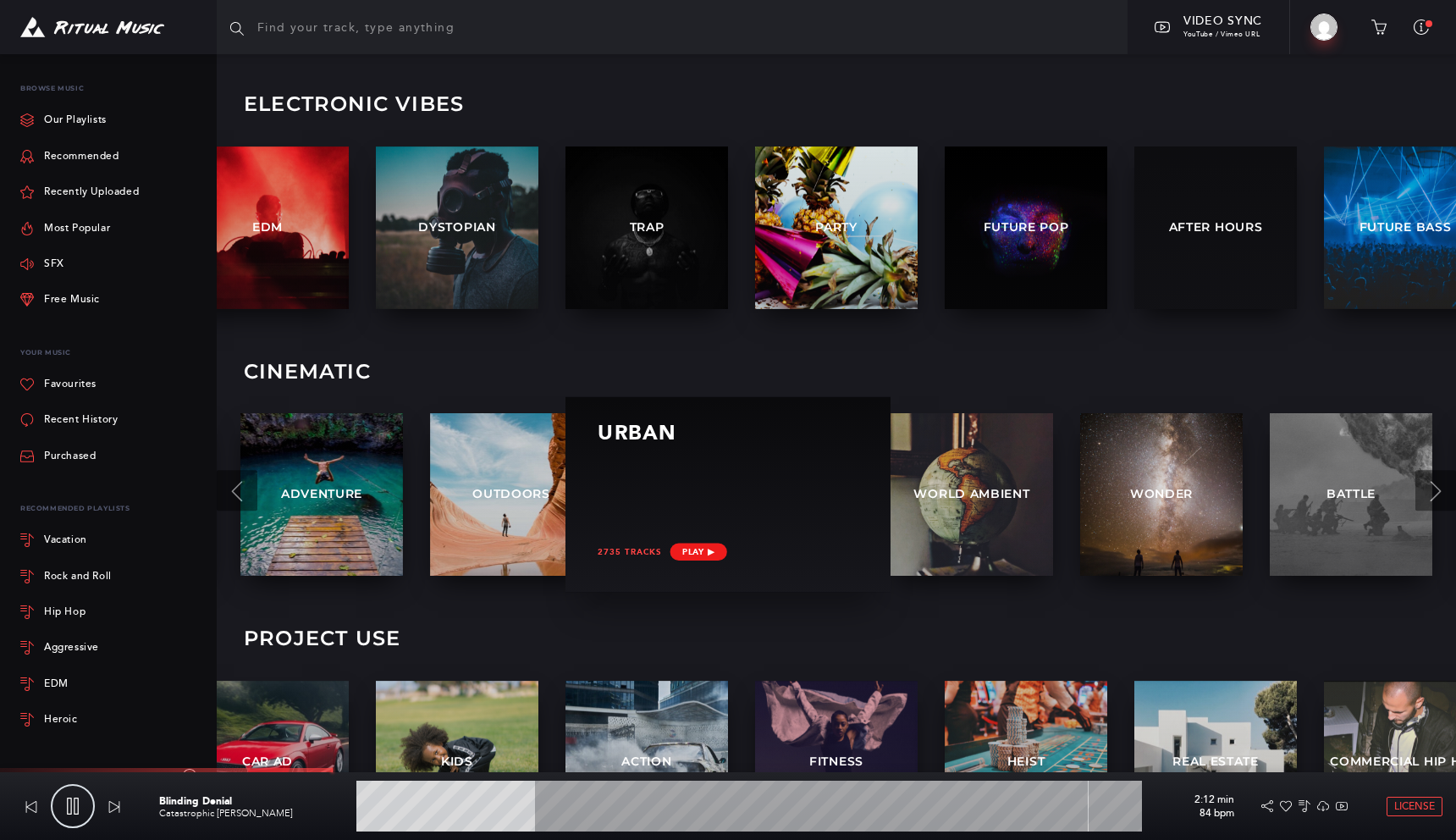
click at [697, 551] on span "Play ▶︎" at bounding box center [698, 552] width 57 height 18
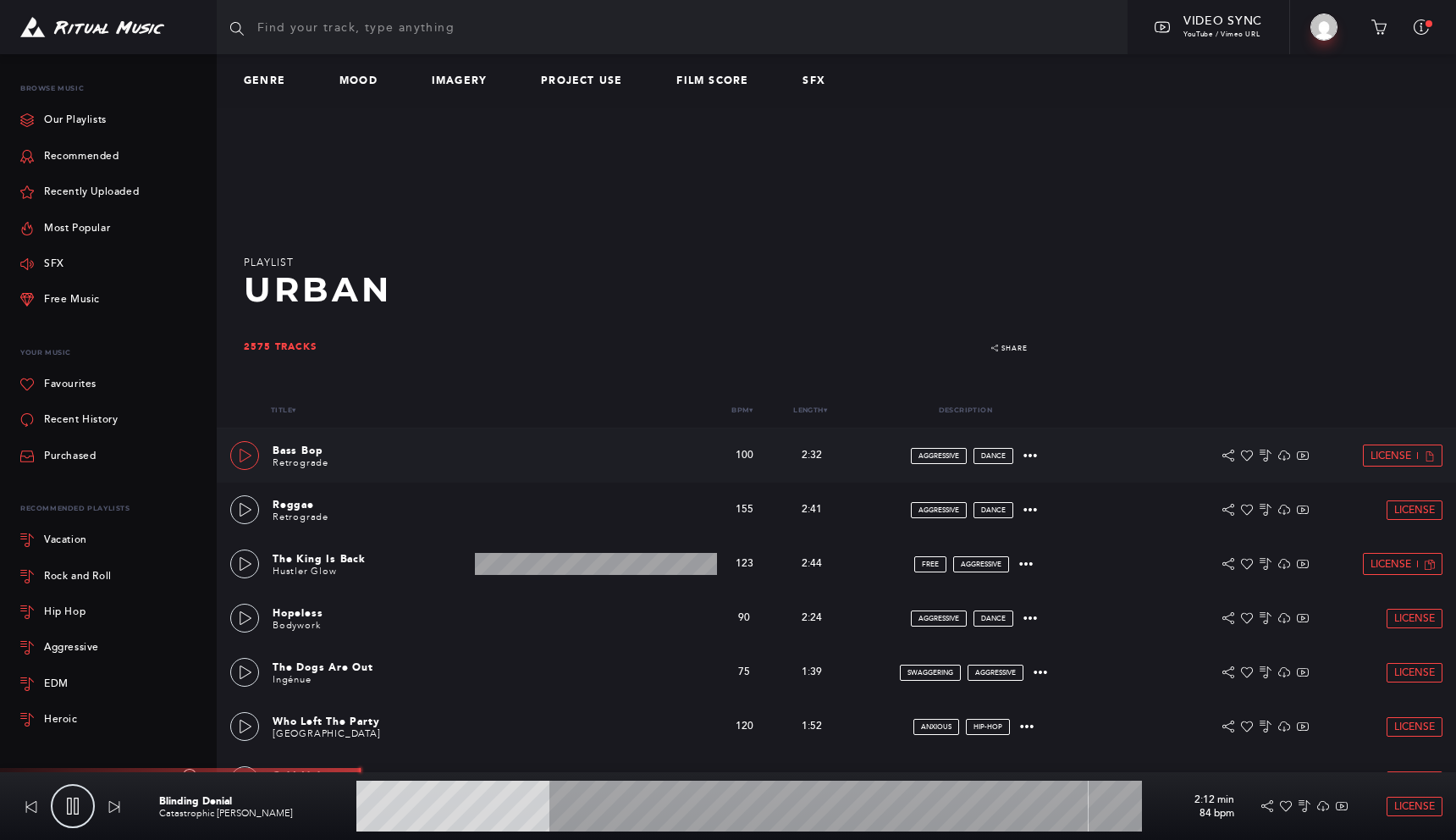
click at [239, 462] on link at bounding box center [244, 454] width 28 height 28
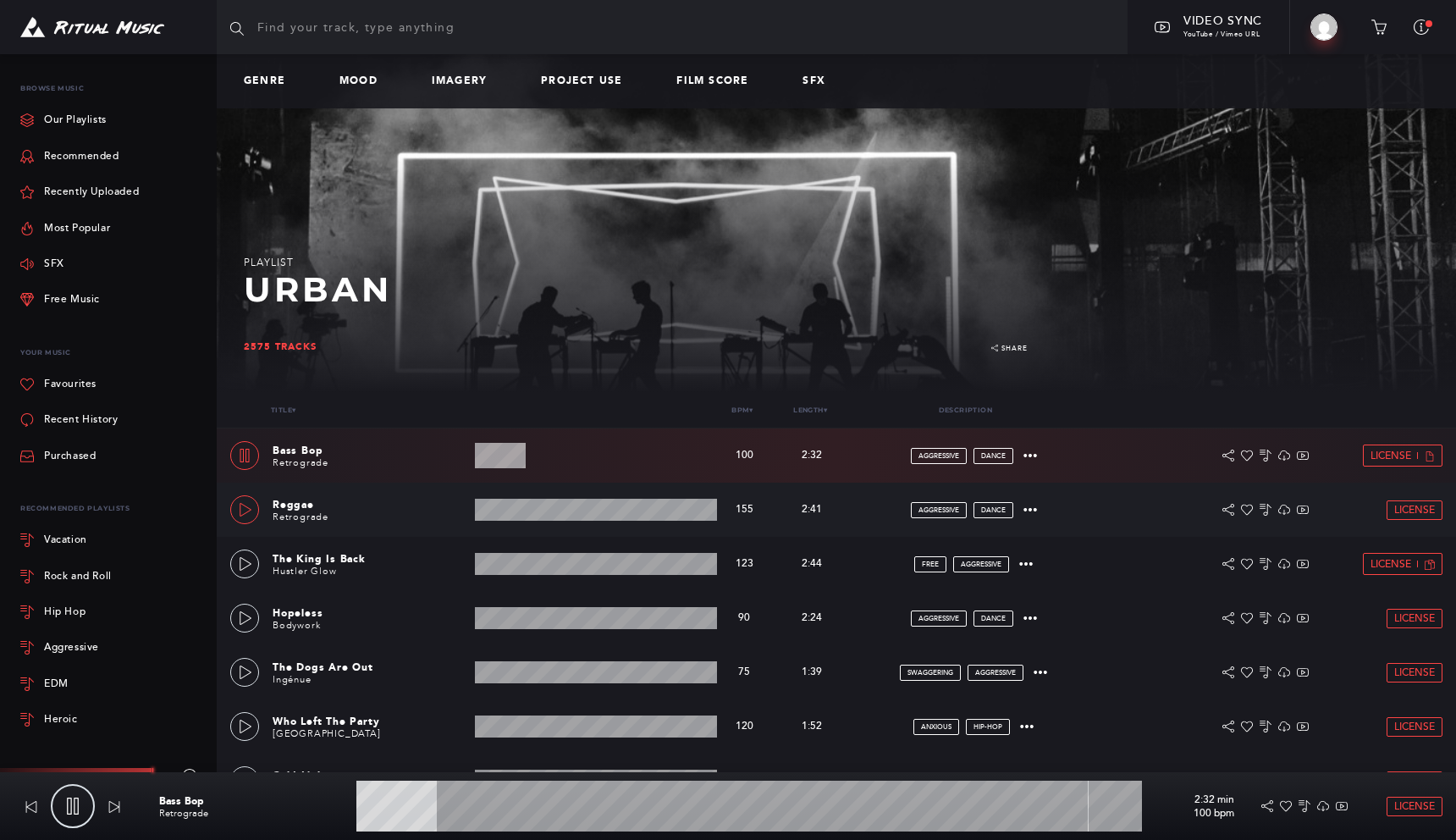
click at [245, 505] on icon at bounding box center [245, 509] width 12 height 14
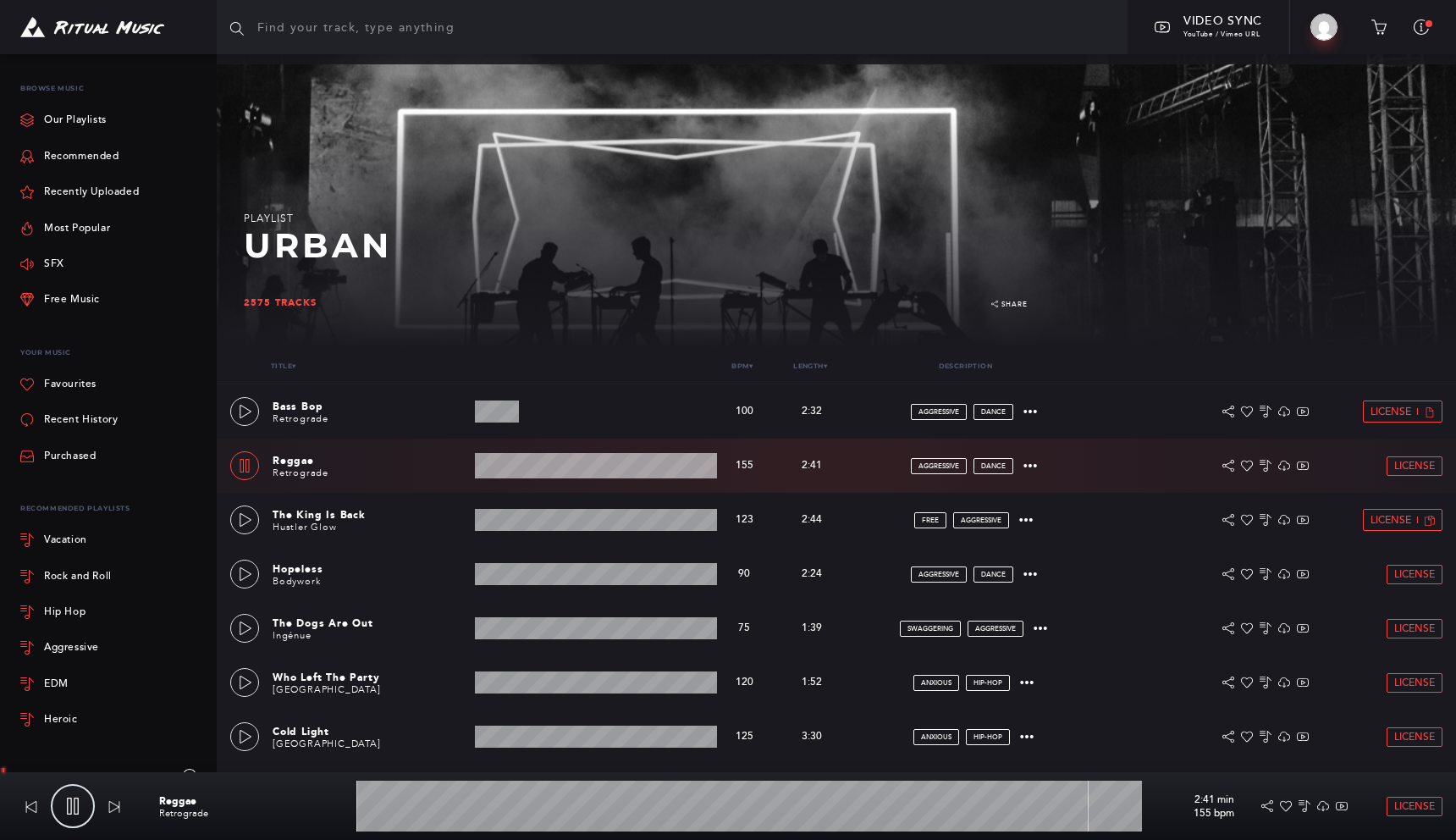
scroll to position [52, 0]
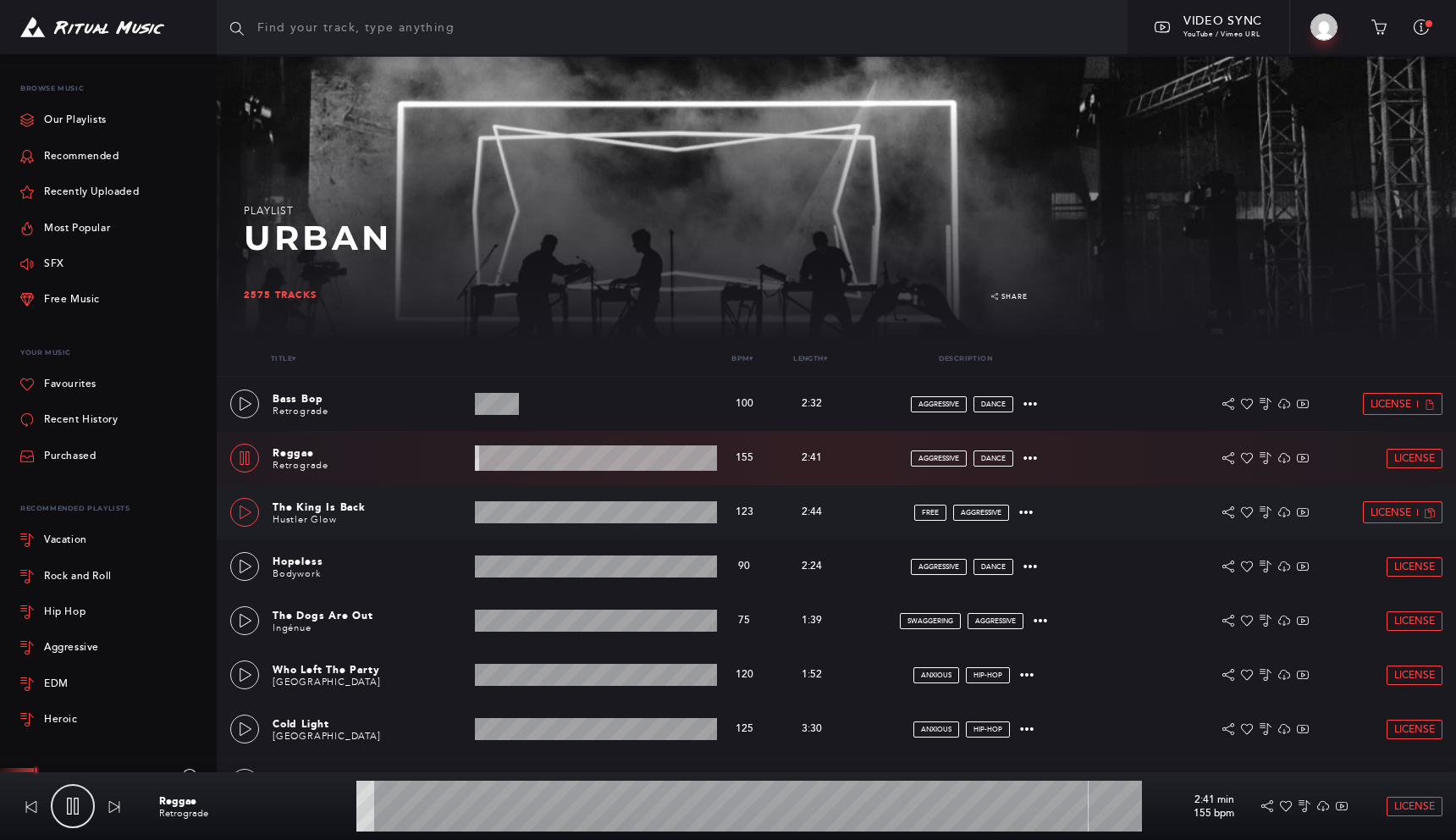
click at [242, 508] on icon at bounding box center [245, 512] width 14 height 14
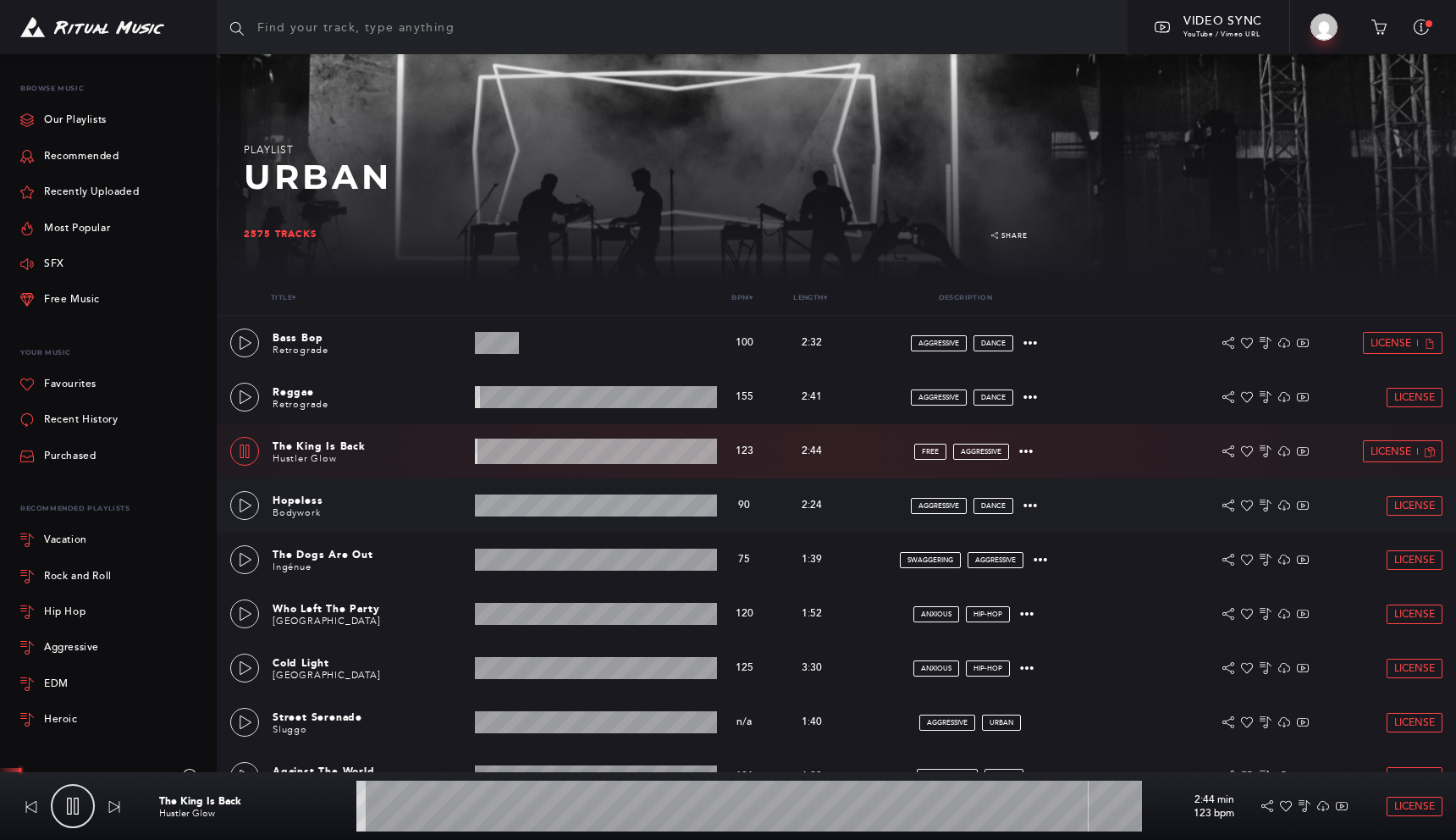
scroll to position [115, 0]
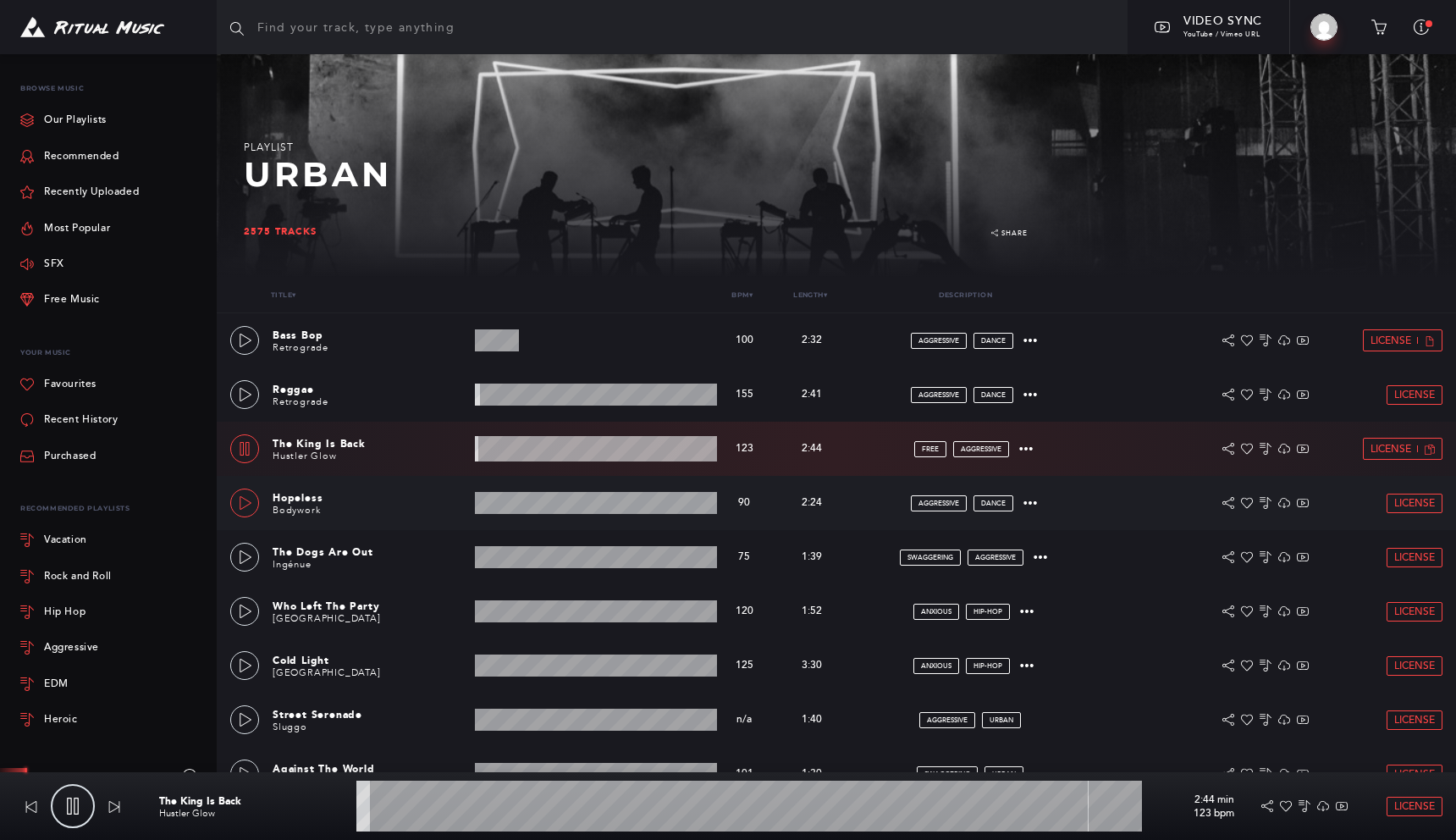
click at [245, 508] on icon at bounding box center [245, 503] width 14 height 14
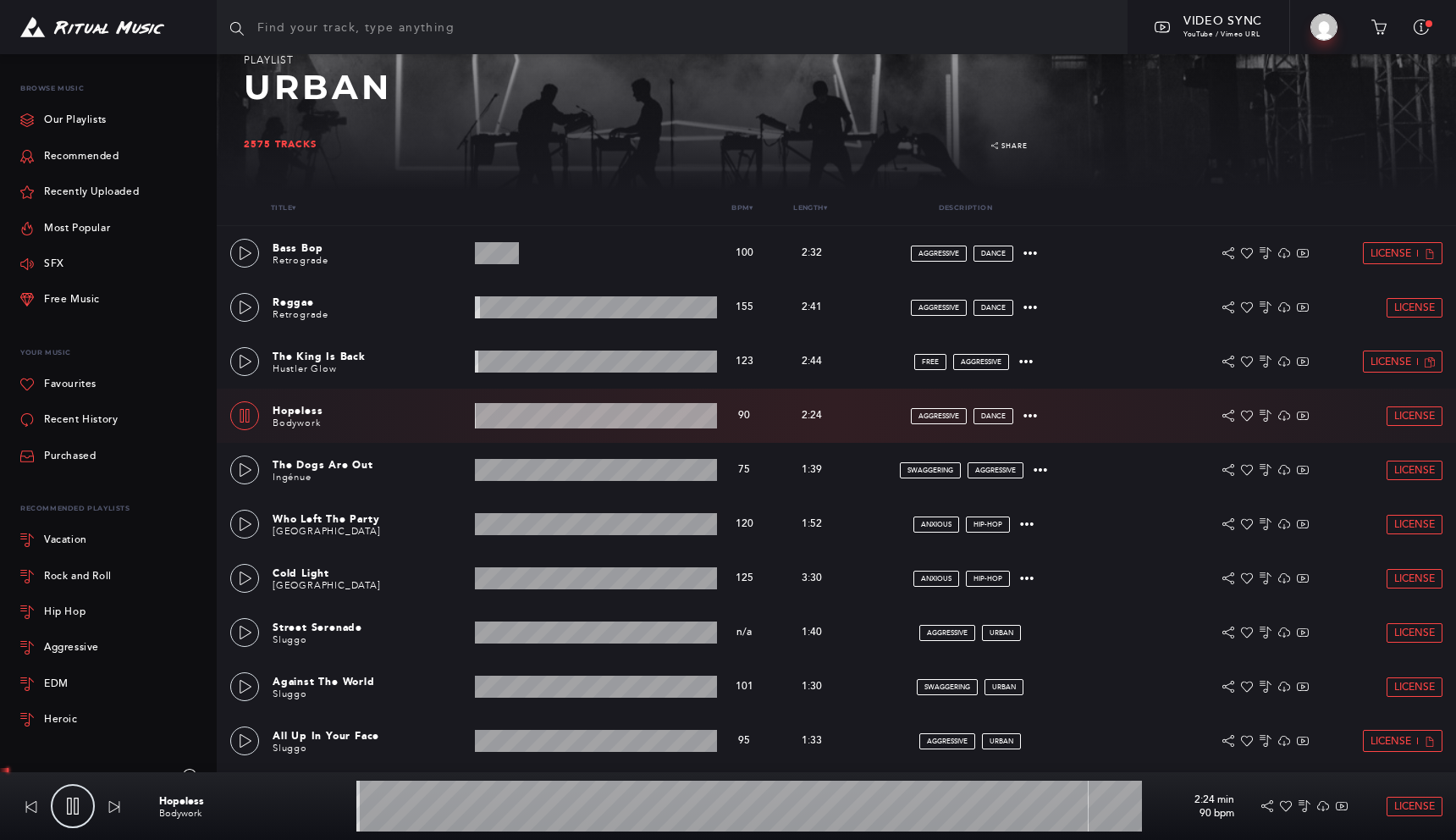
scroll to position [220, 0]
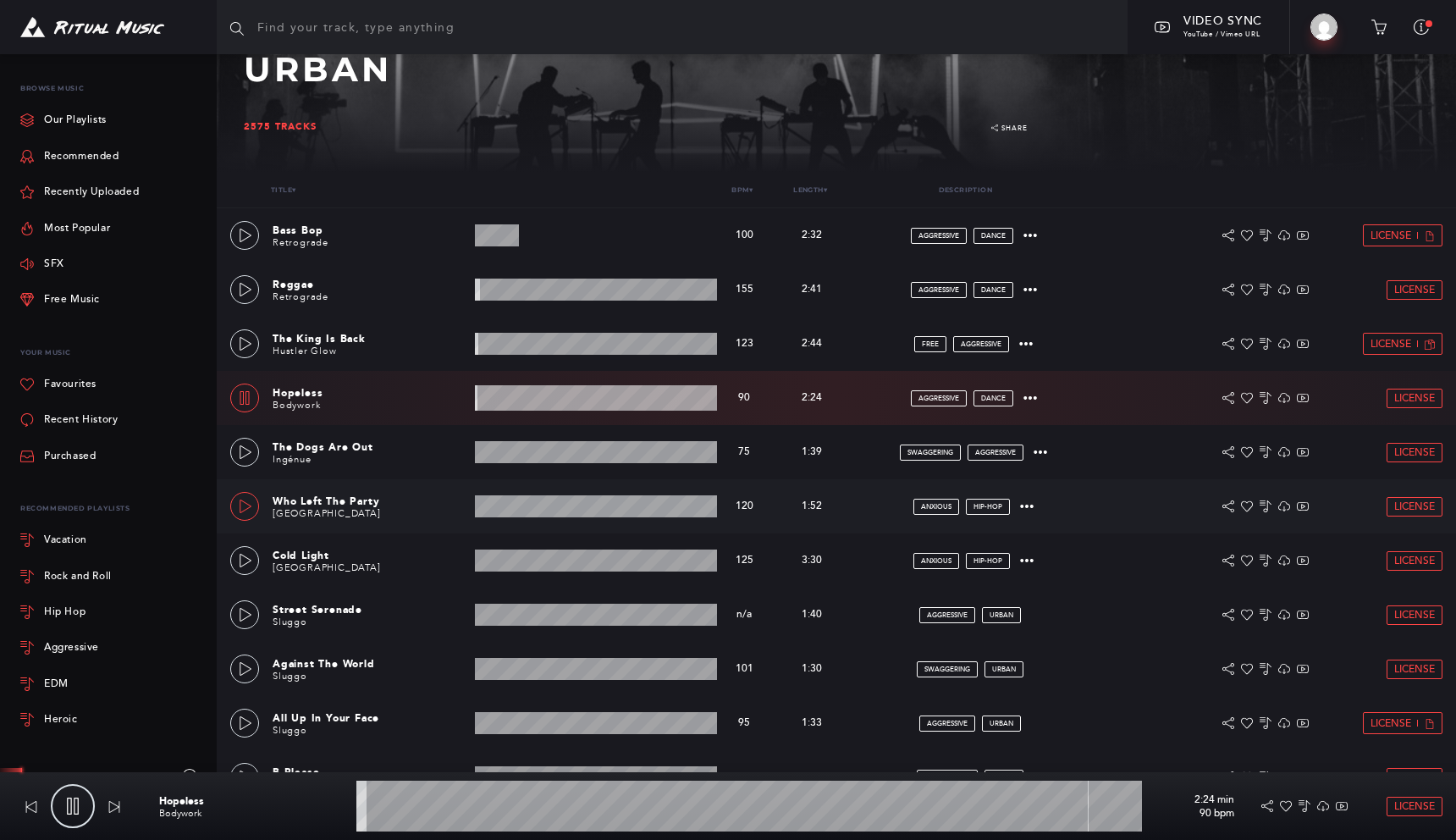
click at [243, 492] on link at bounding box center [244, 505] width 28 height 28
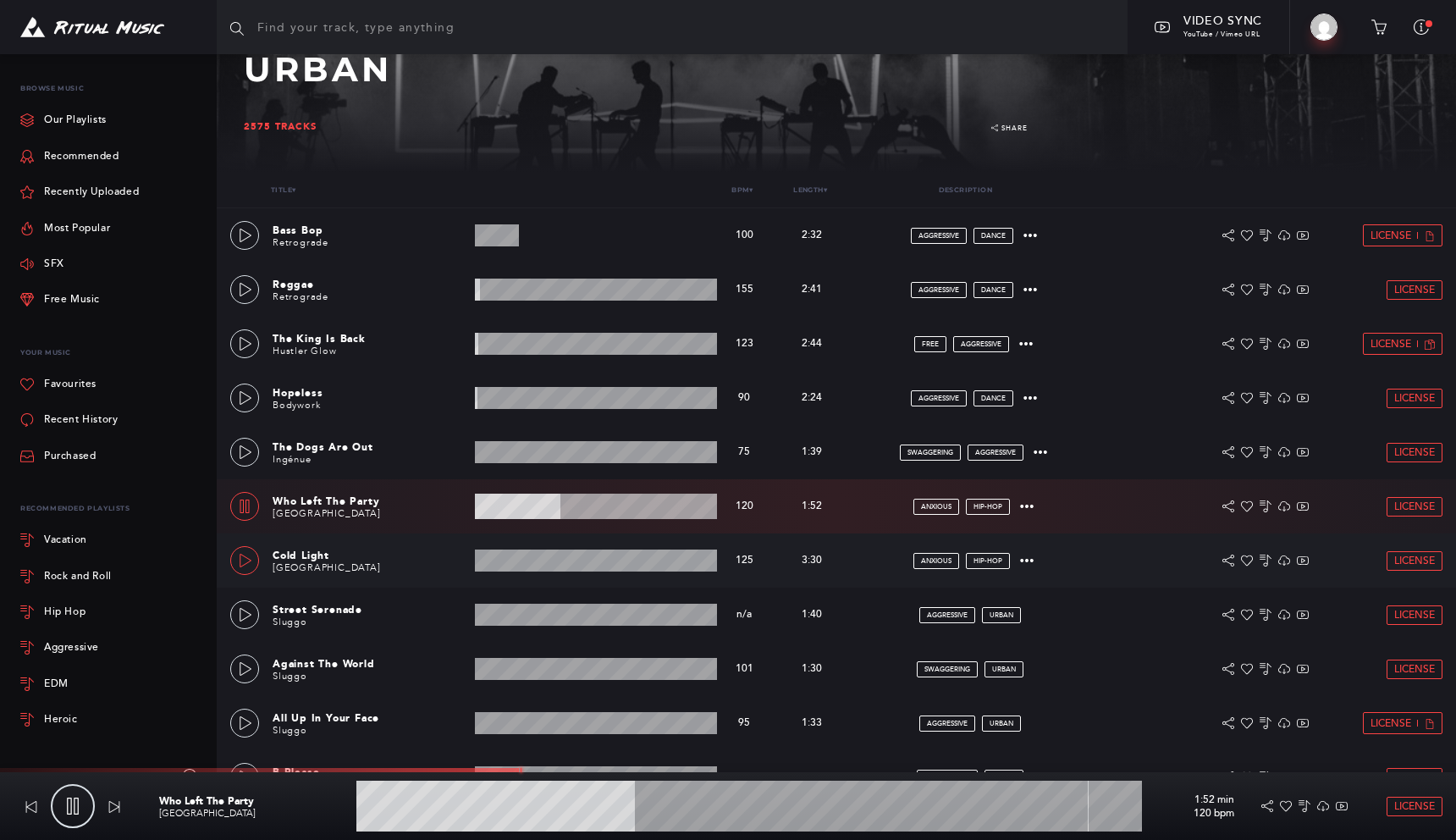
click at [243, 557] on icon at bounding box center [245, 560] width 14 height 14
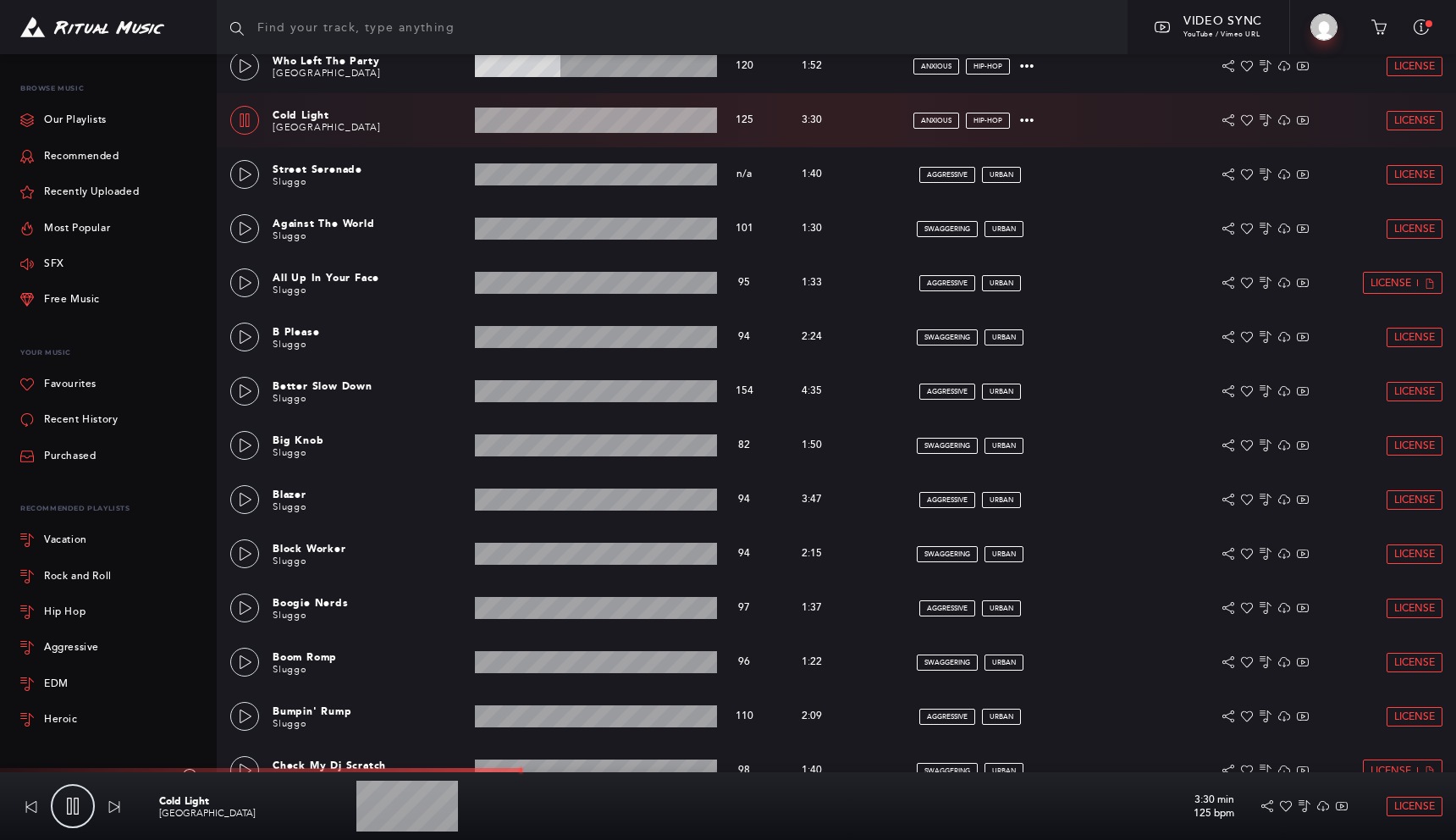
scroll to position [686, 0]
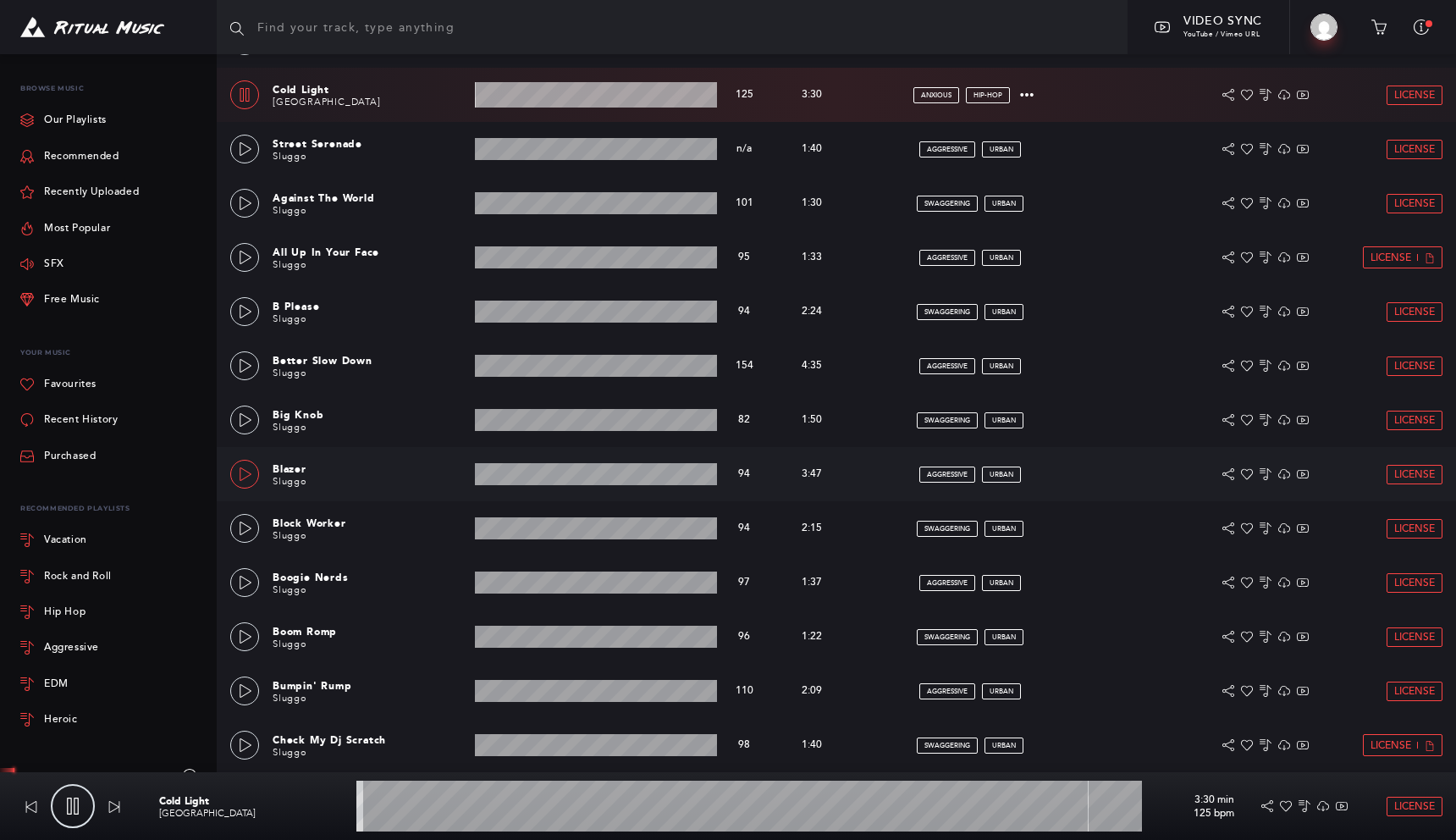
click at [251, 473] on icon at bounding box center [245, 474] width 14 height 14
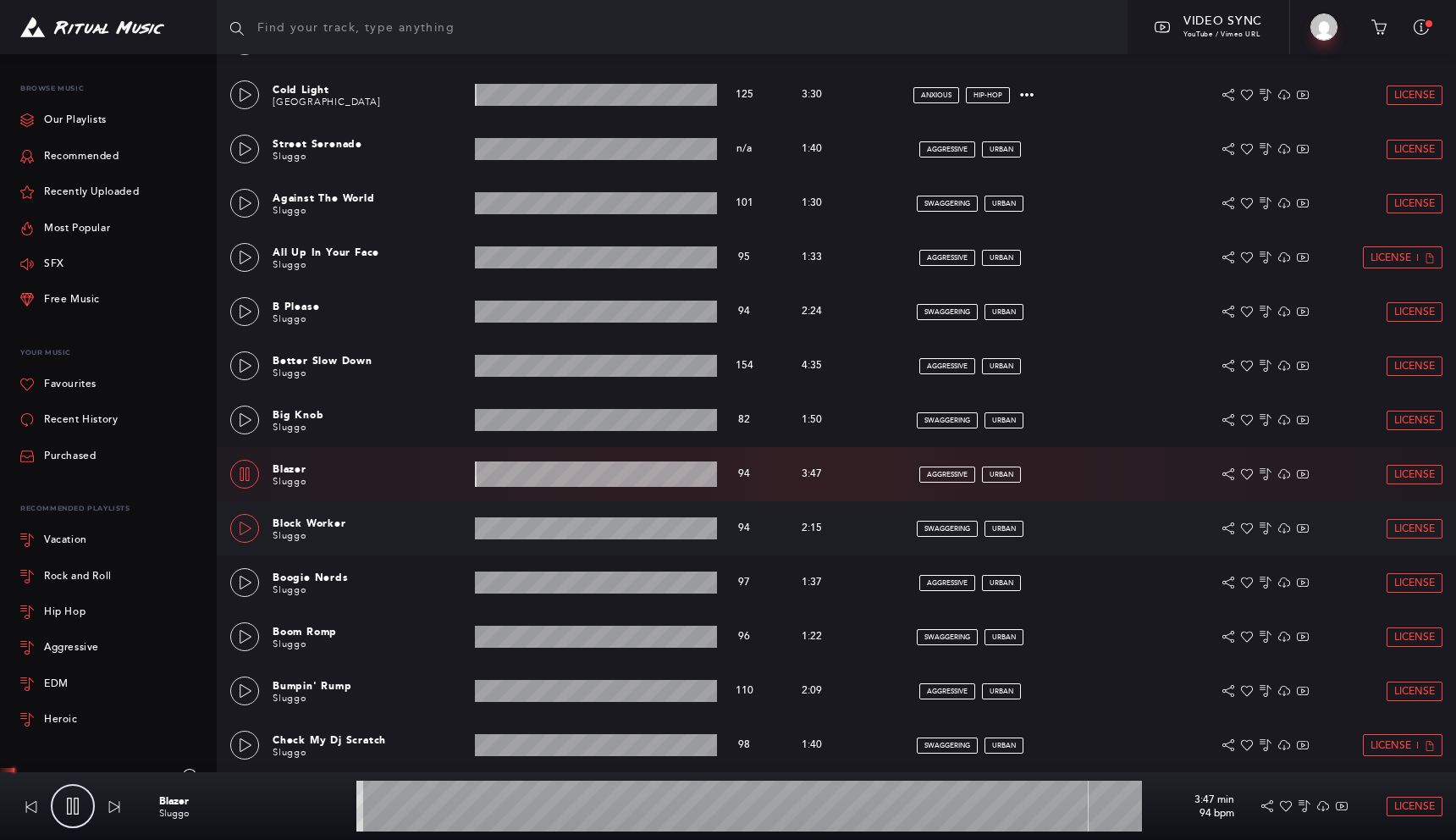
click at [250, 530] on icon at bounding box center [245, 528] width 14 height 14
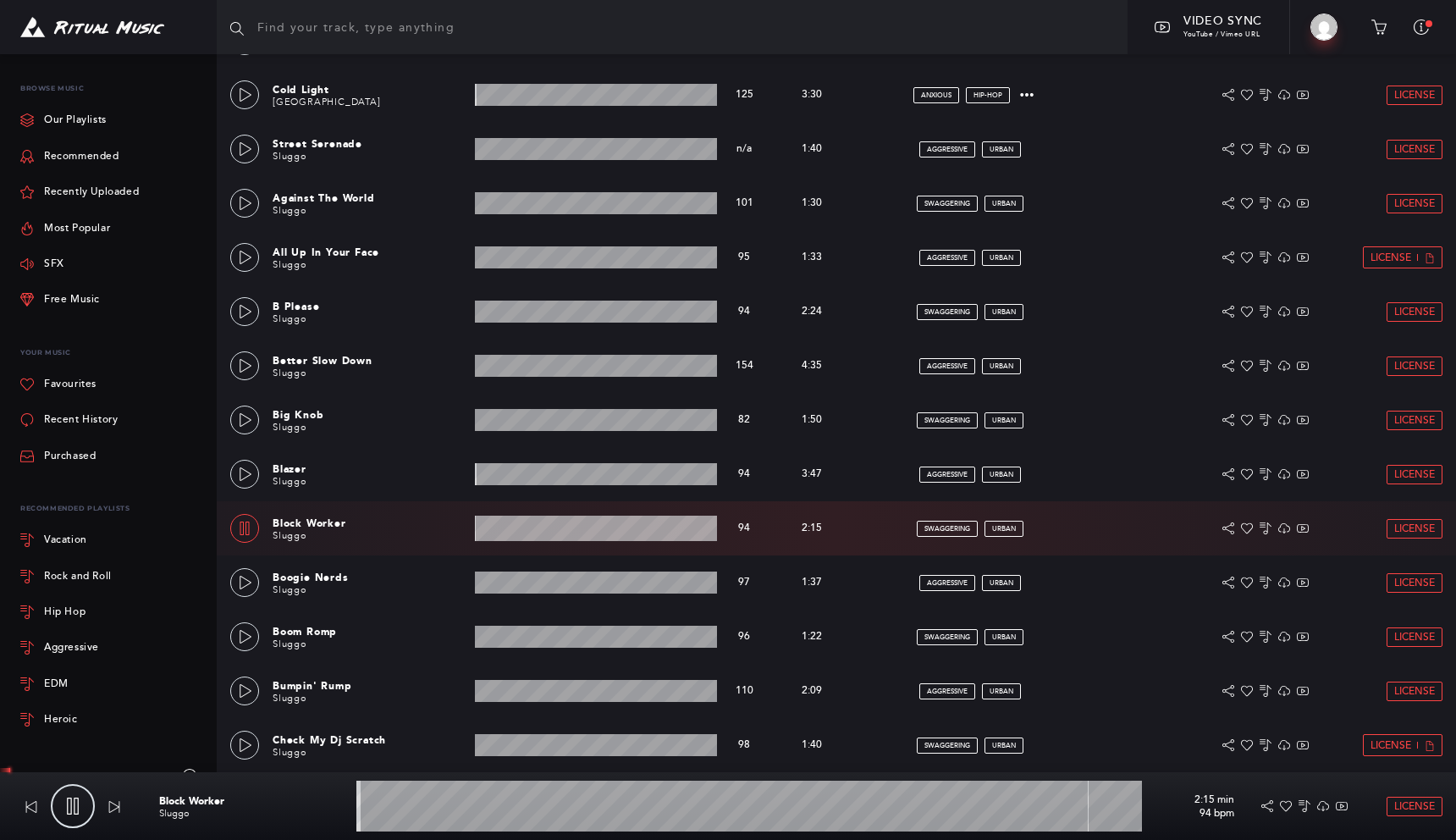
click at [108, 384] on div "Favourites" at bounding box center [112, 385] width 182 height 35
click at [52, 383] on link "Favourites" at bounding box center [59, 385] width 77 height 35
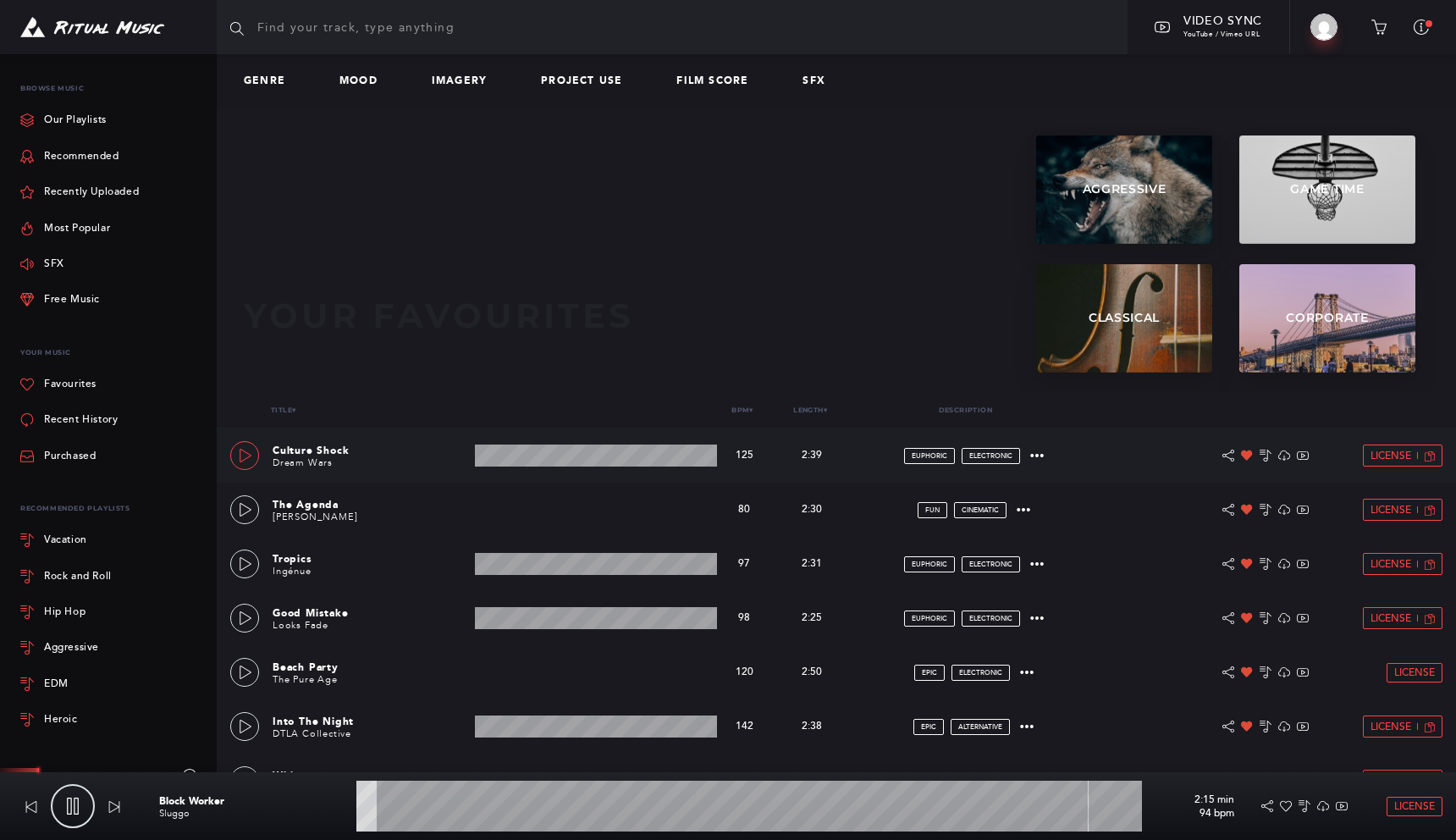
click at [249, 458] on icon at bounding box center [245, 455] width 14 height 14
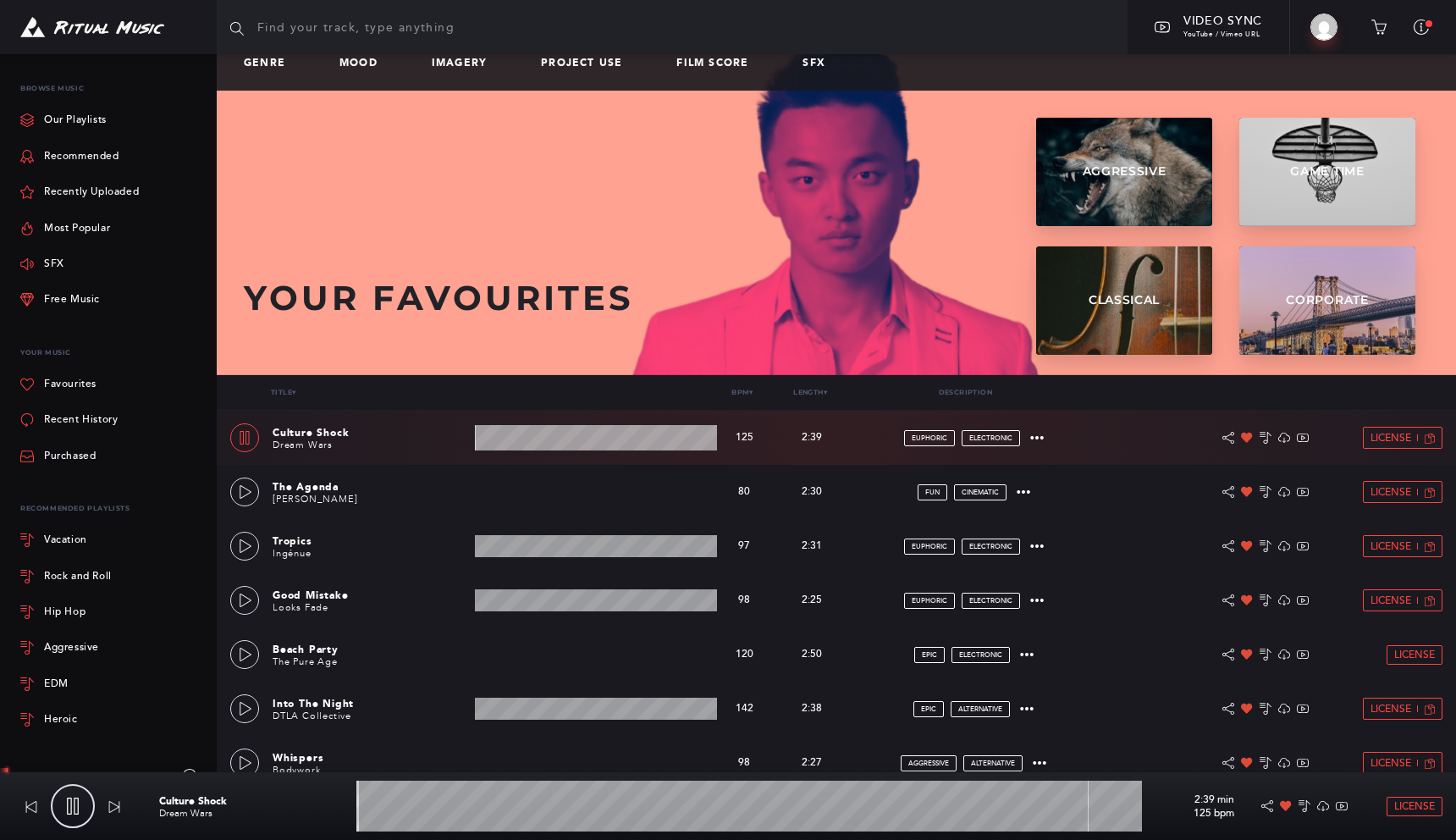
scroll to position [19, 0]
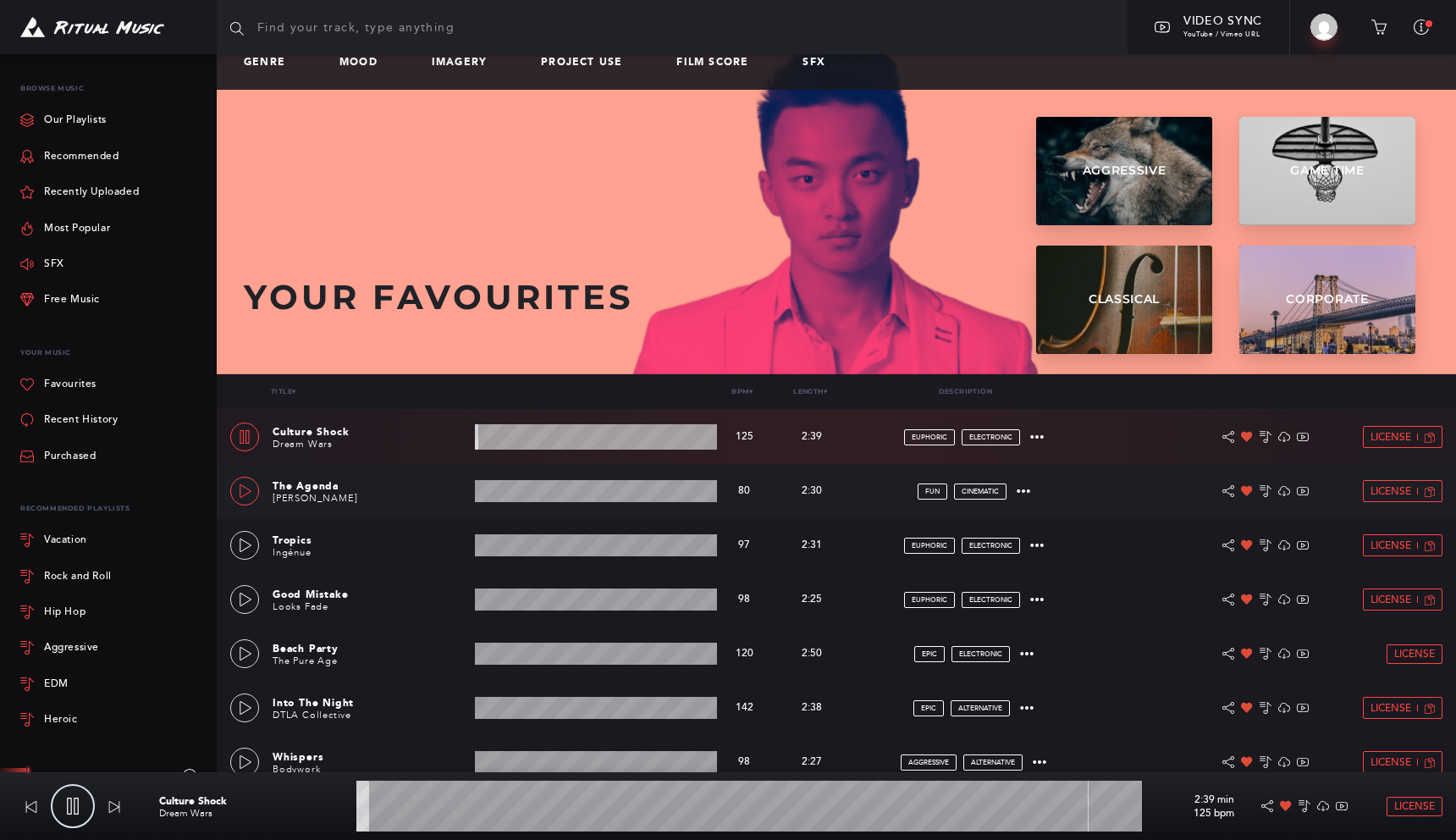
click at [246, 489] on icon at bounding box center [245, 491] width 14 height 14
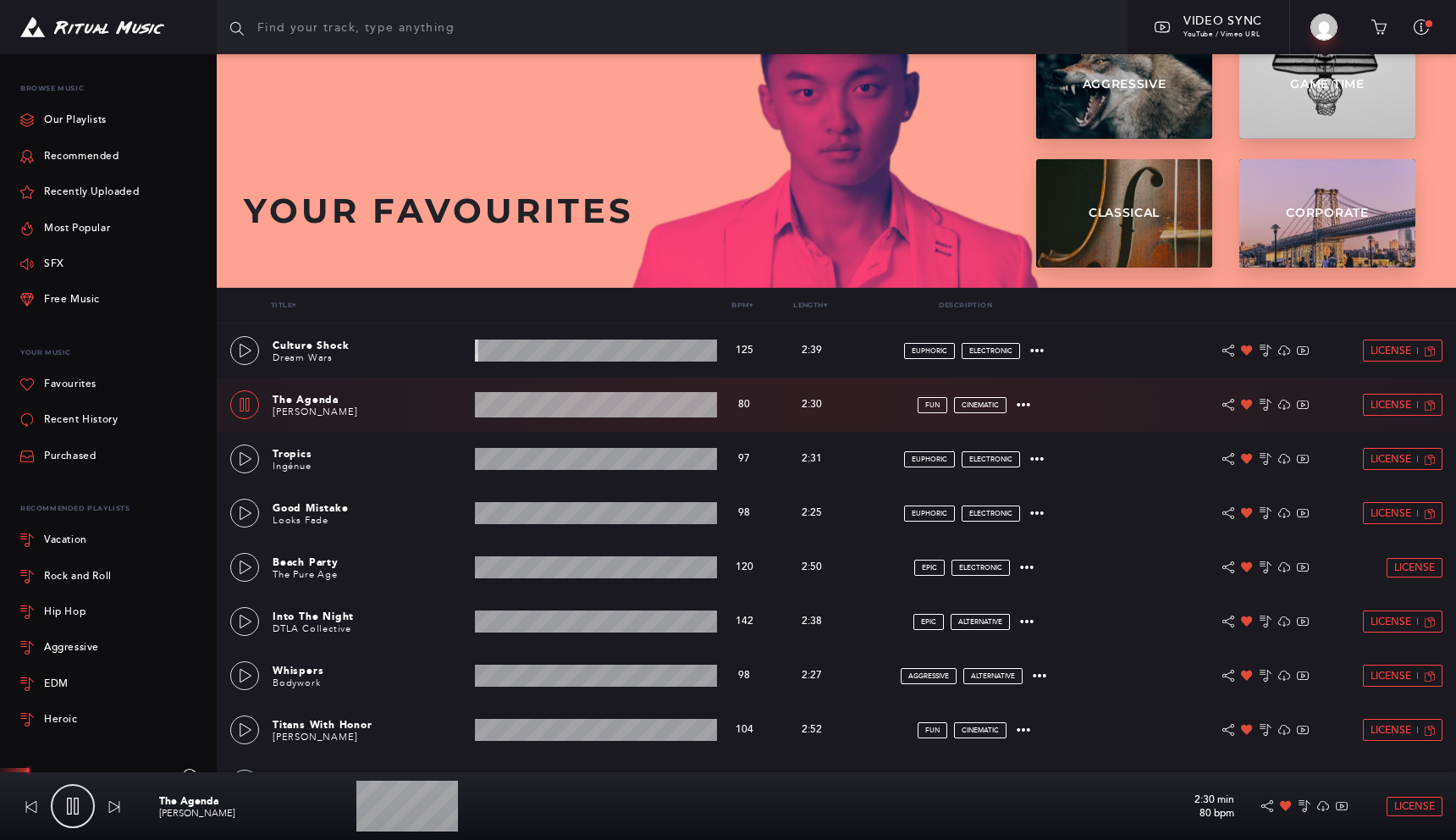
scroll to position [111, 0]
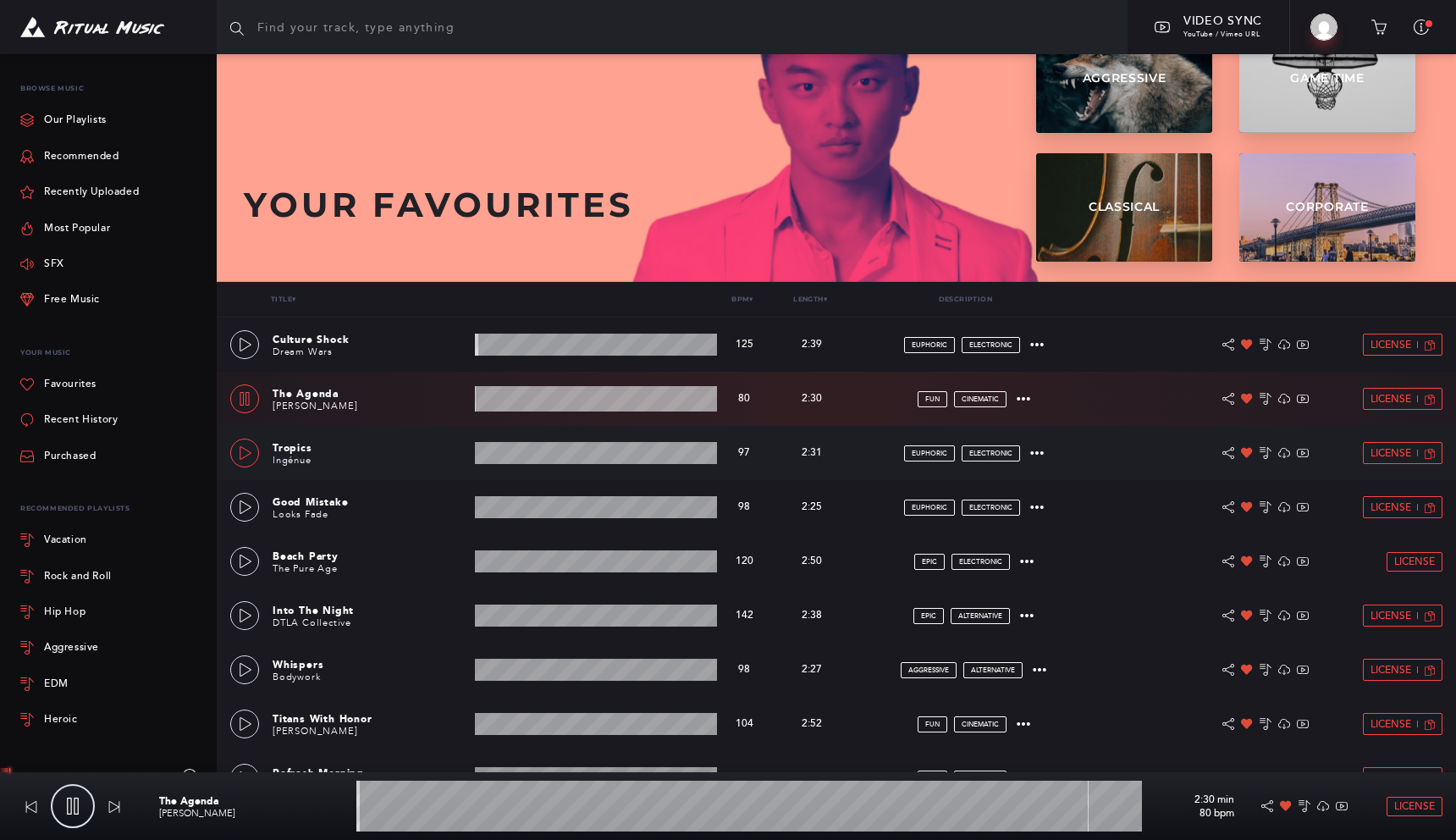
click at [243, 455] on icon at bounding box center [245, 453] width 14 height 14
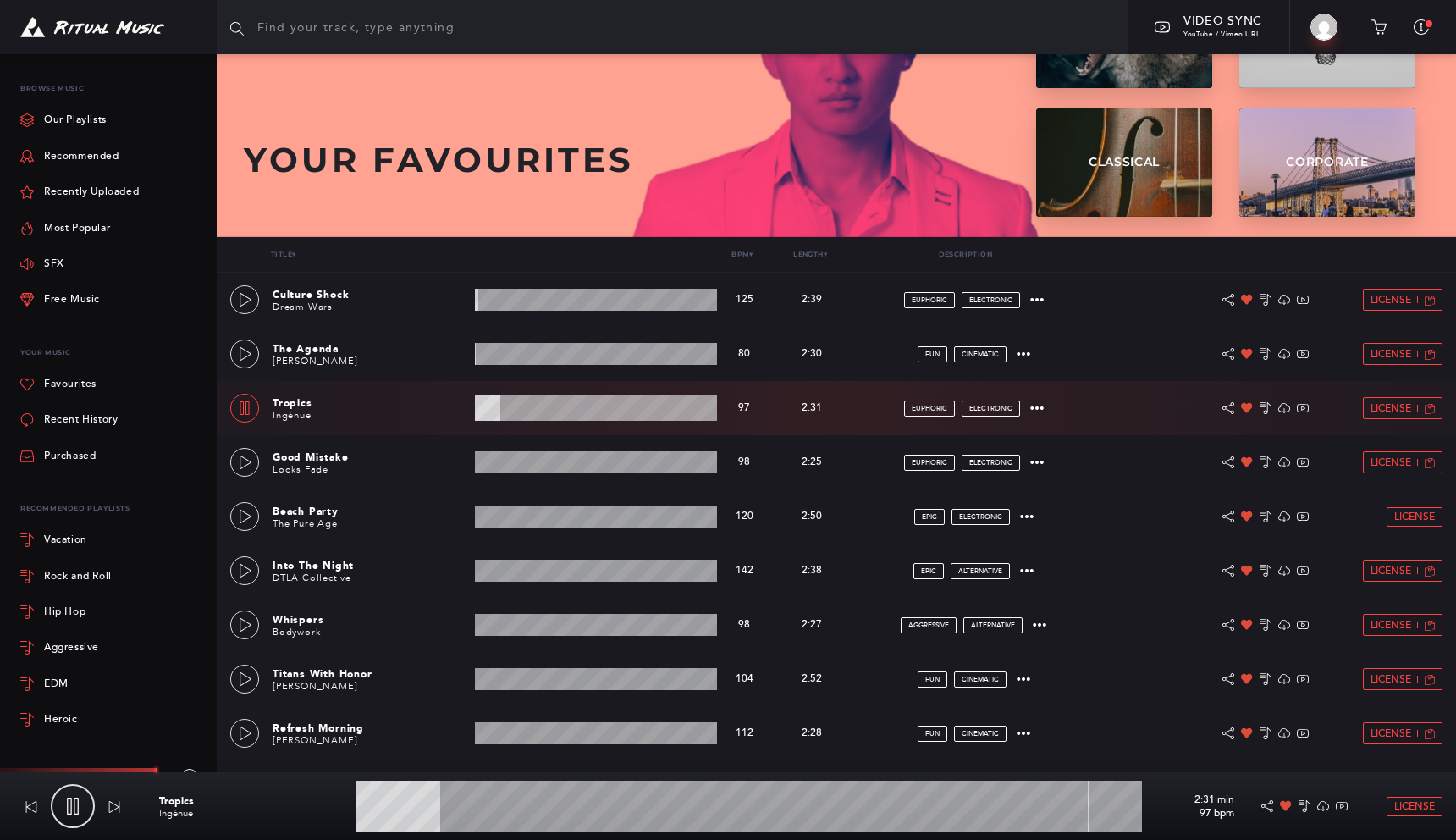
scroll to position [159, 0]
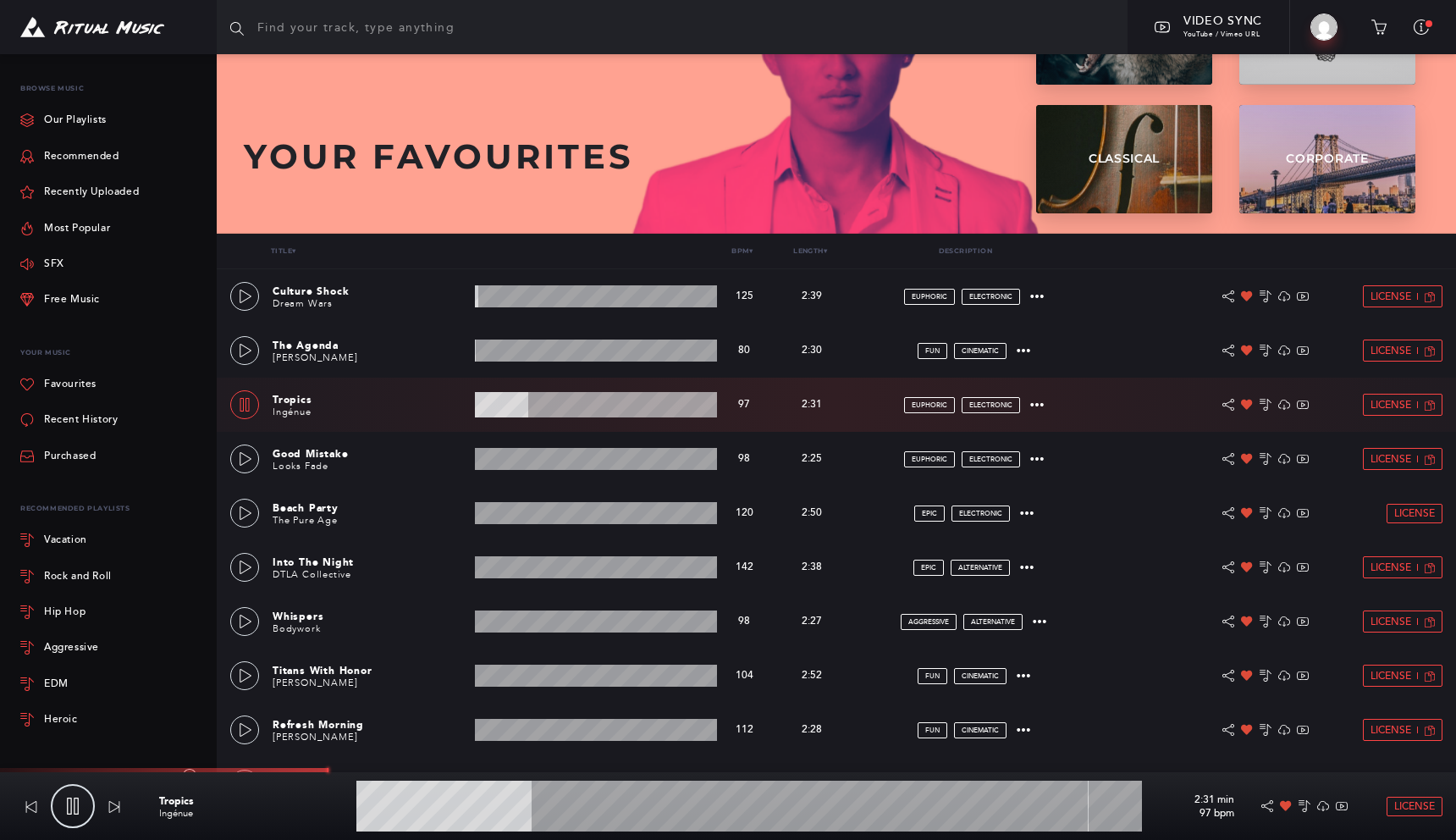
click at [284, 399] on p "Tropics" at bounding box center [370, 399] width 195 height 16
click at [1047, 400] on div "euphoric electronic" at bounding box center [973, 405] width 229 height 16
click at [1041, 400] on icon at bounding box center [1037, 404] width 14 height 14
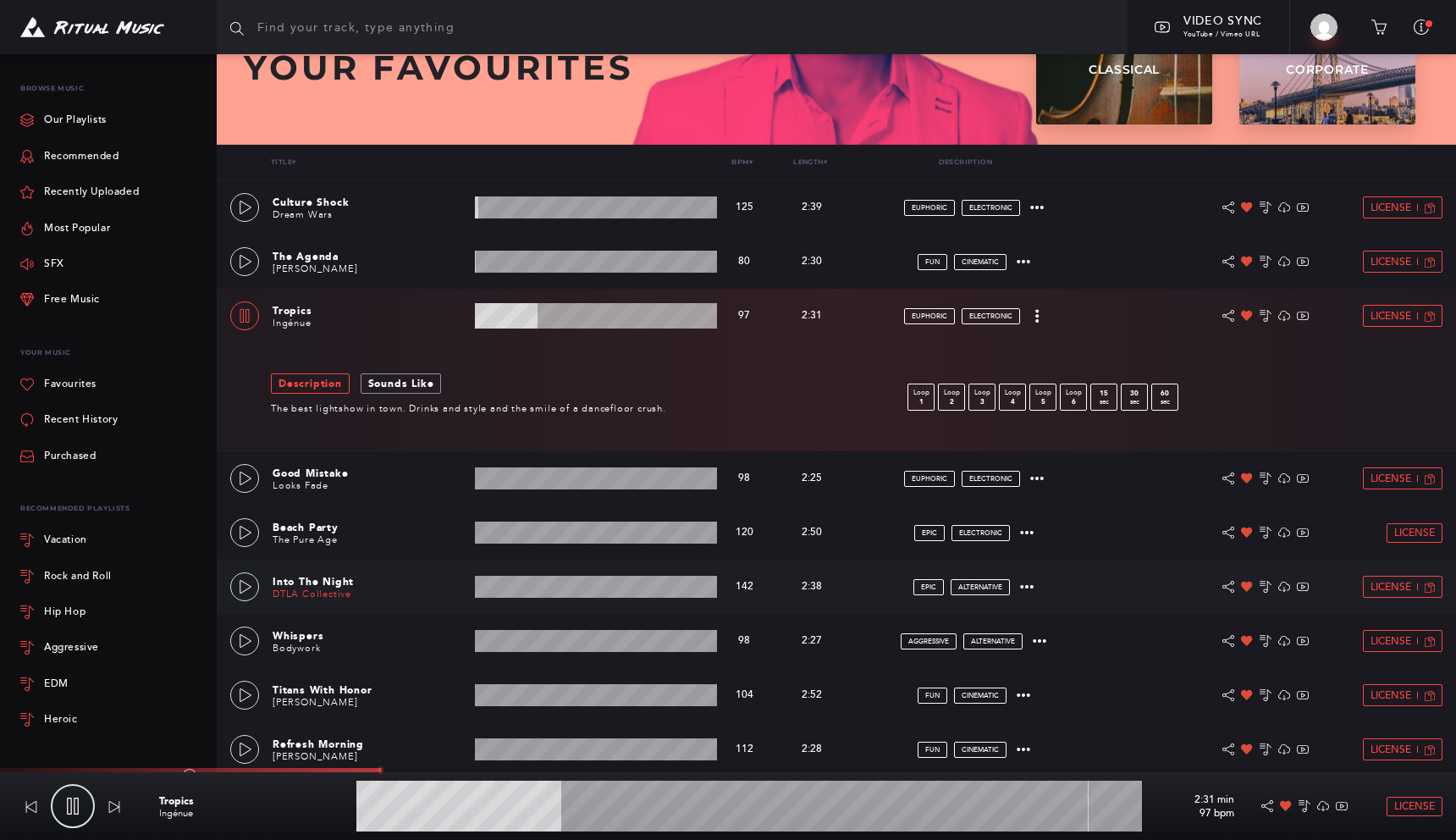
scroll to position [296, 0]
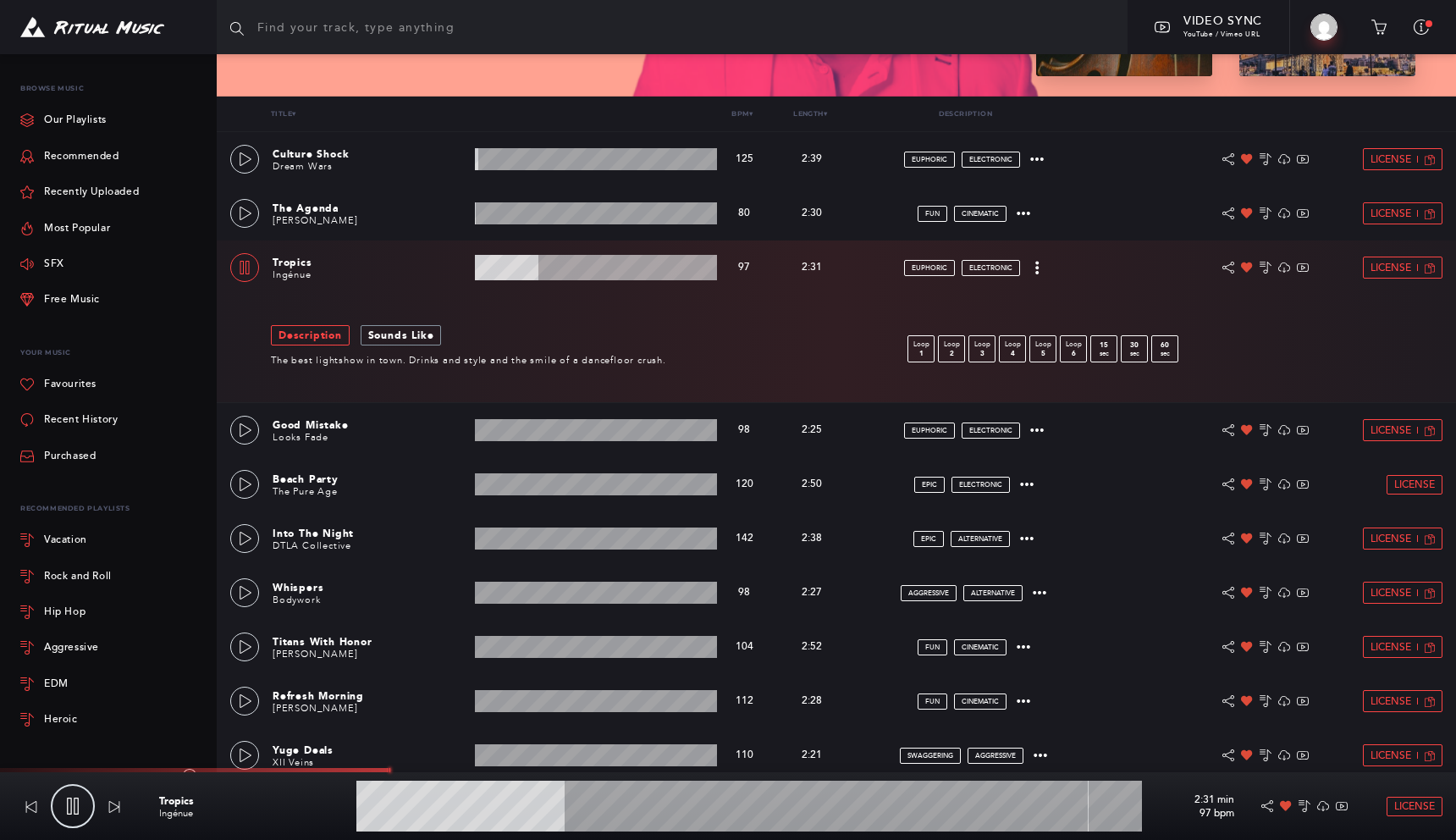
click at [387, 336] on link "Sounds Like" at bounding box center [400, 335] width 81 height 21
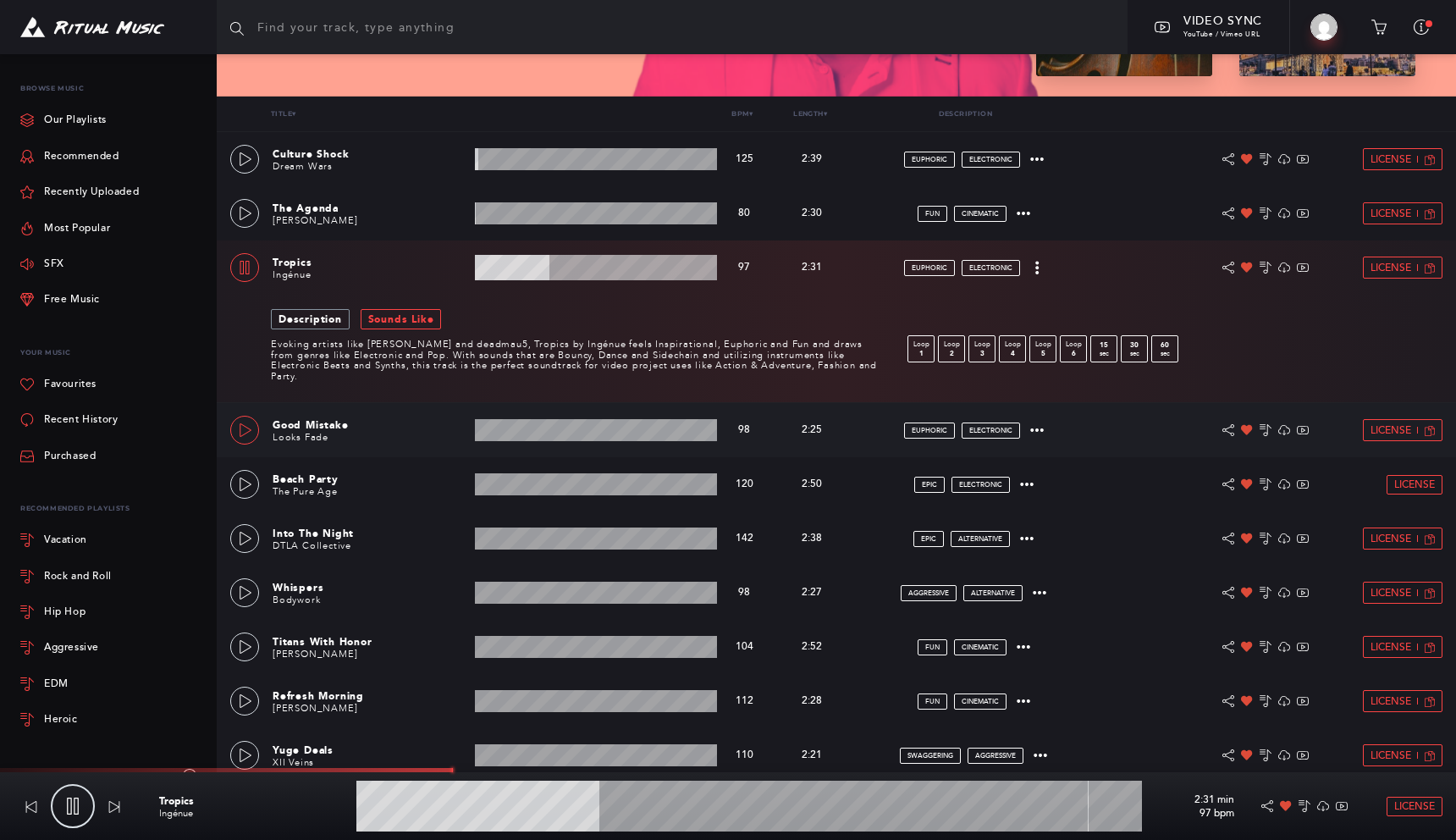
click at [253, 434] on link at bounding box center [244, 430] width 28 height 28
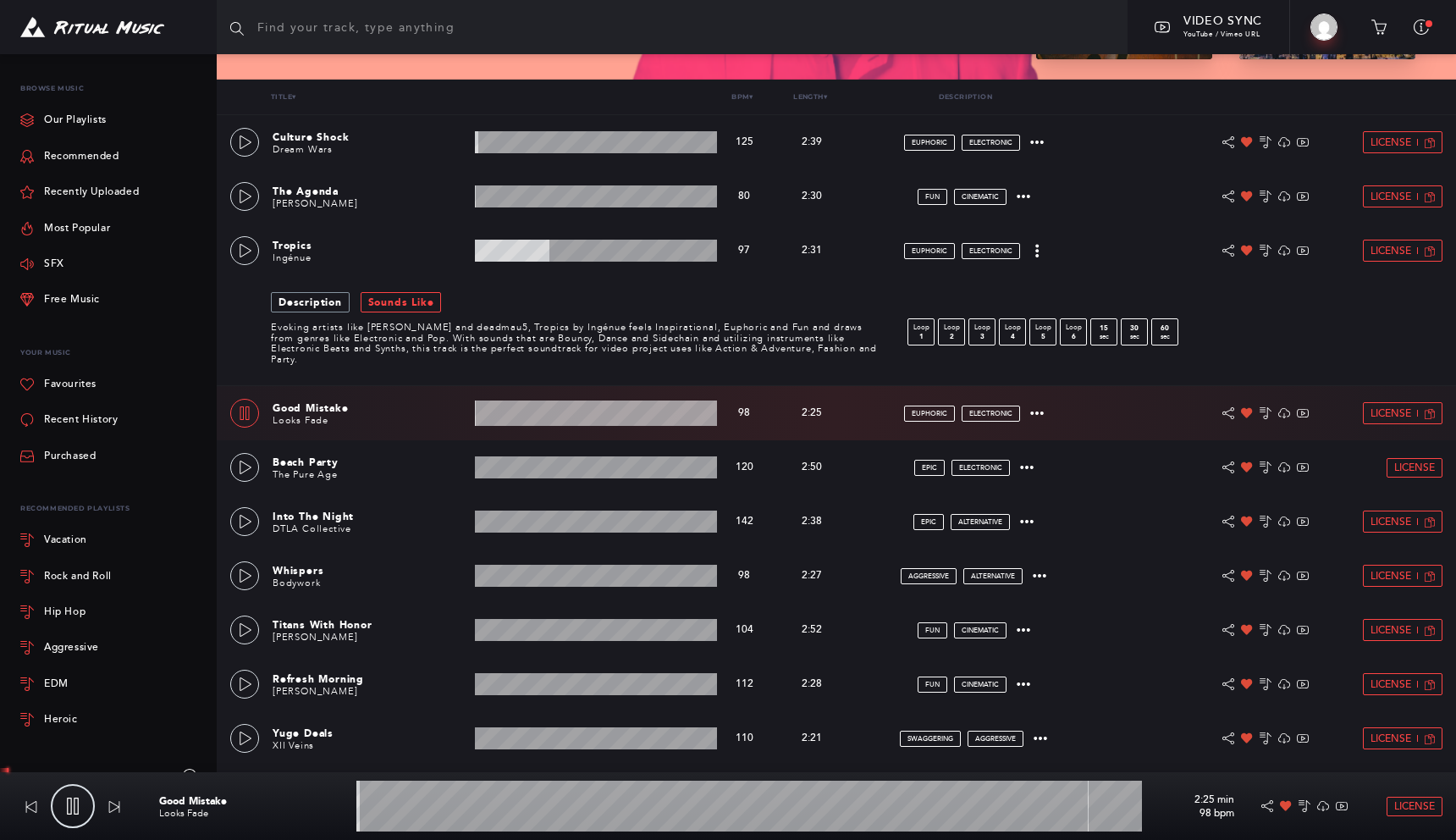
scroll to position [316, 0]
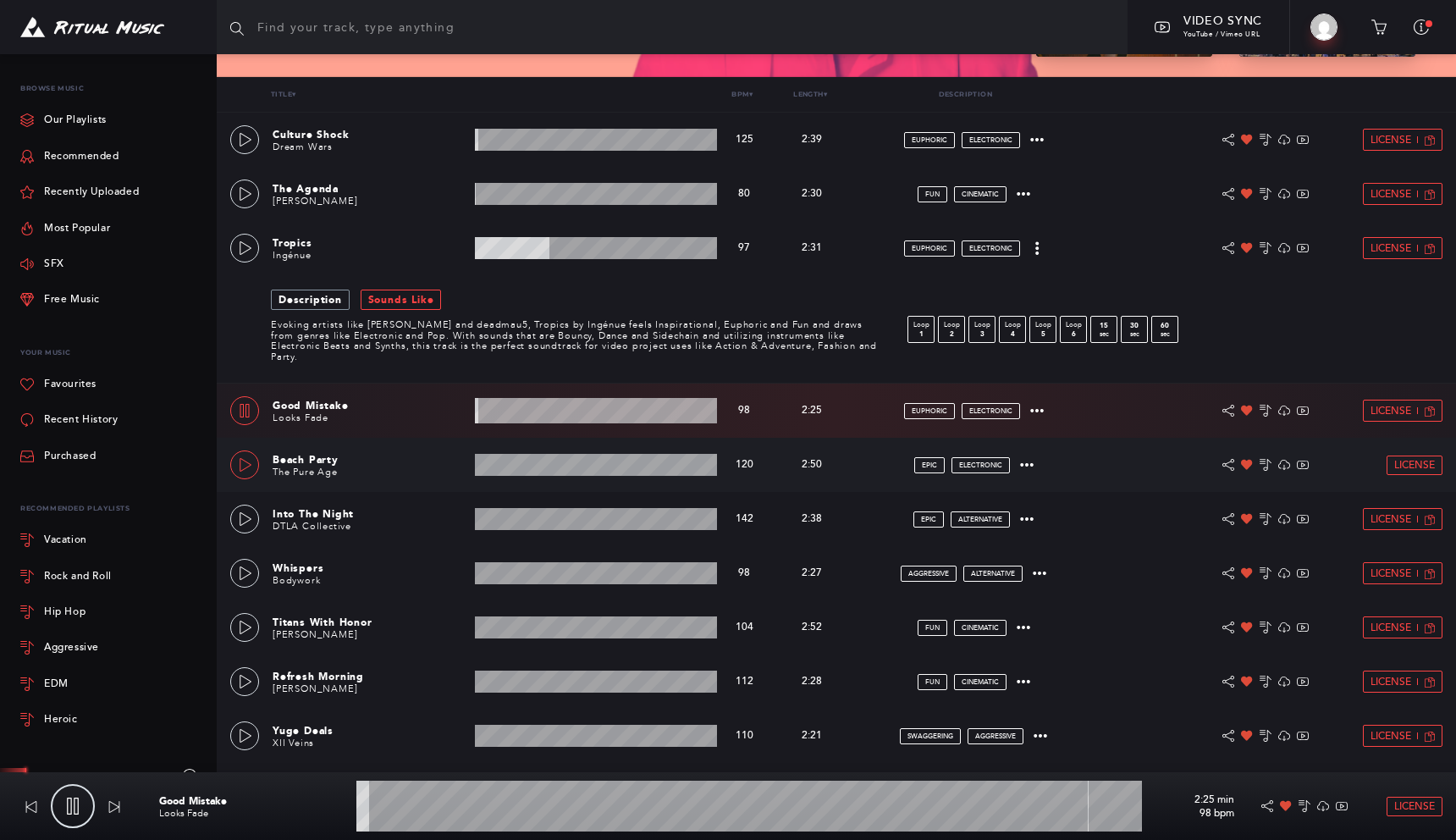
click at [248, 455] on link at bounding box center [244, 464] width 28 height 28
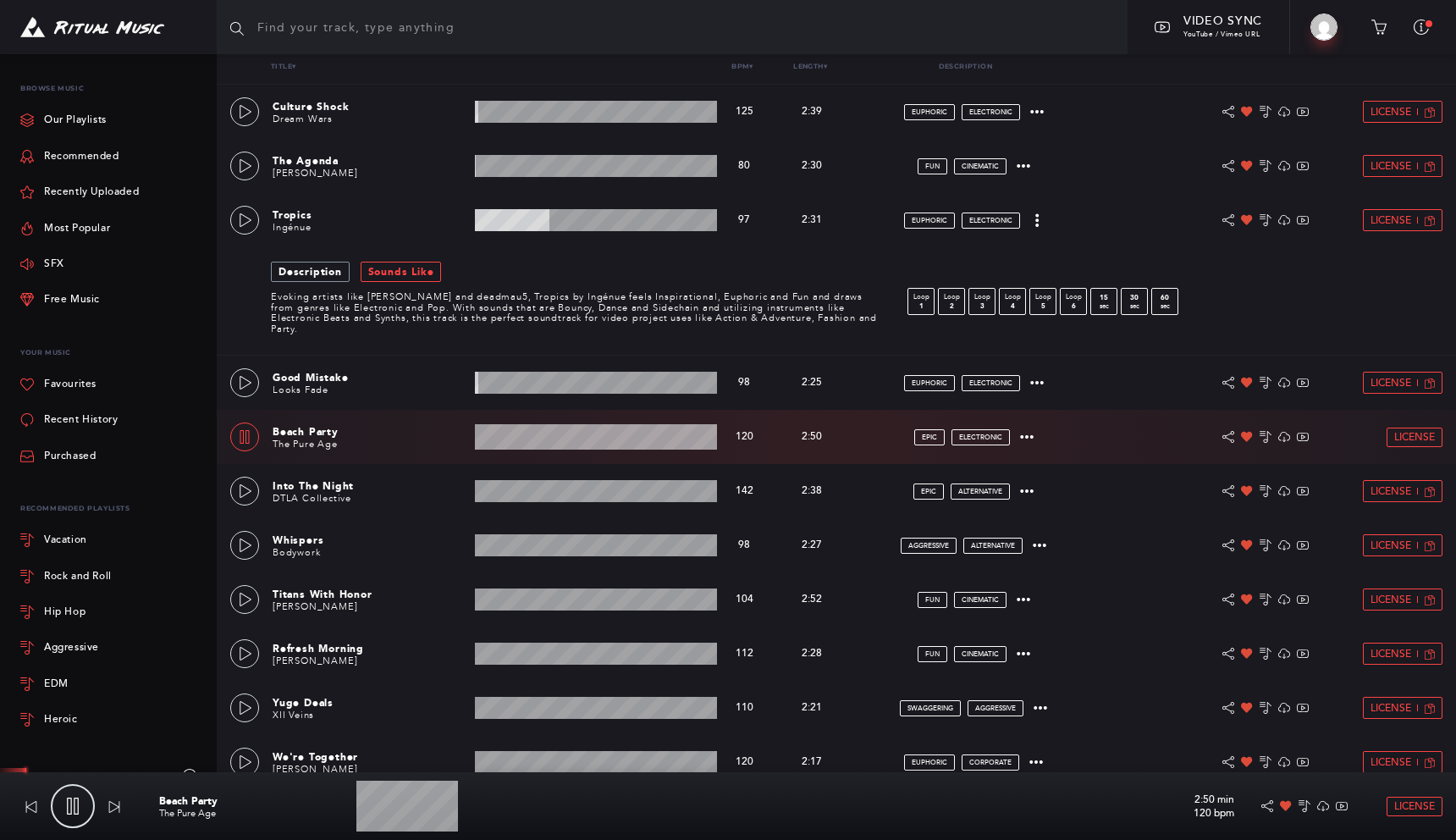
scroll to position [382, 0]
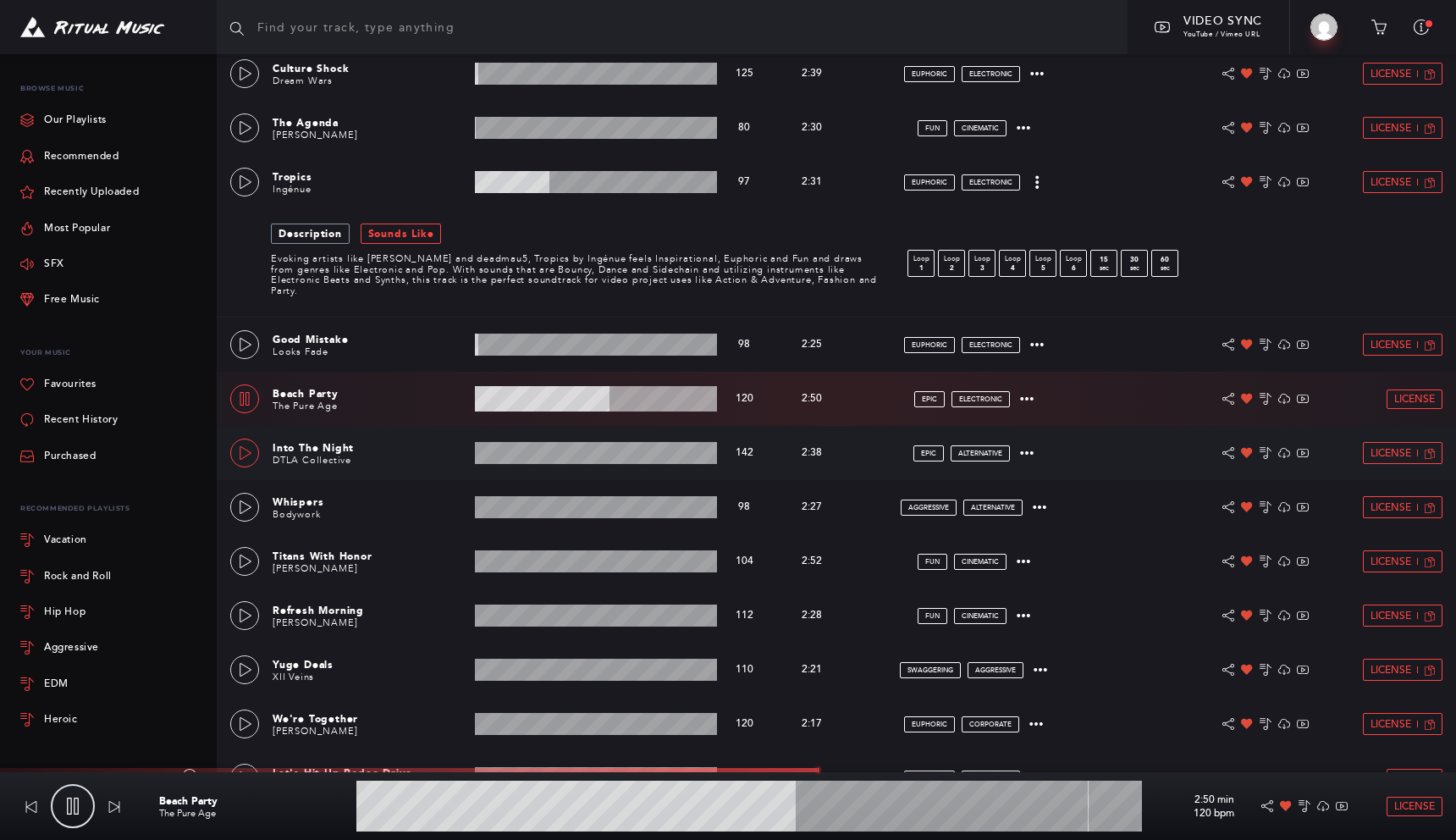
click at [252, 450] on link at bounding box center [244, 452] width 28 height 28
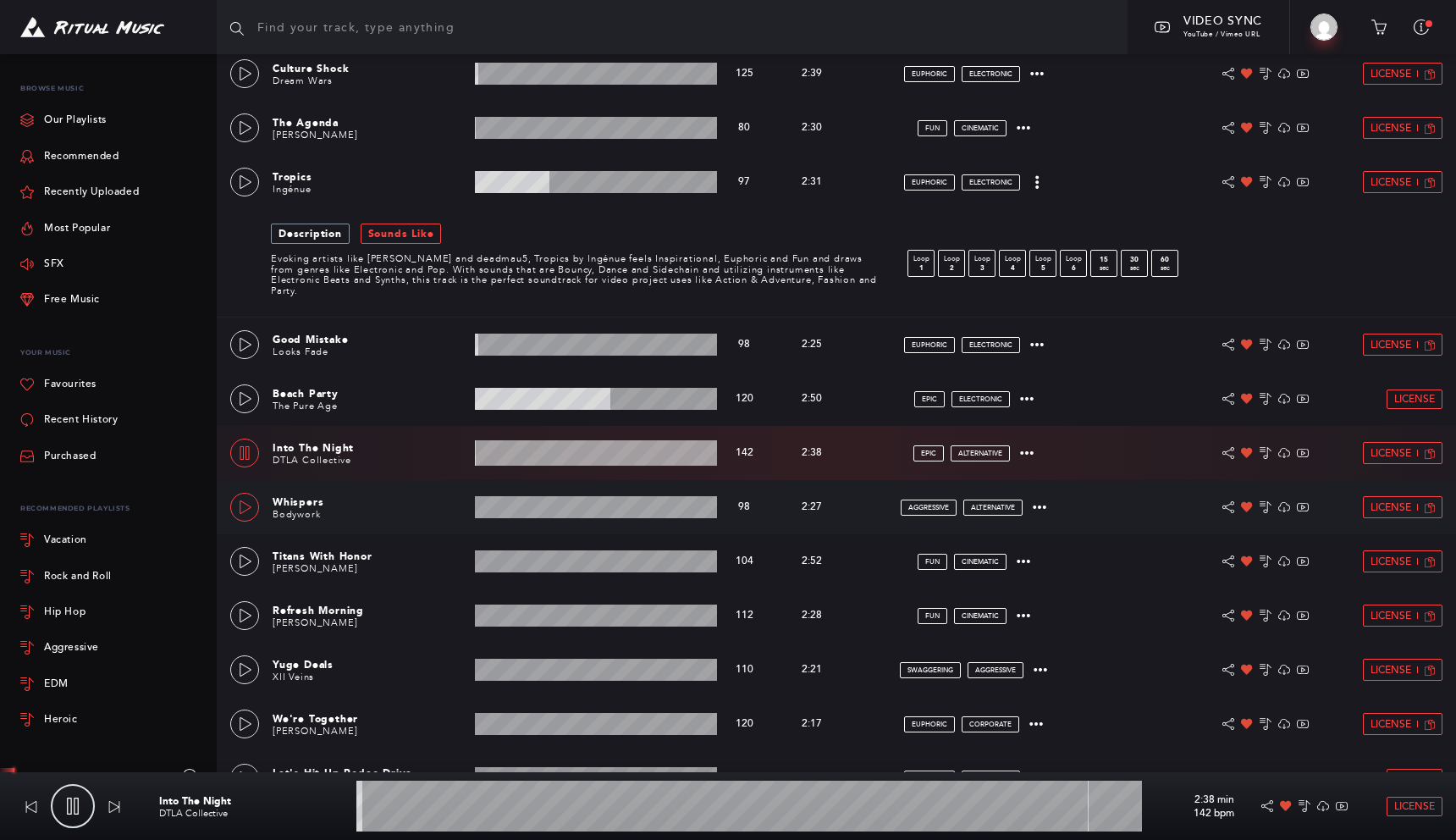
click at [253, 505] on link at bounding box center [244, 506] width 28 height 28
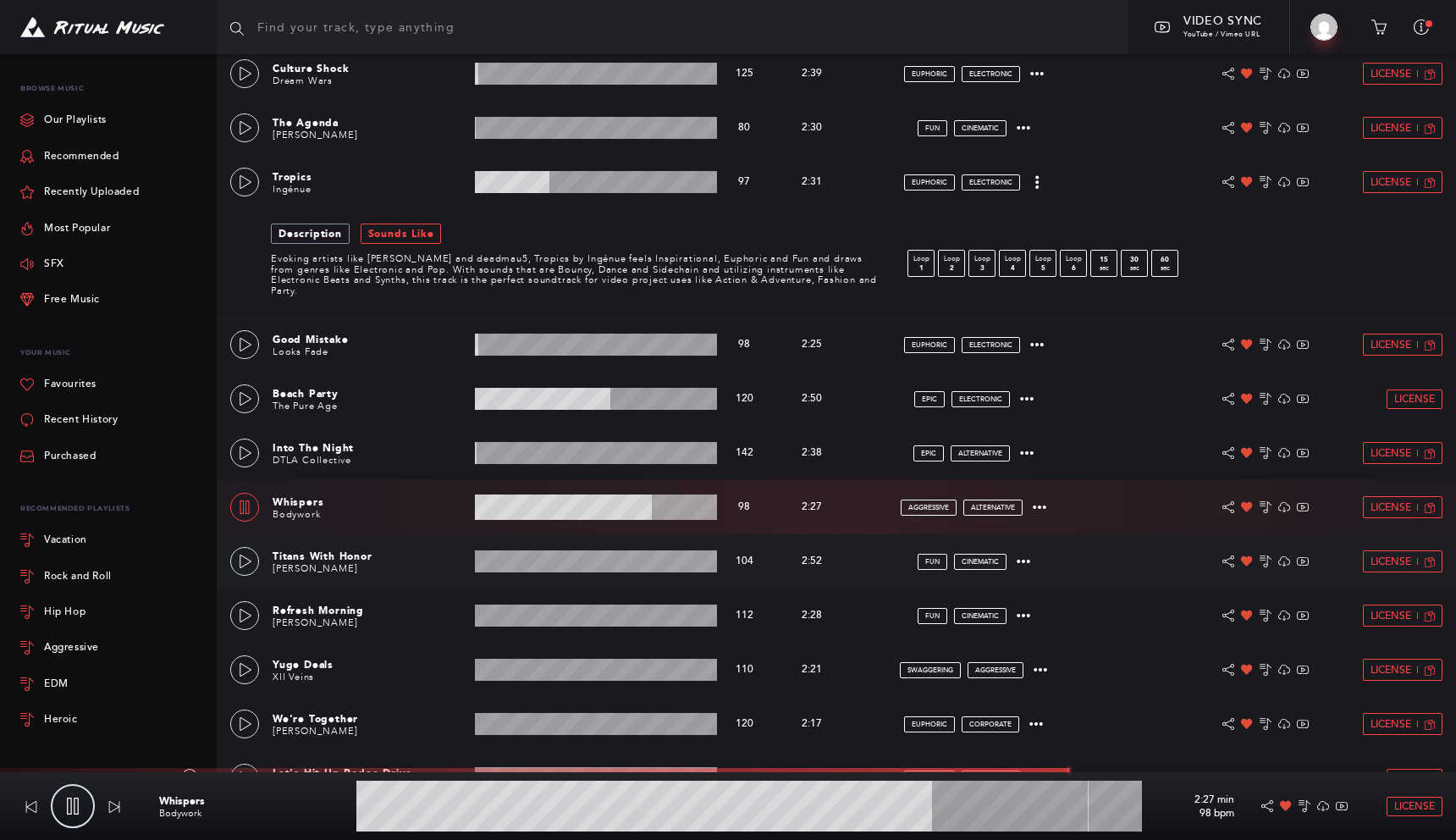
click at [262, 566] on div "Titans With Honor Tyzo Bloom 2:52 min 104 bpm 104 bpm 2:52 min fun cinematic Li…" at bounding box center [836, 560] width 1212 height 54
click at [253, 562] on link at bounding box center [244, 560] width 28 height 28
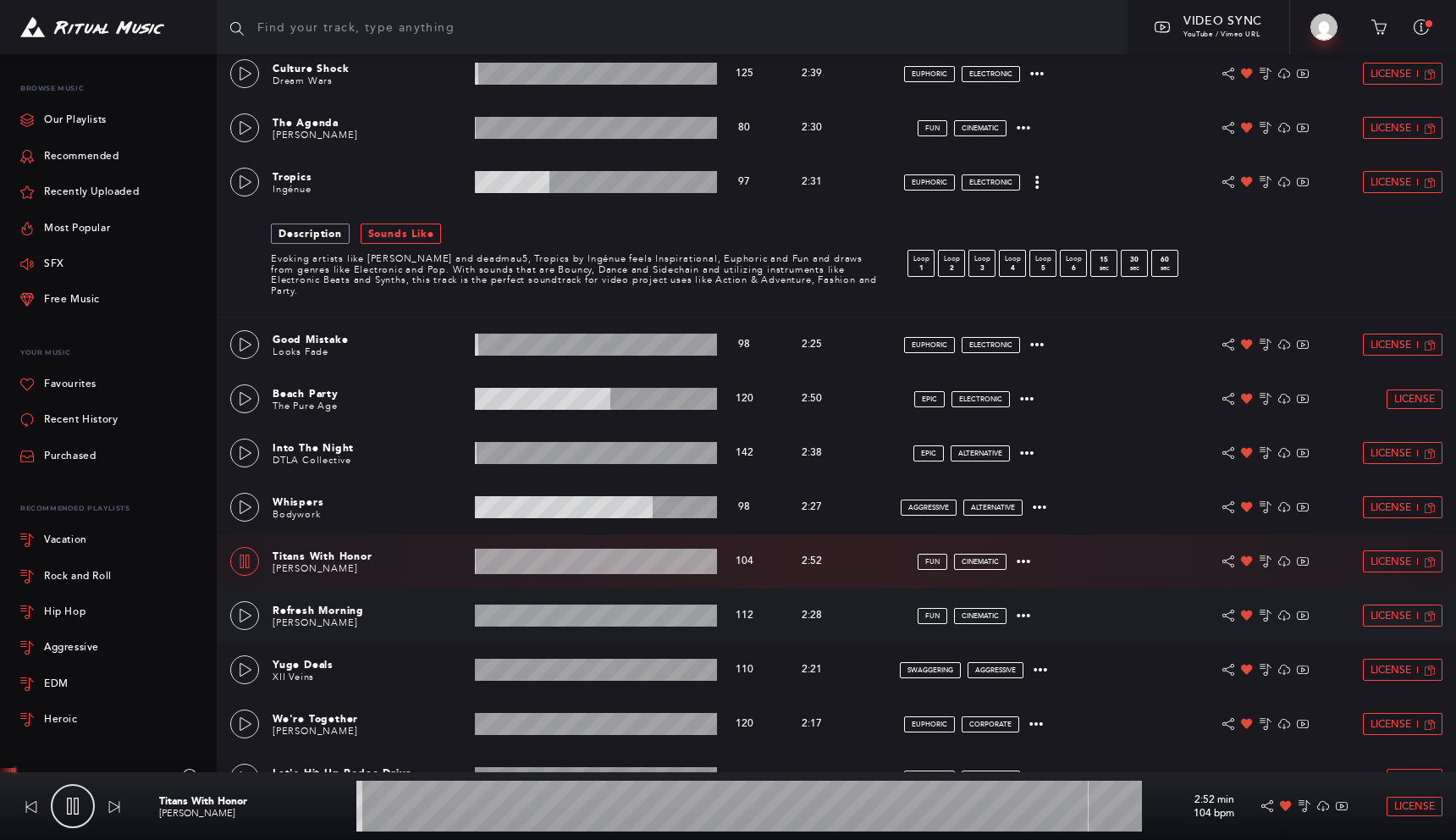
click at [531, 613] on wave at bounding box center [596, 615] width 242 height 22
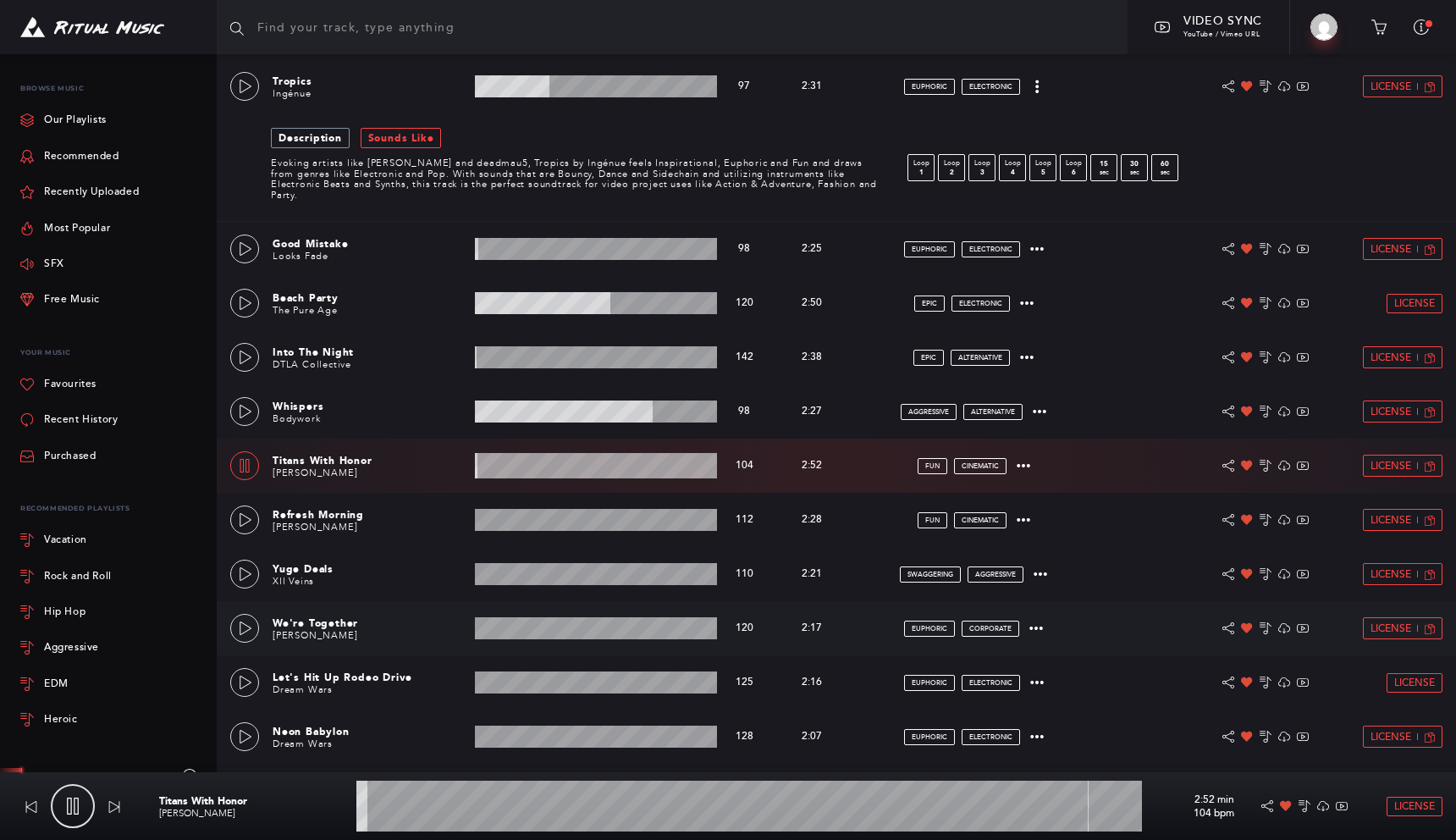
scroll to position [514, 0]
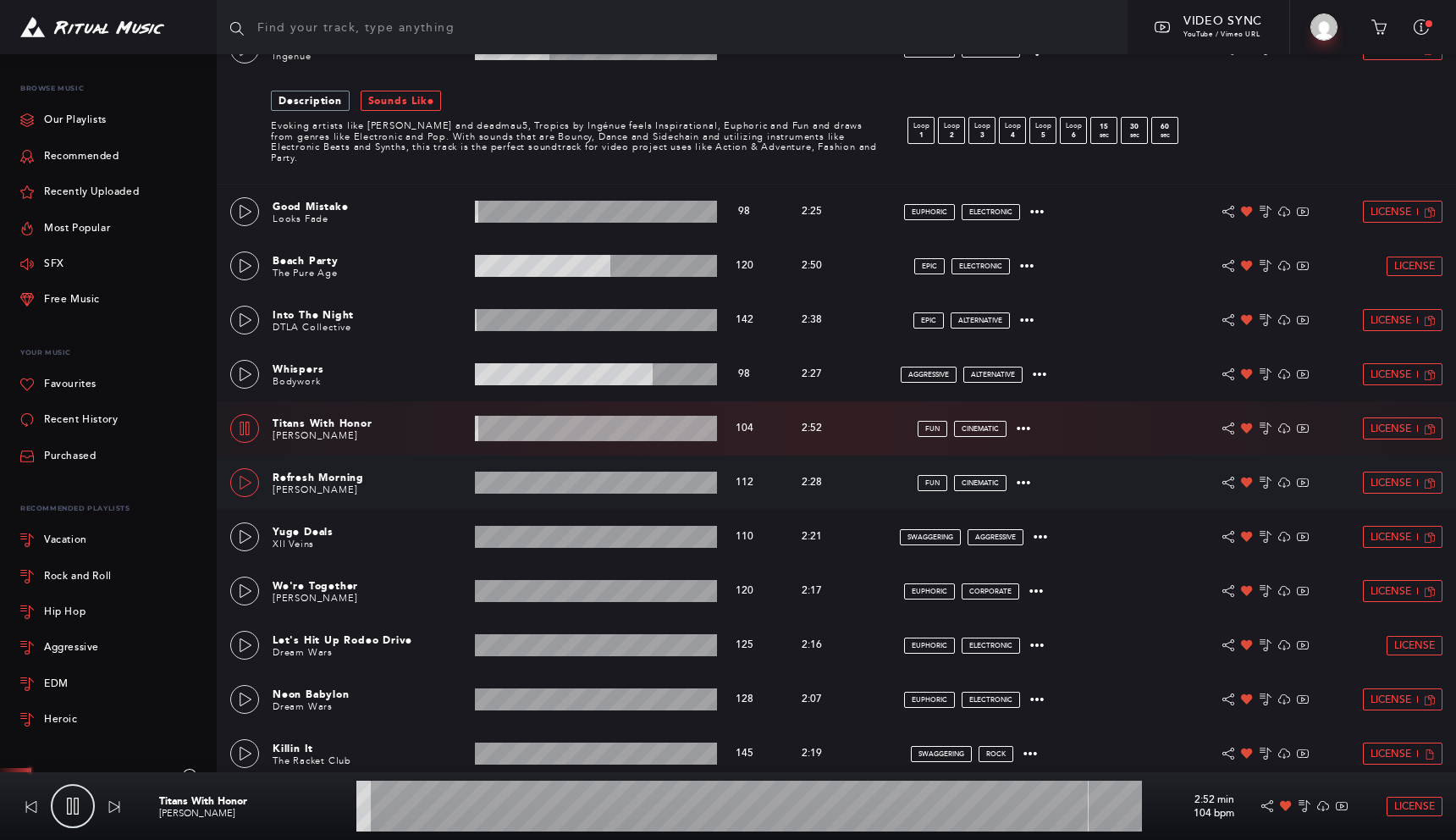
click at [244, 477] on icon at bounding box center [245, 483] width 14 height 14
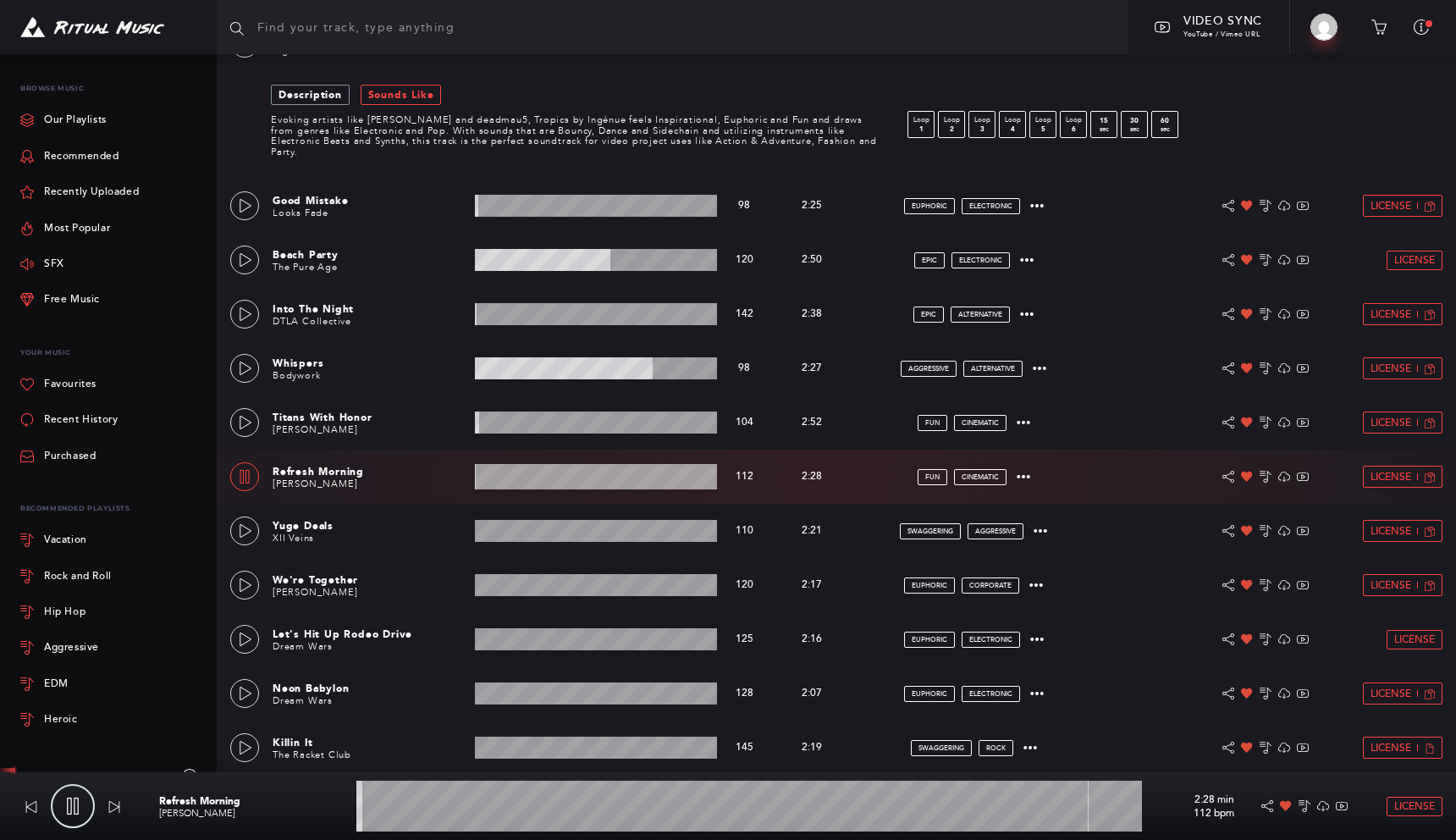
scroll to position [523, 0]
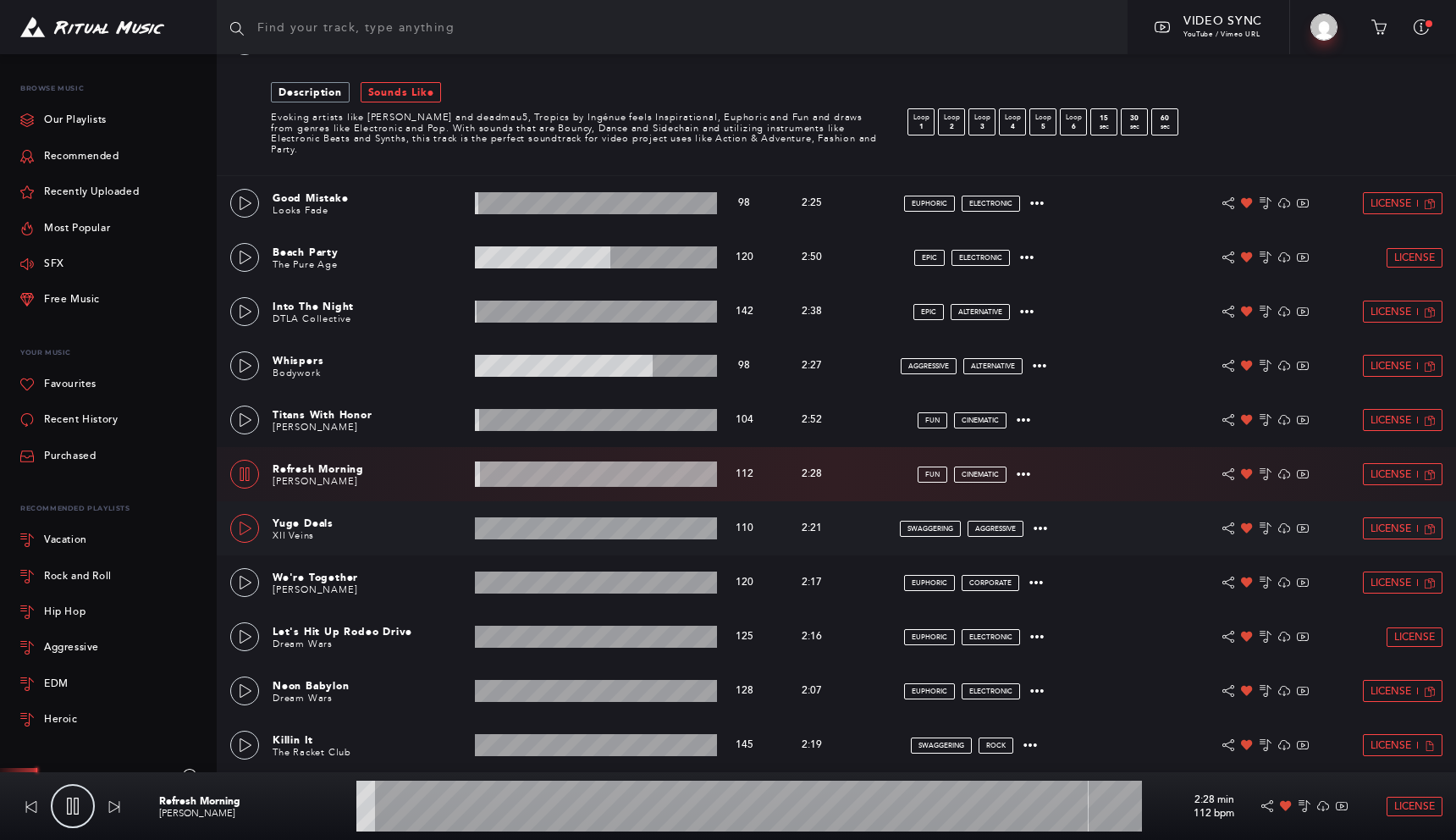
click at [243, 527] on icon at bounding box center [245, 528] width 14 height 14
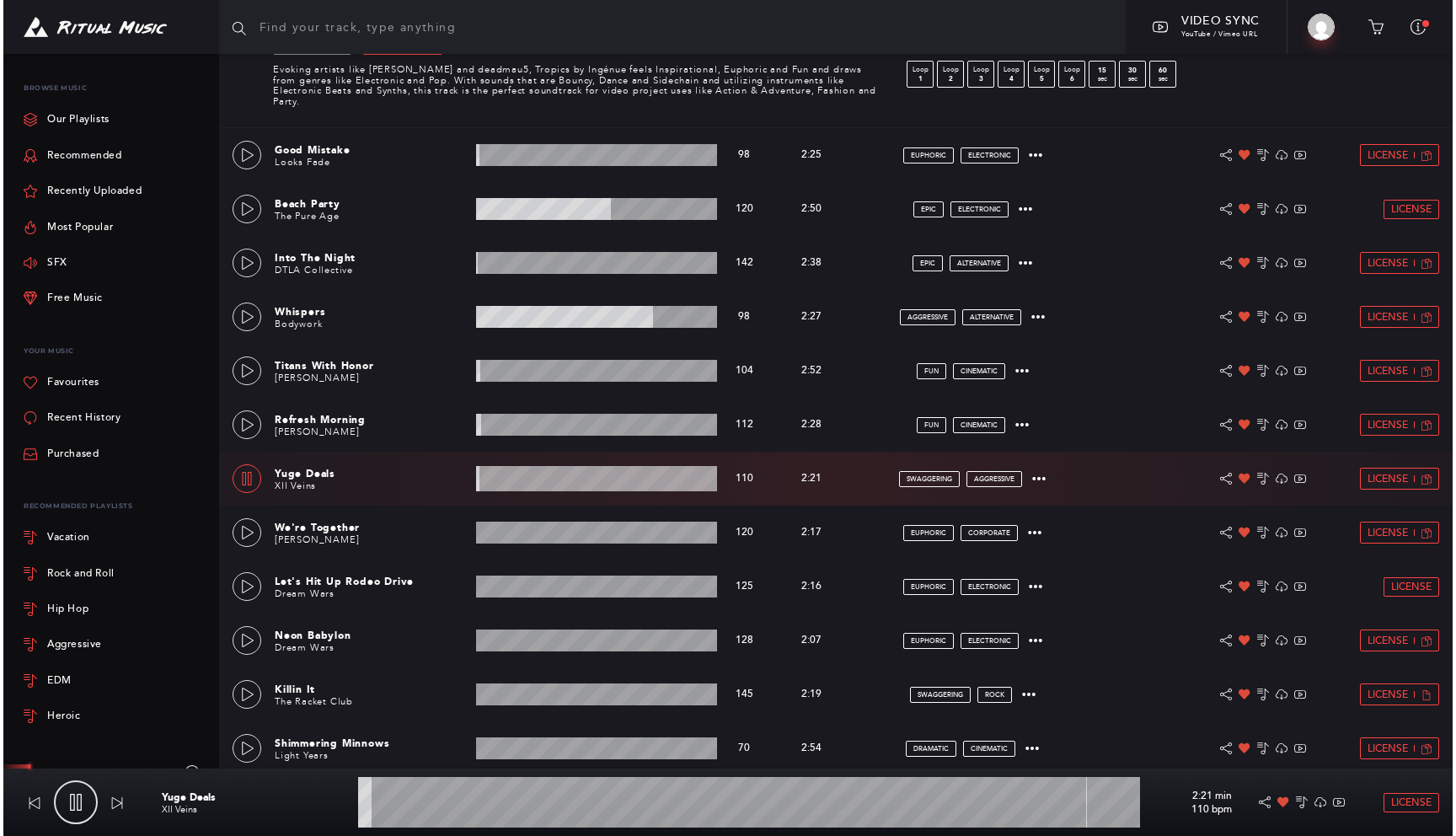
scroll to position [568, 0]
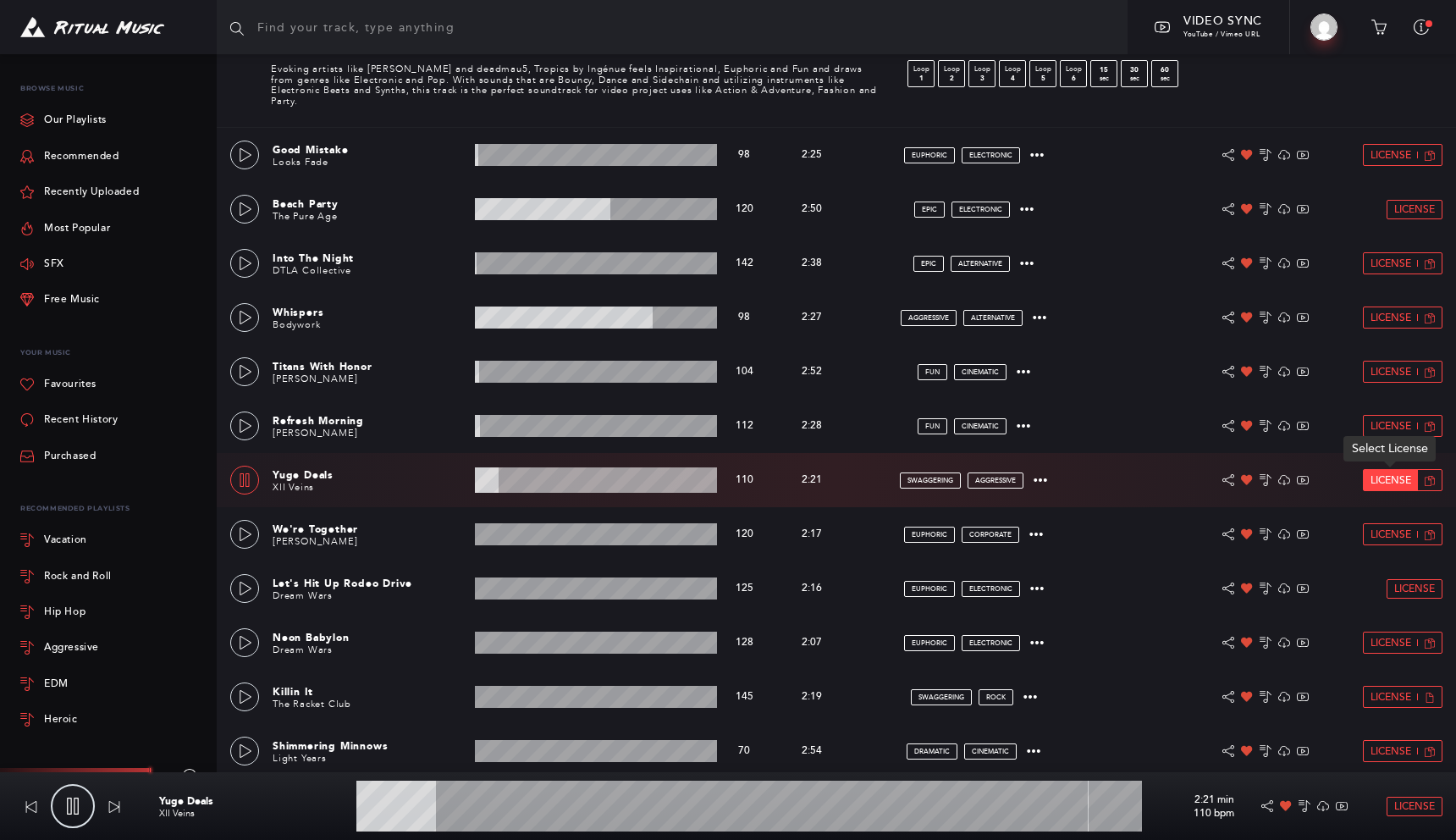
click at [1402, 478] on span "License" at bounding box center [1390, 480] width 40 height 11
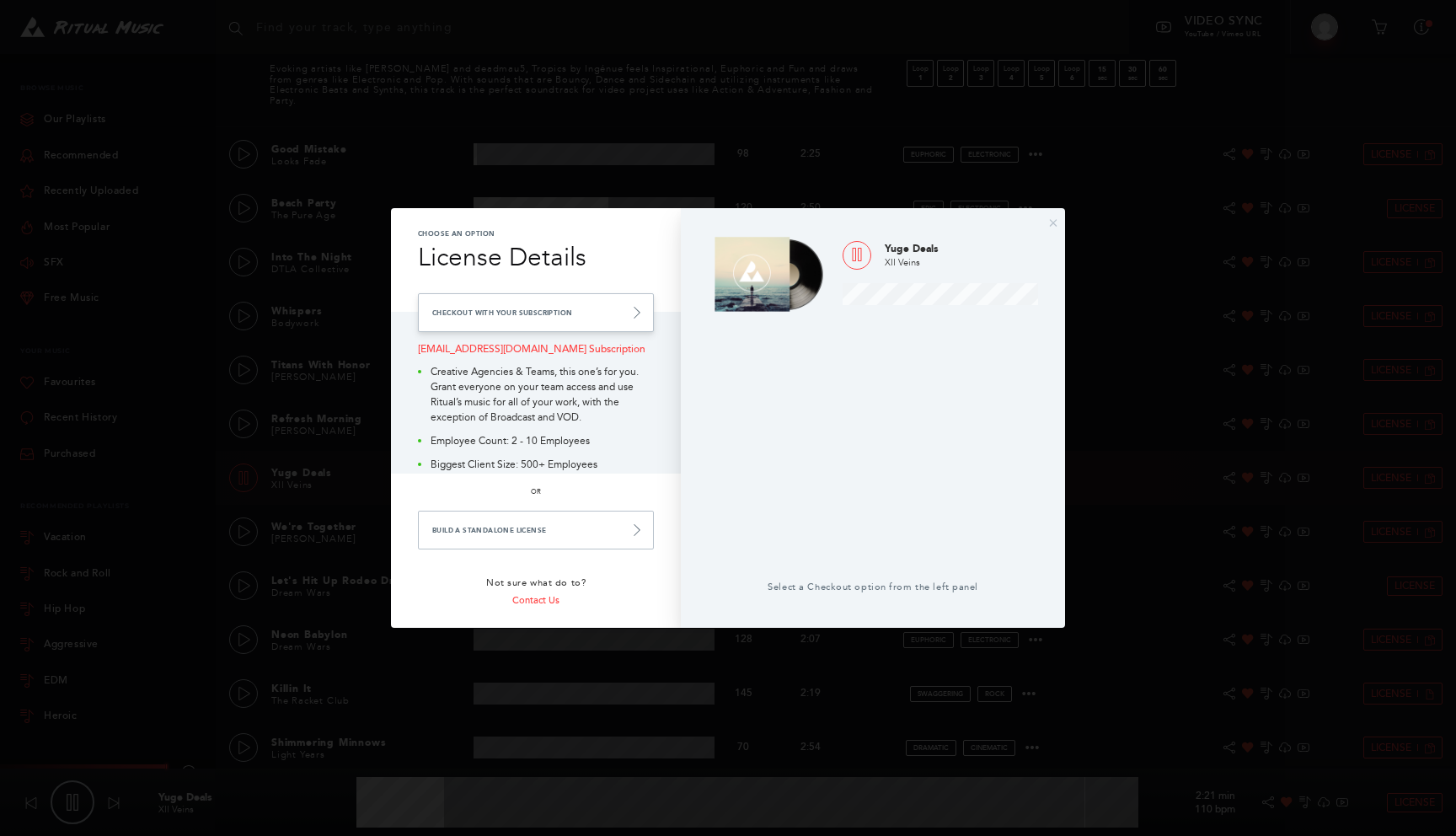
click at [615, 315] on link "Checkout with your Subscription" at bounding box center [536, 313] width 236 height 39
type input "19.46"
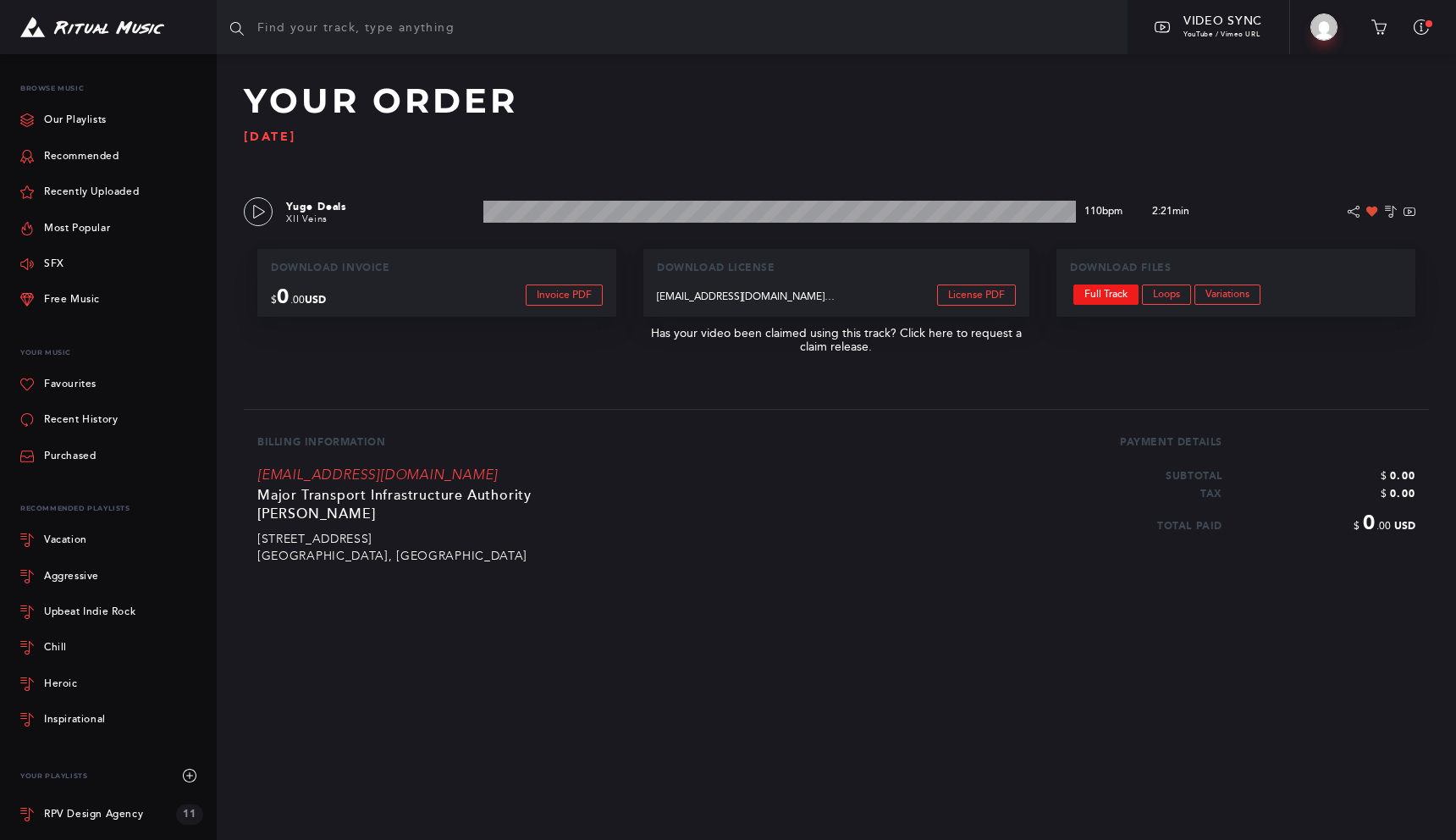
click at [1119, 297] on link "Full Track" at bounding box center [1106, 294] width 65 height 21
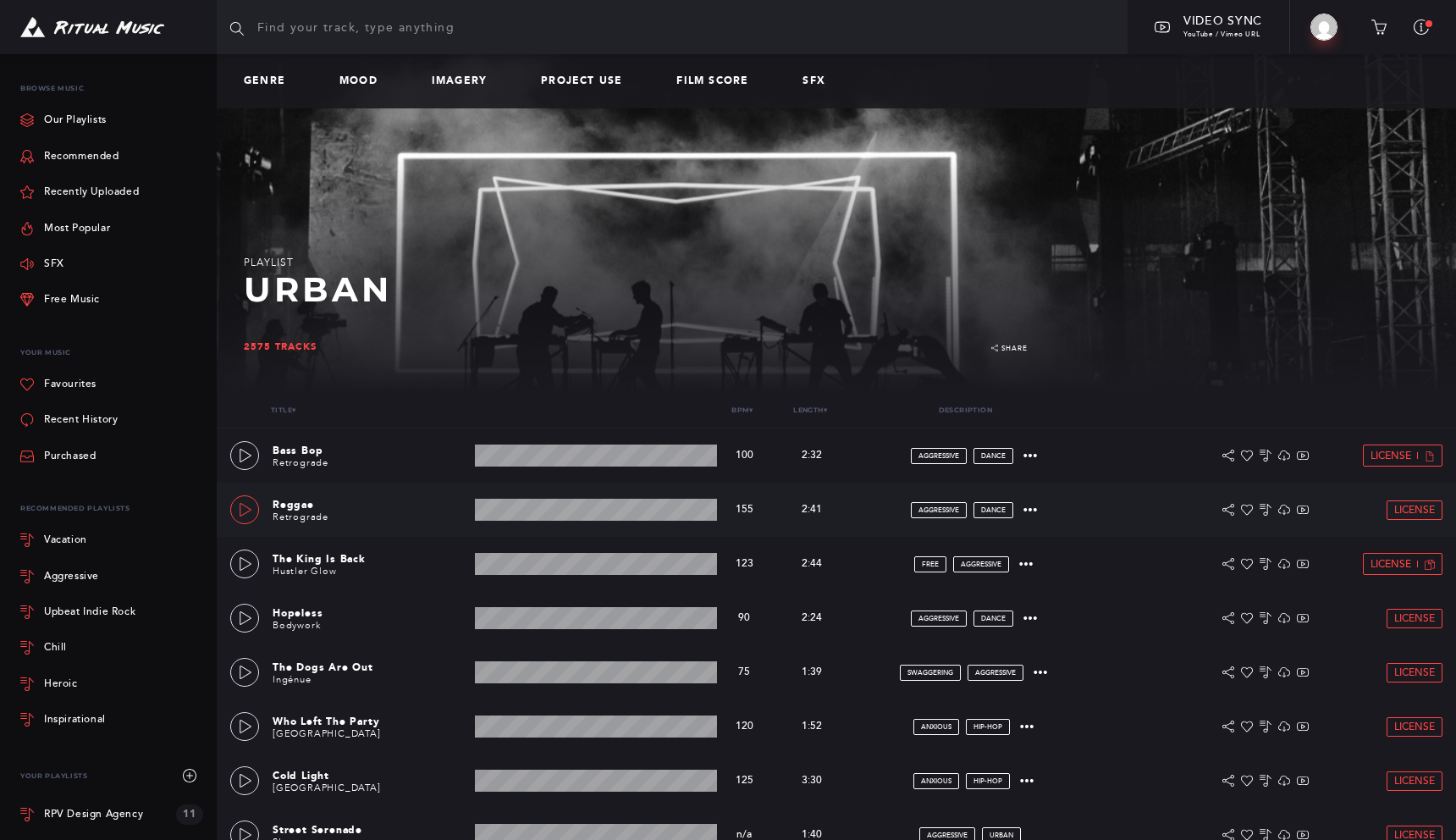
click at [241, 509] on icon at bounding box center [245, 509] width 14 height 14
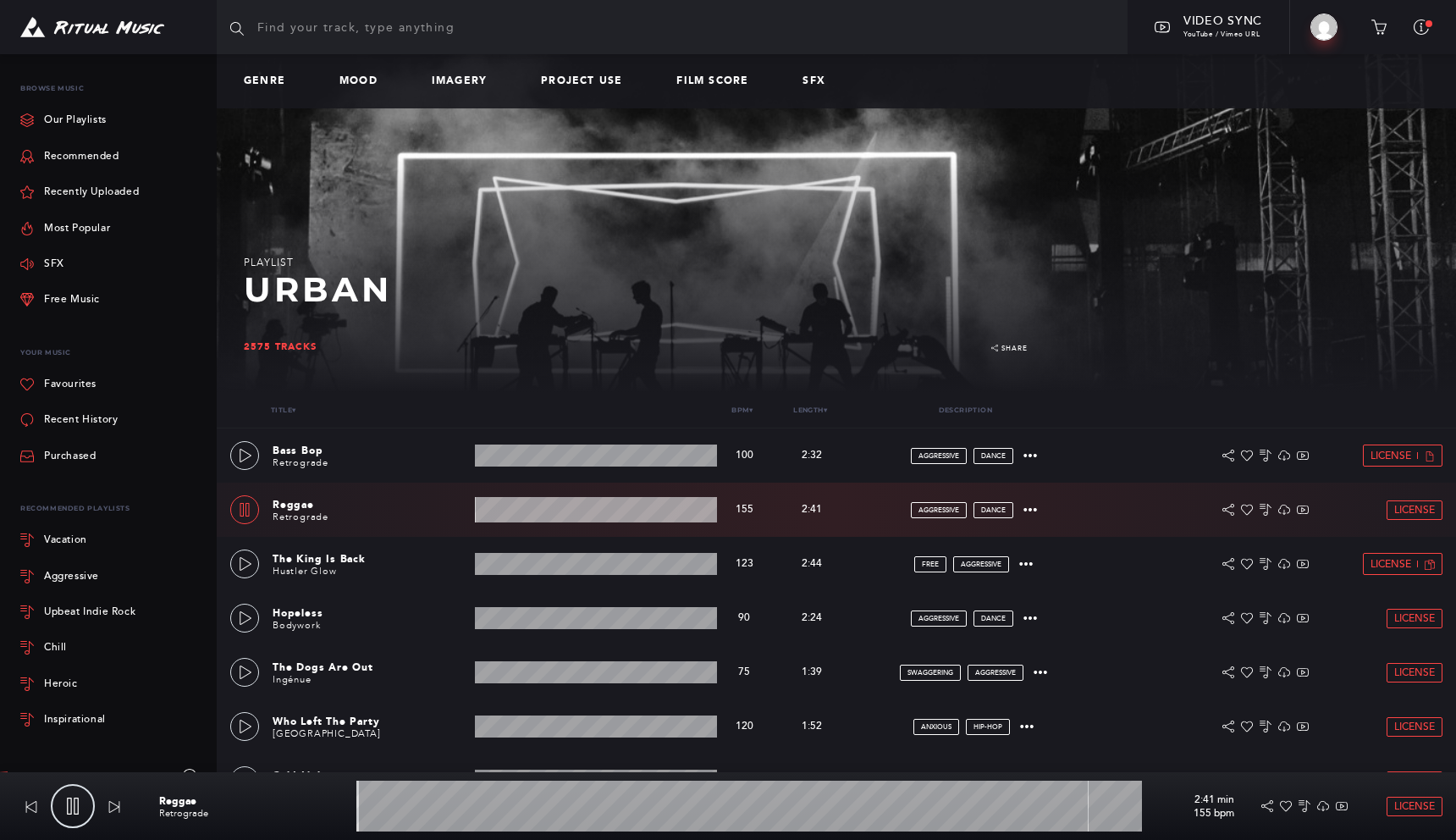
scroll to position [799, 0]
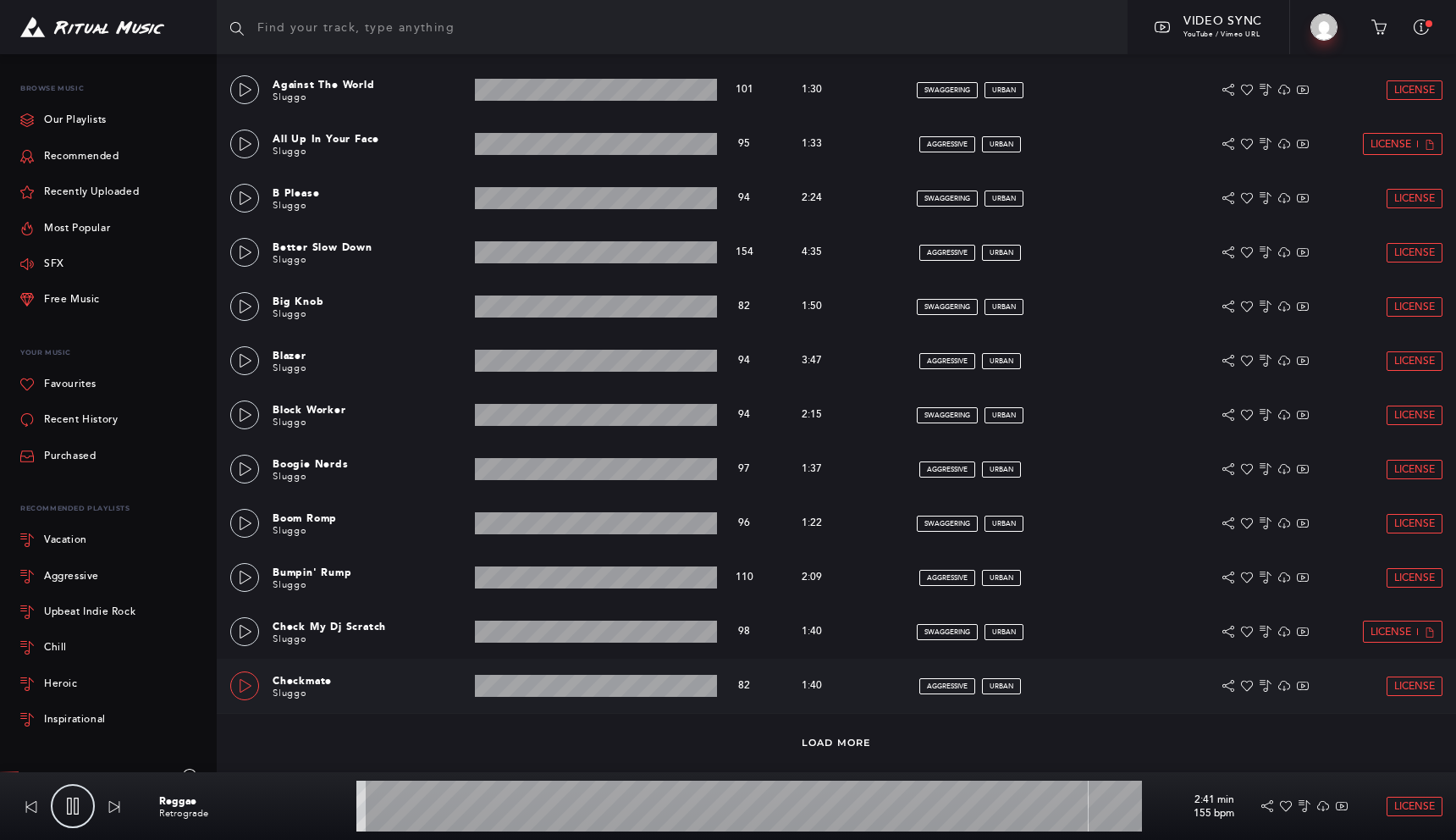
click at [246, 692] on link at bounding box center [244, 685] width 28 height 28
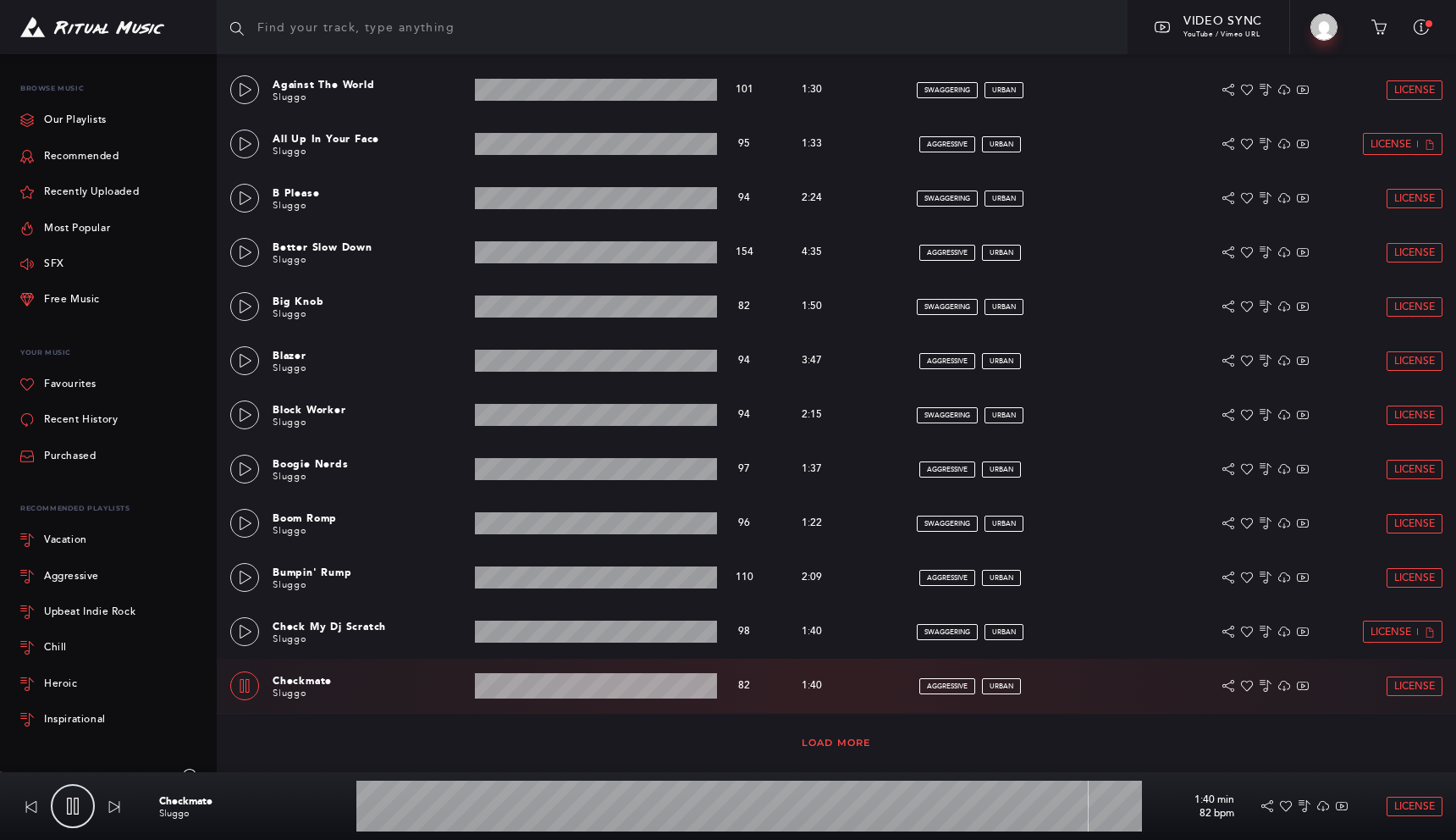
click at [853, 748] on link "Load More" at bounding box center [836, 742] width 70 height 12
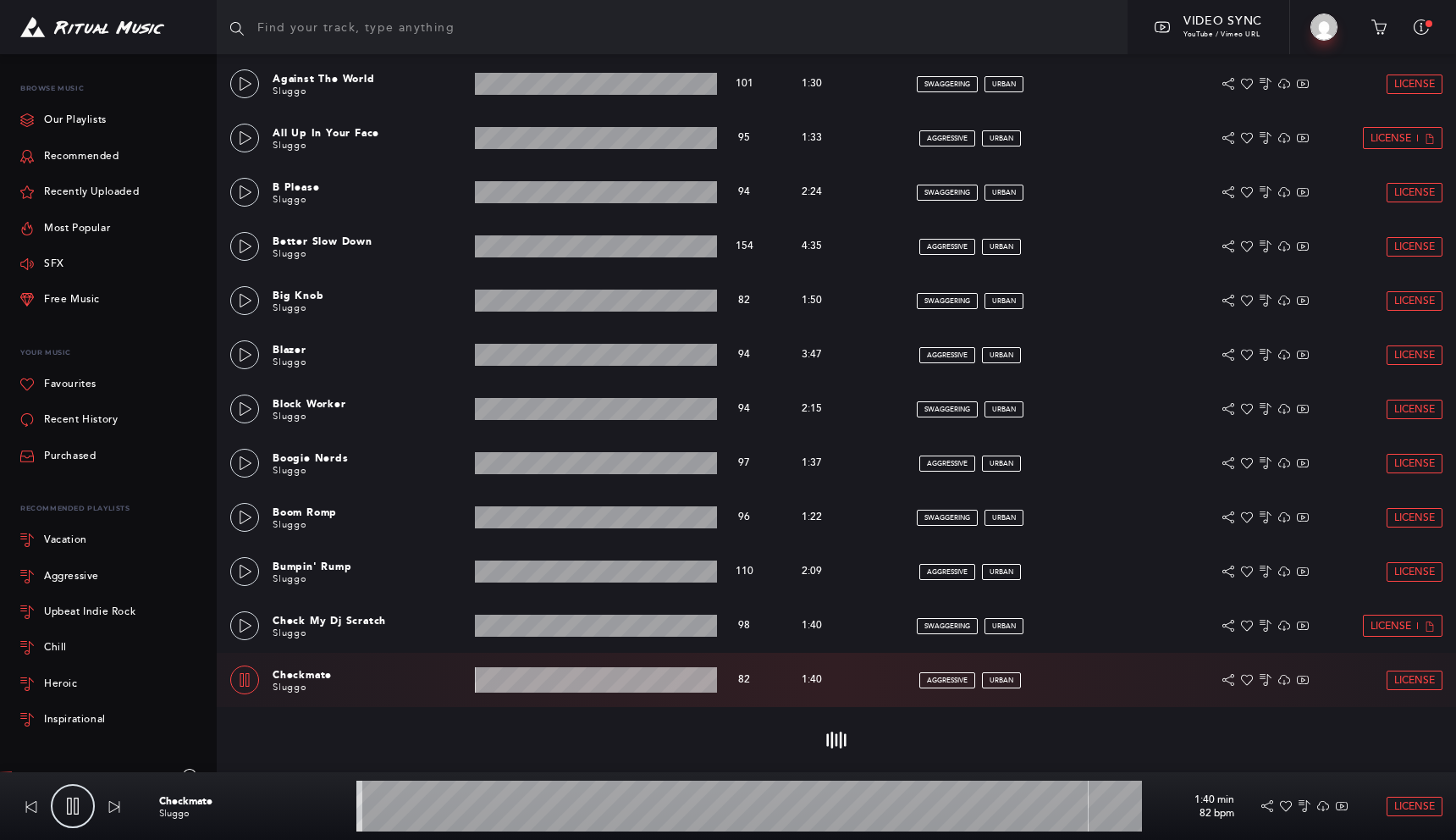
scroll to position [806, 0]
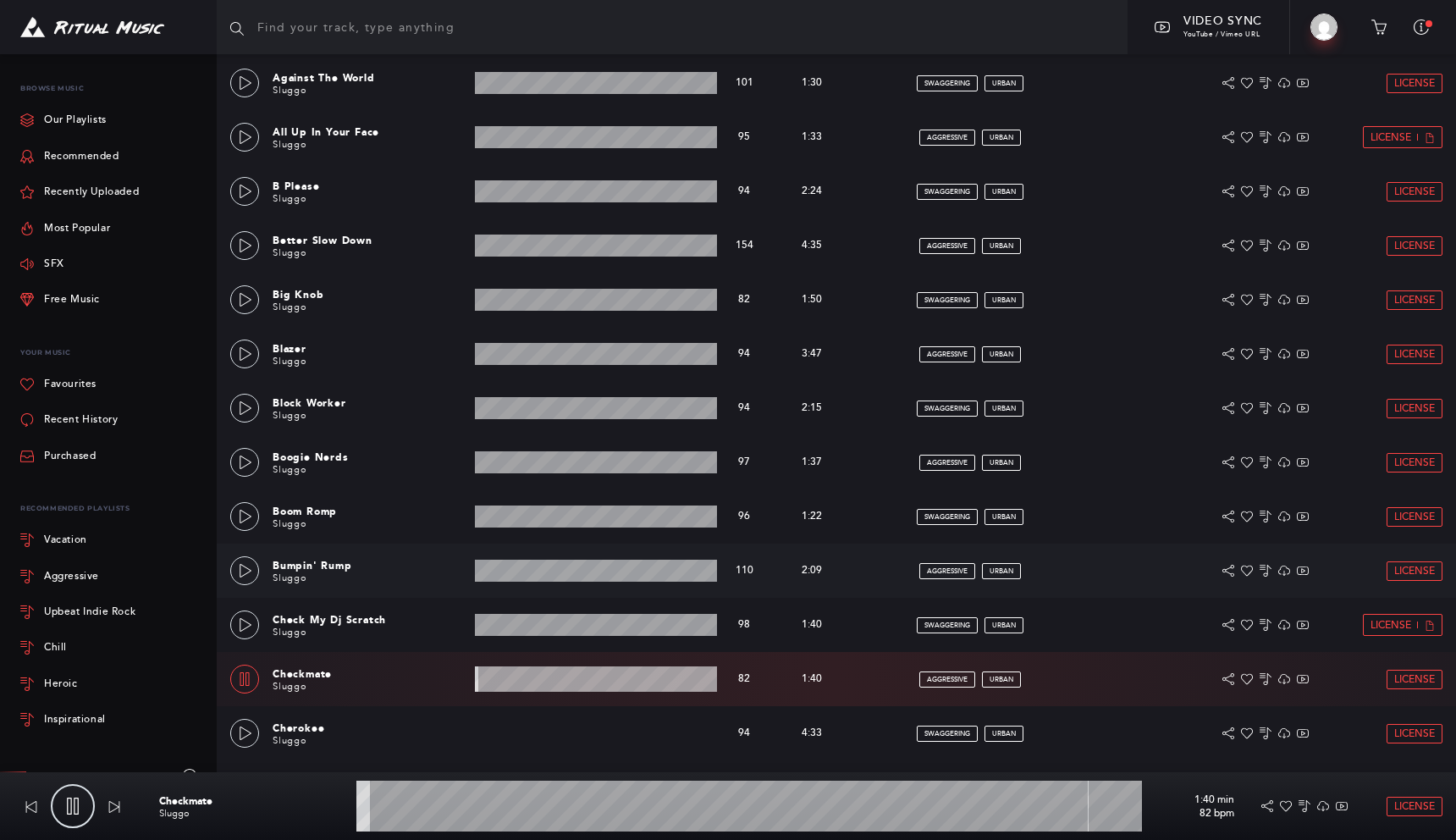
click at [241, 584] on div "Bumpin' Rump Sluggo 2:09 min 110 bpm 110 bpm 2:09 min aggressive urban License" at bounding box center [836, 570] width 1212 height 54
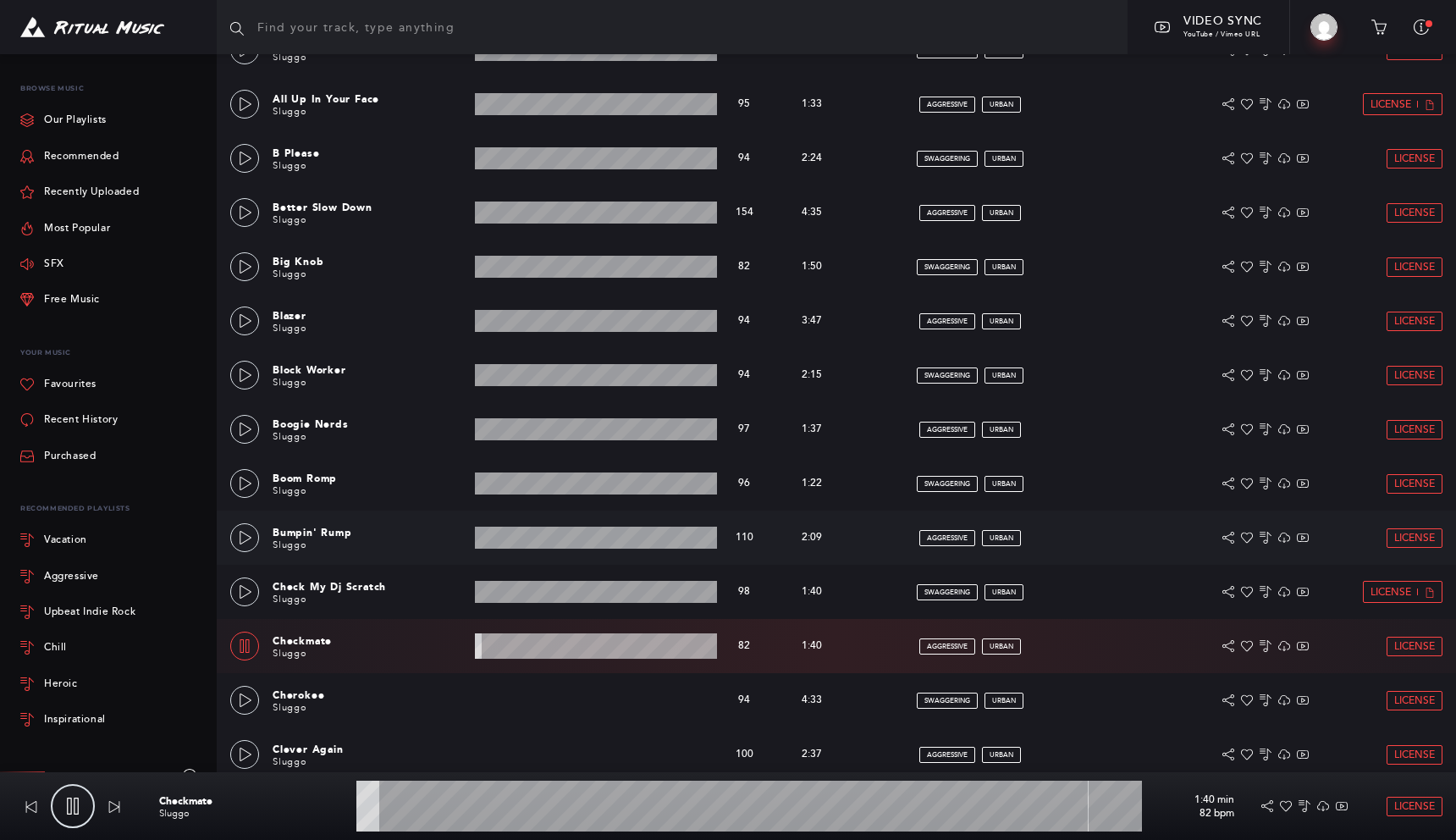
scroll to position [840, 0]
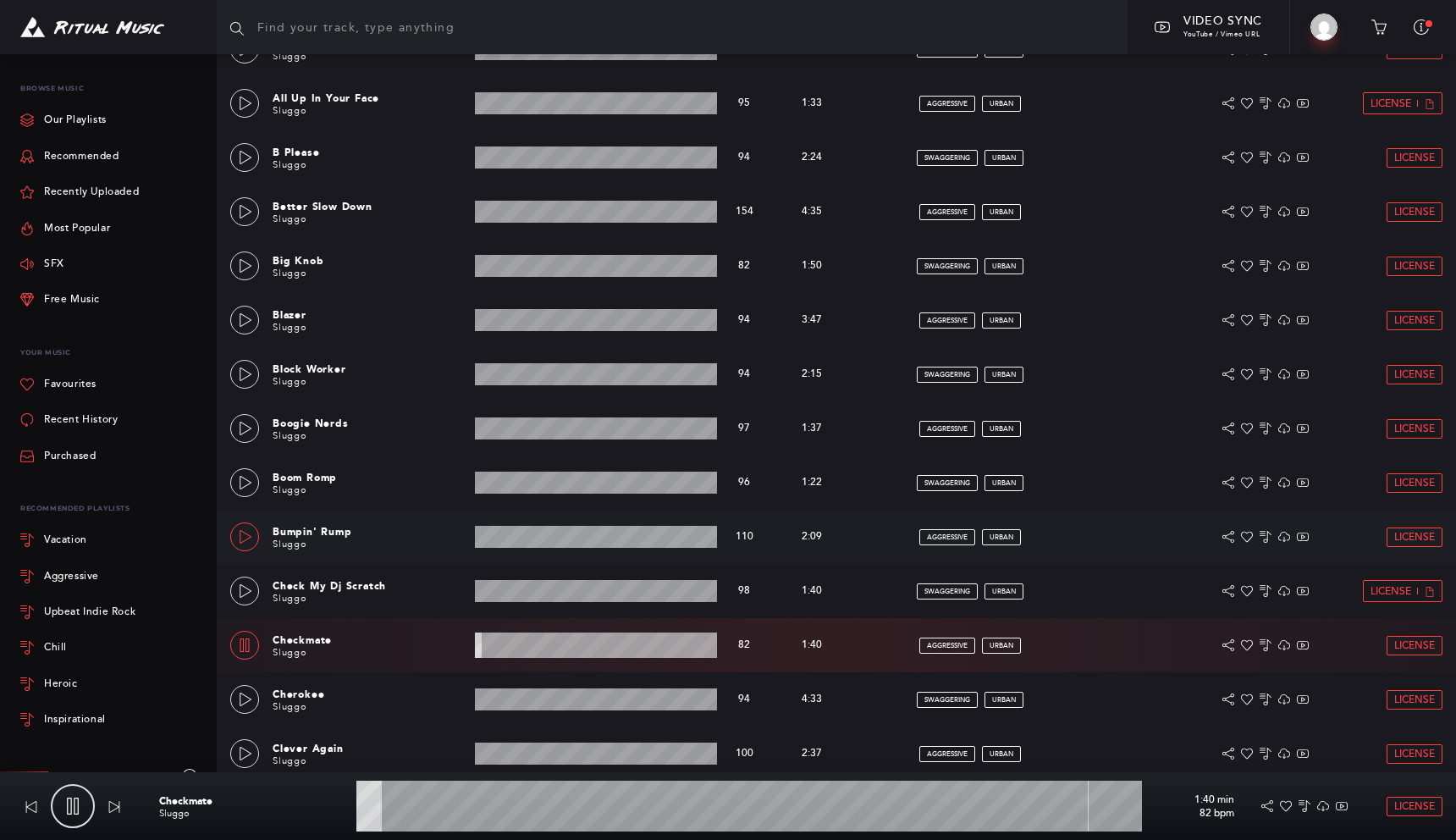
click at [243, 549] on link at bounding box center [244, 536] width 28 height 28
type input "3.45"
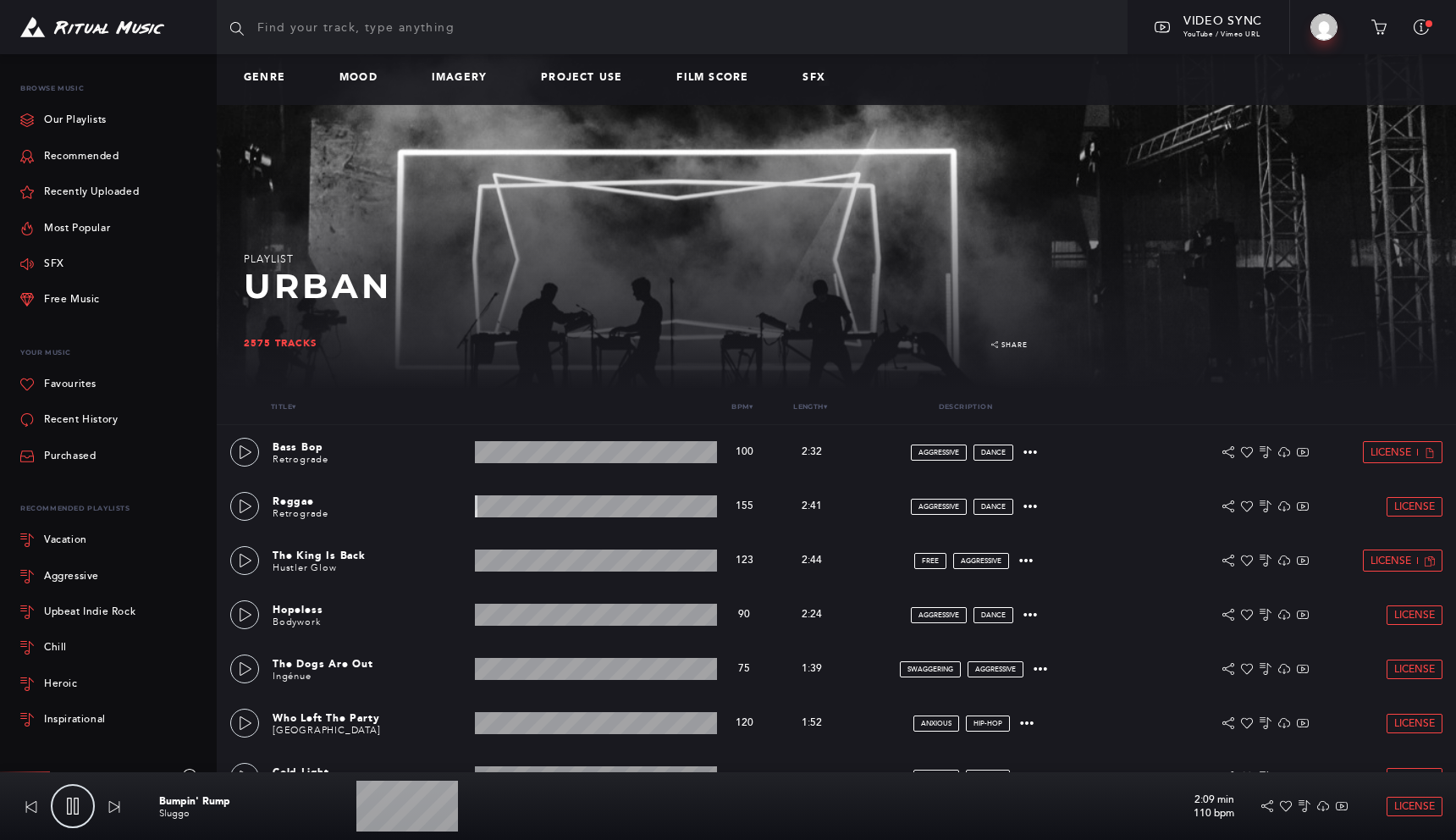
scroll to position [0, 0]
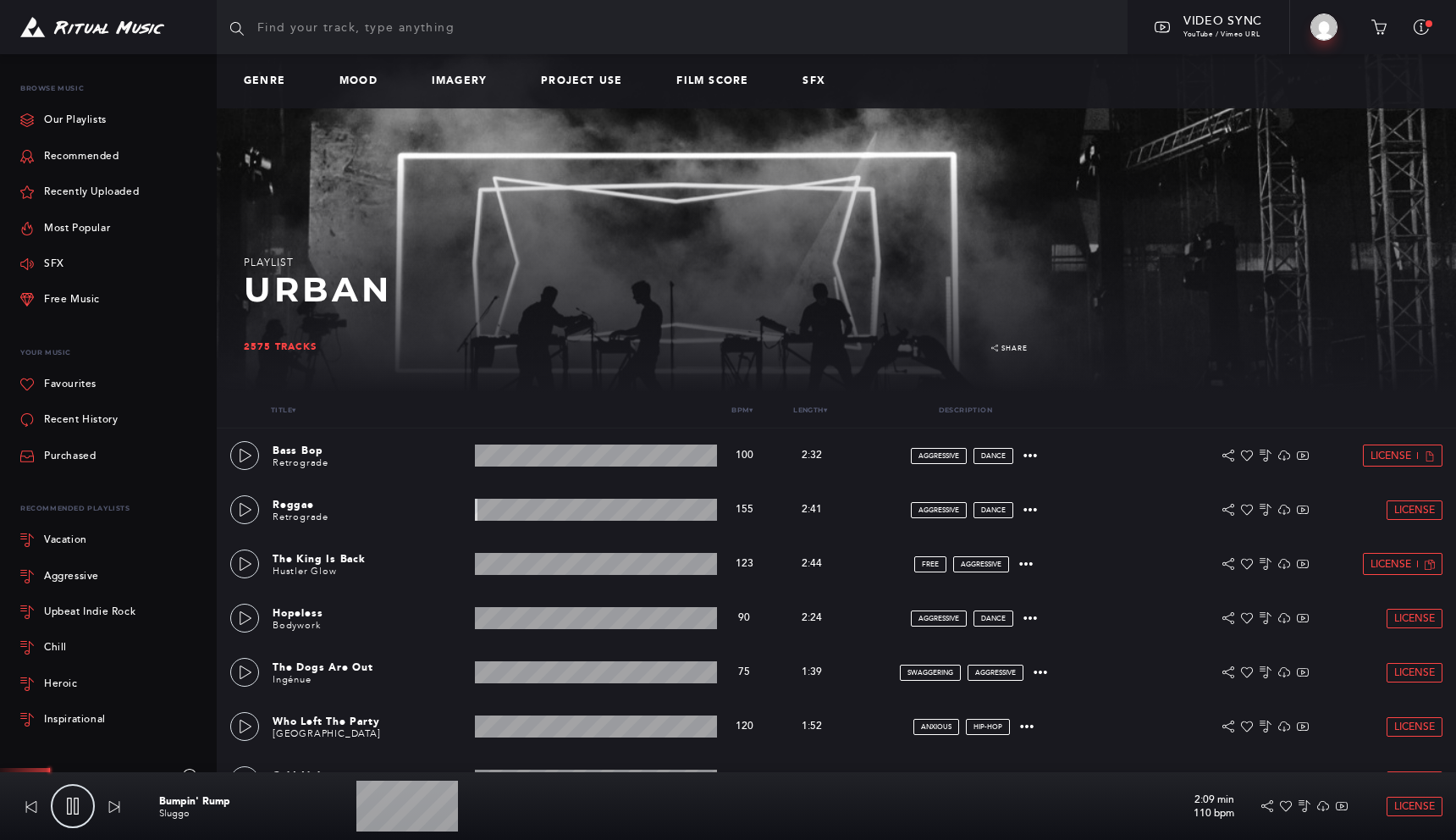
click at [67, 803] on icon at bounding box center [73, 806] width 12 height 17
